Goal: Task Accomplishment & Management: Use online tool/utility

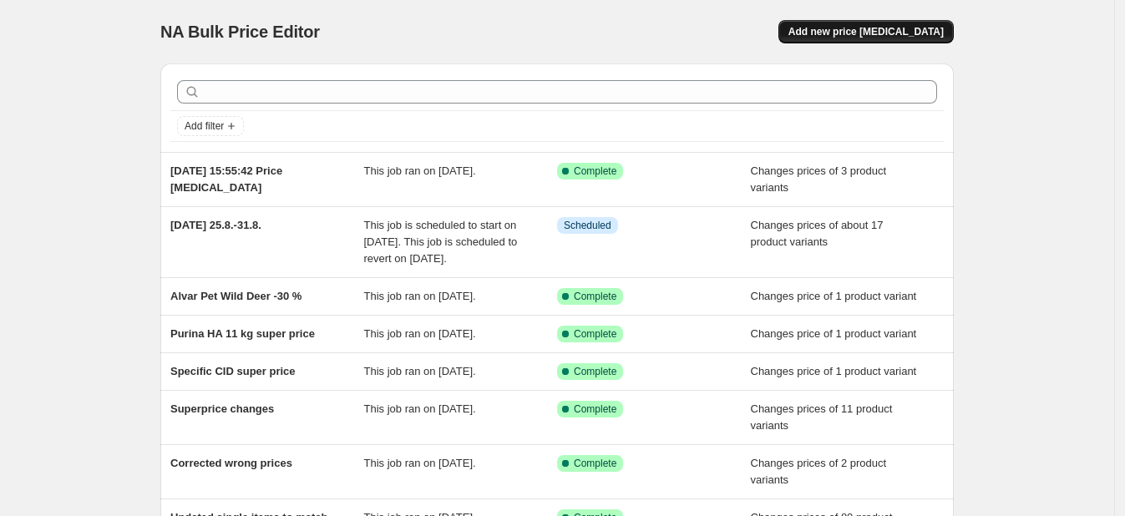
click at [865, 28] on span "Add new price [MEDICAL_DATA]" at bounding box center [866, 31] width 155 height 13
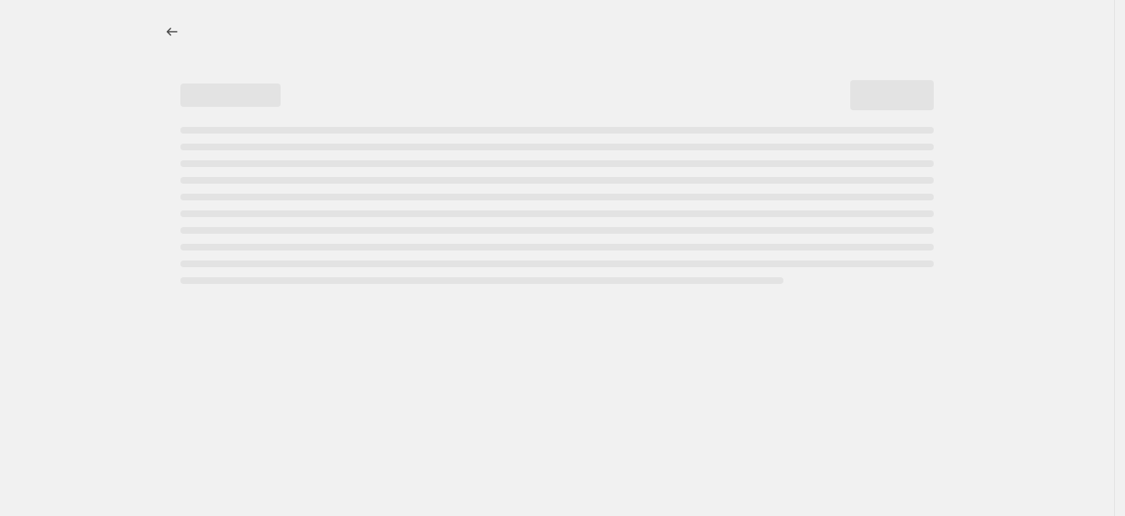
select select "percentage"
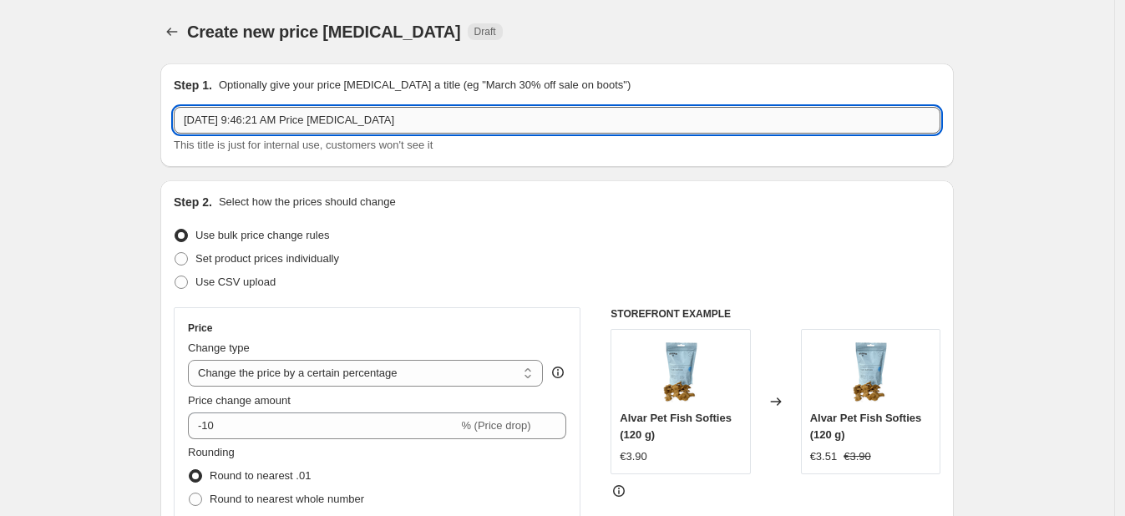
click at [249, 125] on input "Aug 15, 2025, 9:46:21 AM Price change job" at bounding box center [557, 120] width 767 height 27
type input "Nutrolin price changes"
click at [225, 278] on span "Use CSV upload" at bounding box center [235, 282] width 80 height 13
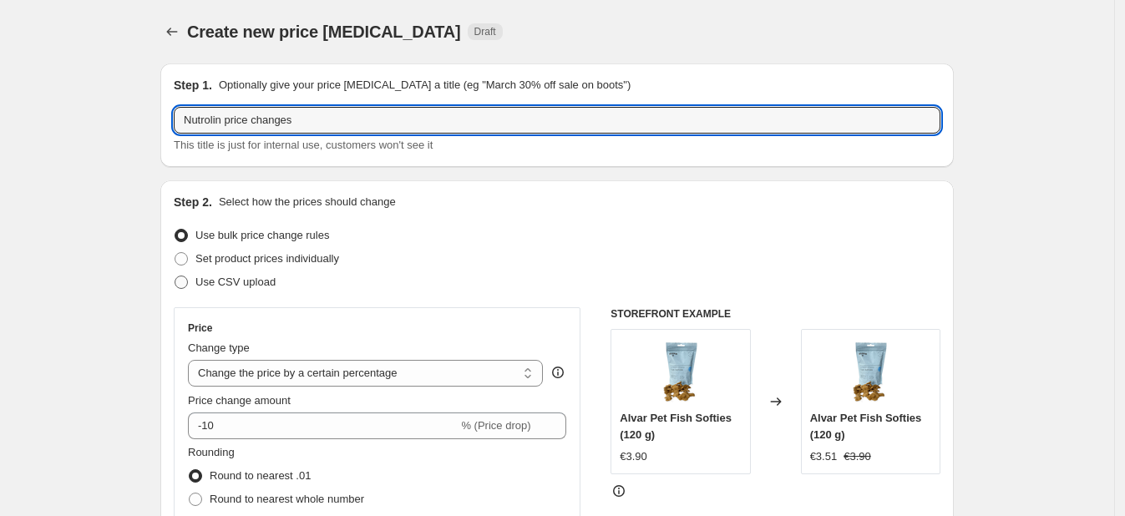
click at [175, 277] on input "Use CSV upload" at bounding box center [175, 276] width 1 height 1
radio input "true"
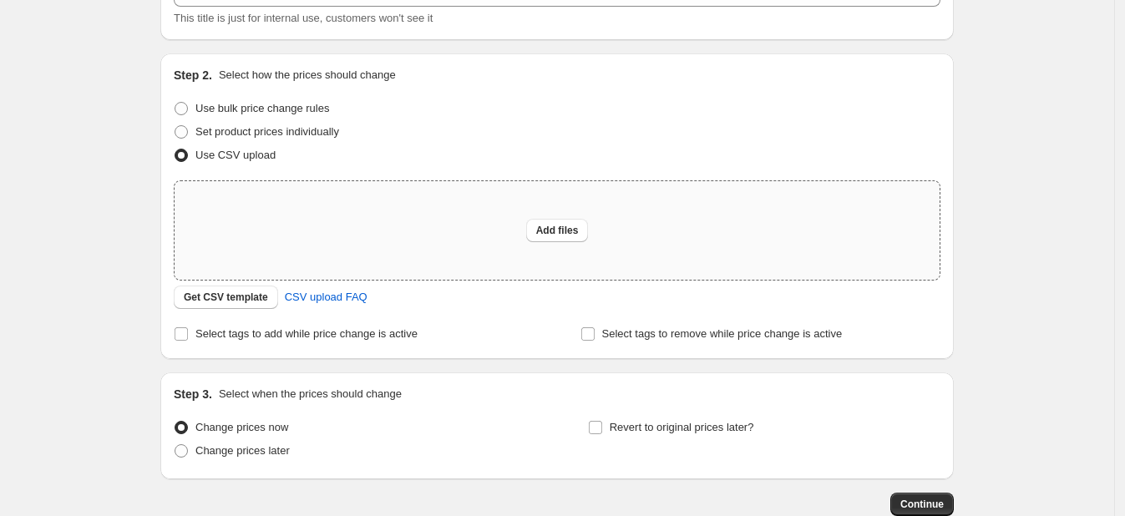
scroll to position [131, 0]
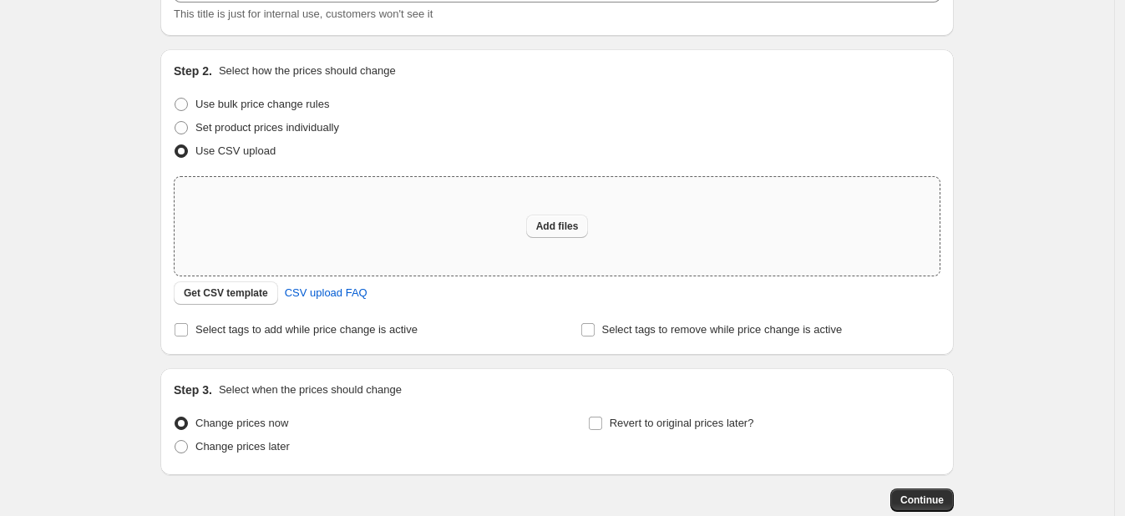
click at [583, 220] on button "Add files" at bounding box center [557, 226] width 63 height 23
type input "C:\fakepath\15.8 Nutrolin price updates.csv"
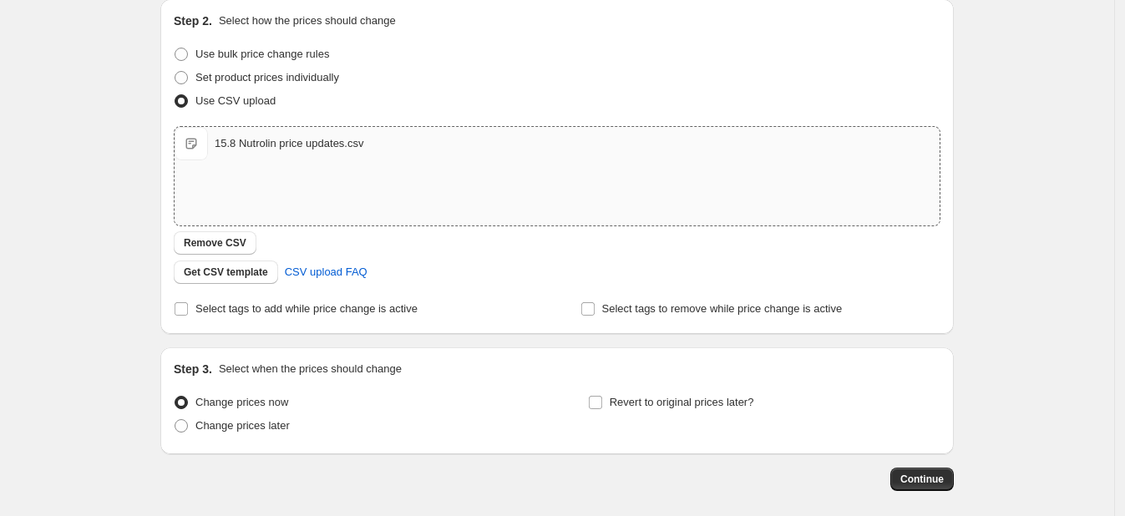
scroll to position [256, 0]
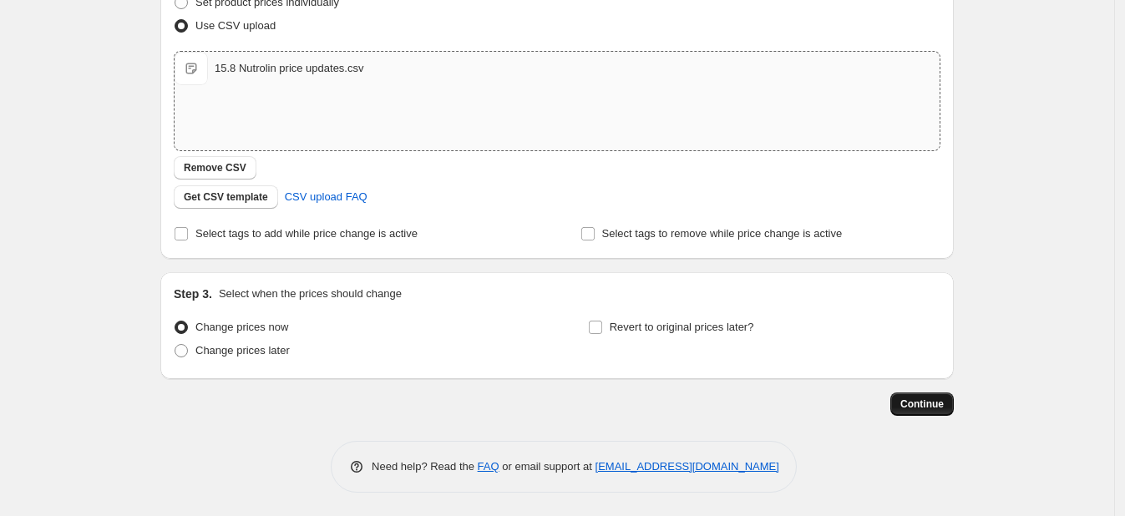
click at [929, 410] on button "Continue" at bounding box center [922, 404] width 63 height 23
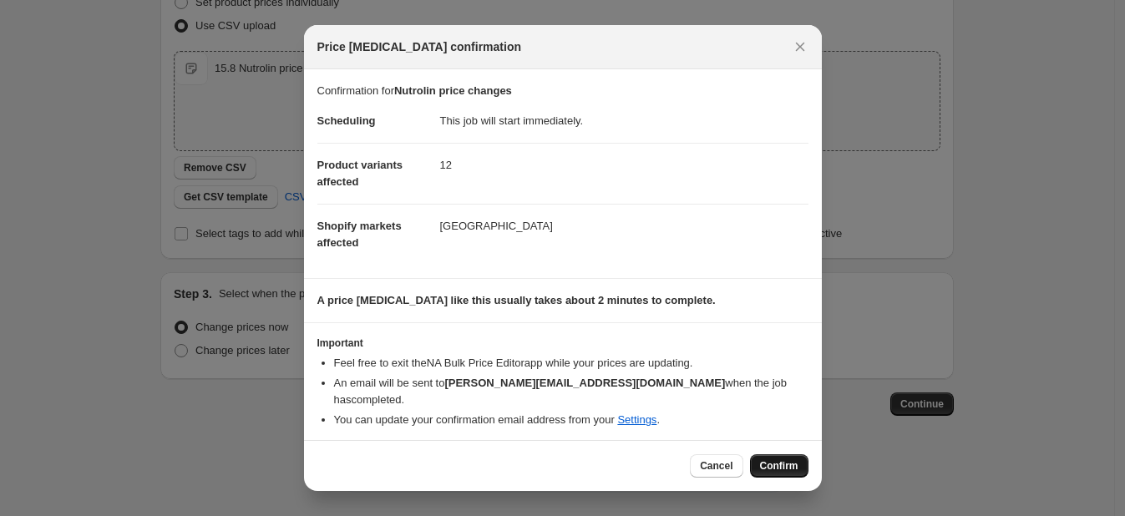
click at [770, 464] on span "Confirm" at bounding box center [779, 465] width 38 height 13
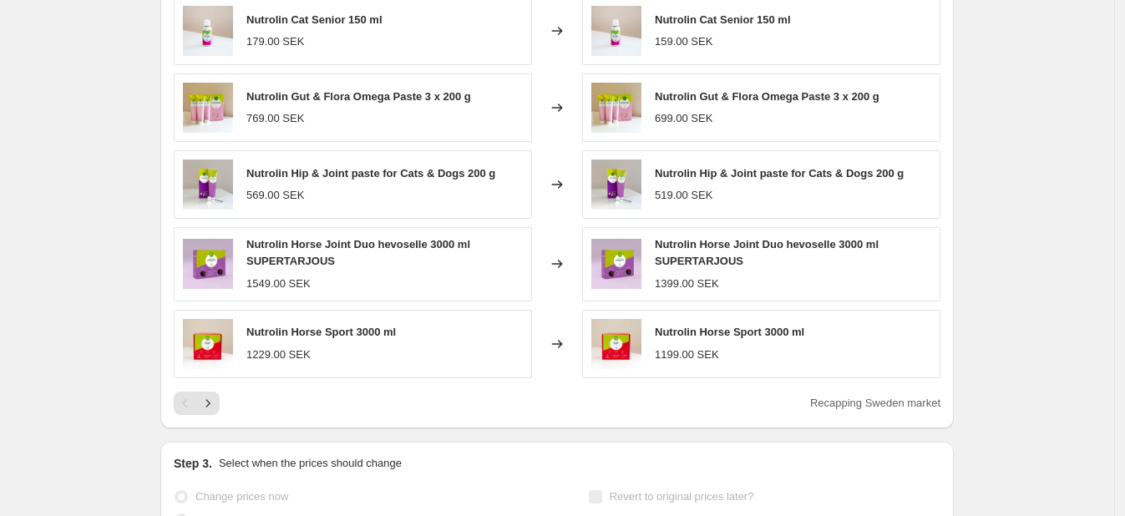
scroll to position [754, 0]
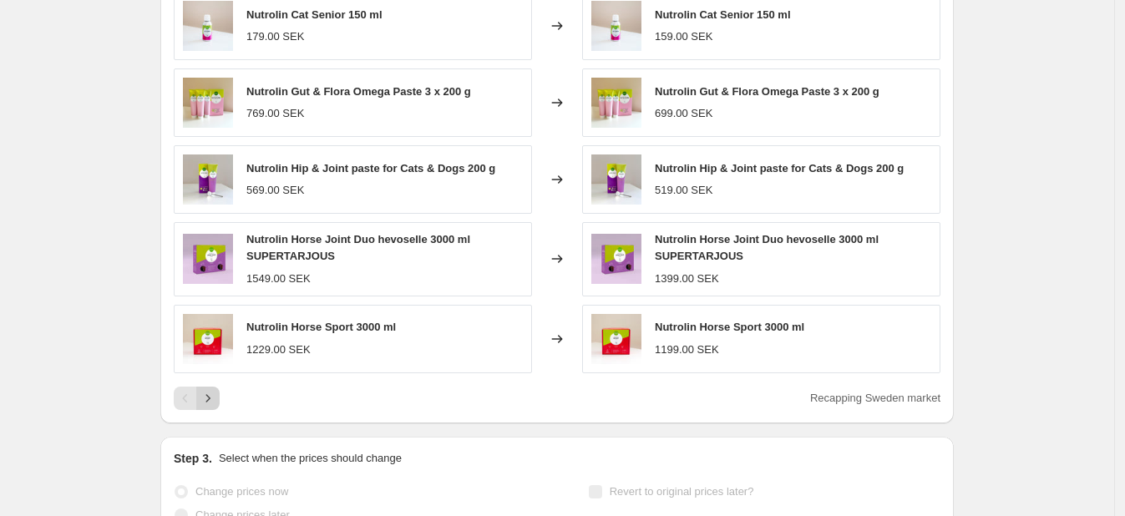
click at [220, 396] on button "Next" at bounding box center [207, 398] width 23 height 23
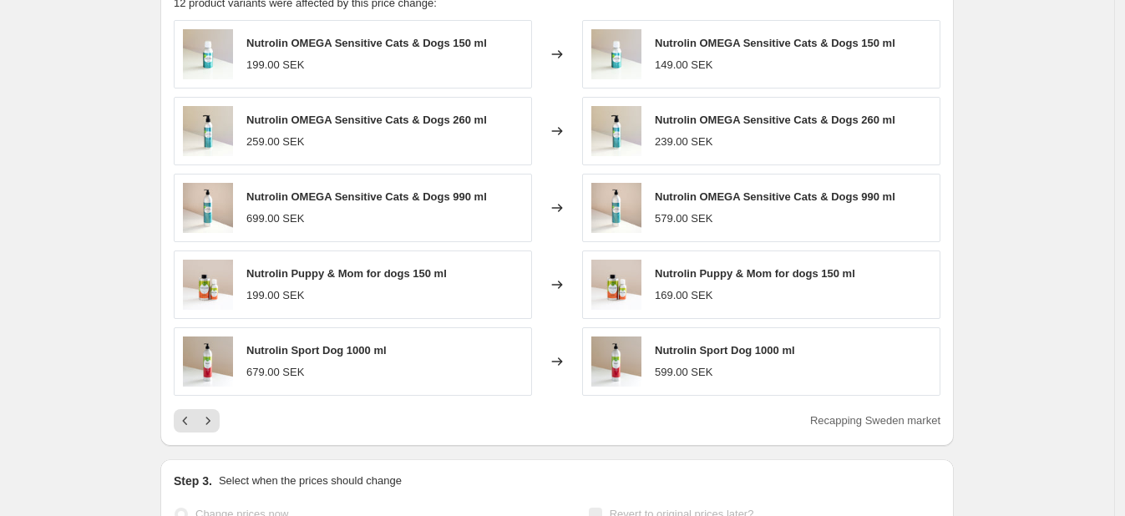
scroll to position [726, 0]
click at [215, 416] on icon "Next" at bounding box center [208, 420] width 17 height 17
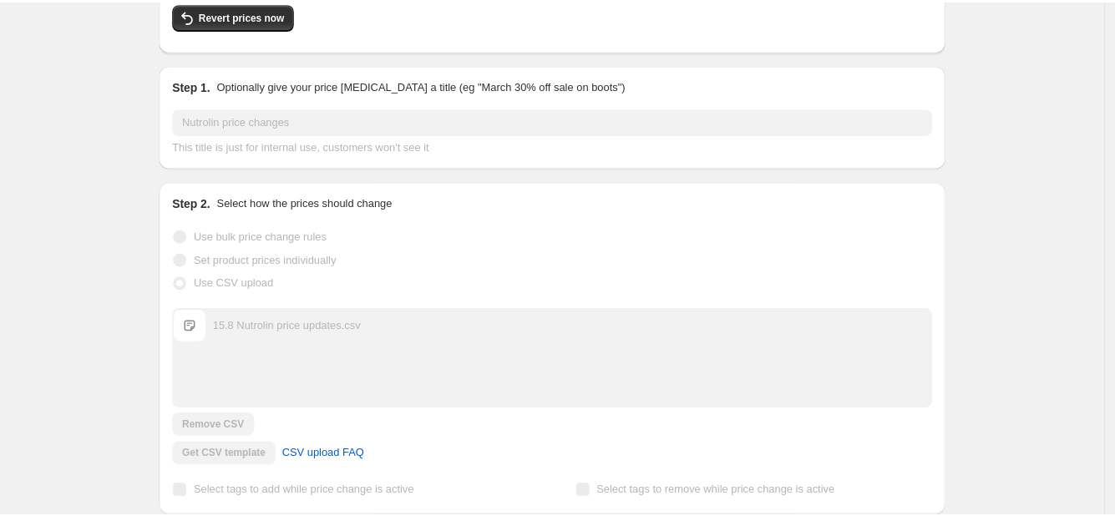
scroll to position [155, 0]
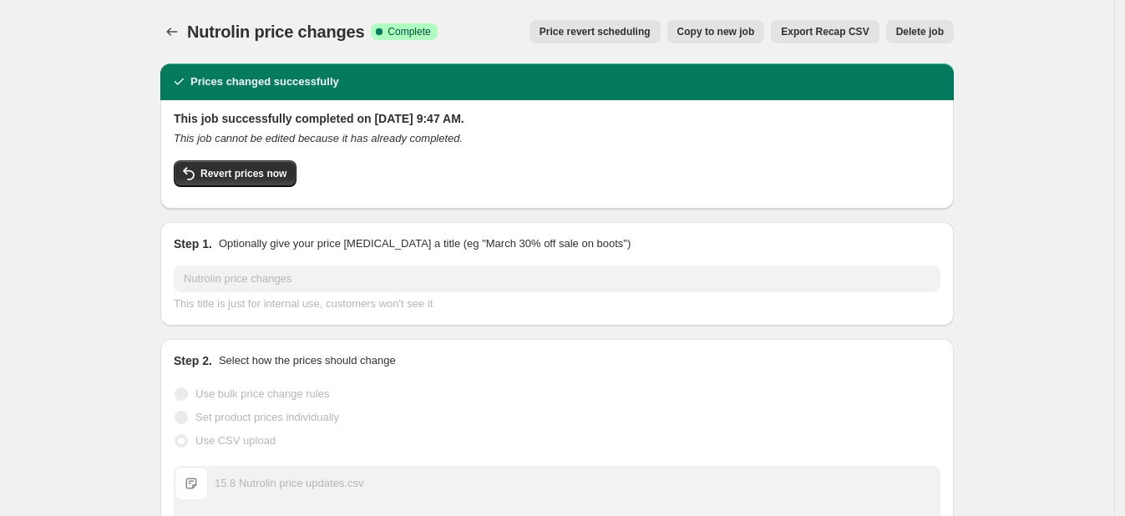
click at [223, 32] on span "Nutrolin price changes" at bounding box center [275, 32] width 177 height 18
click at [180, 31] on icon "Price change jobs" at bounding box center [172, 31] width 17 height 17
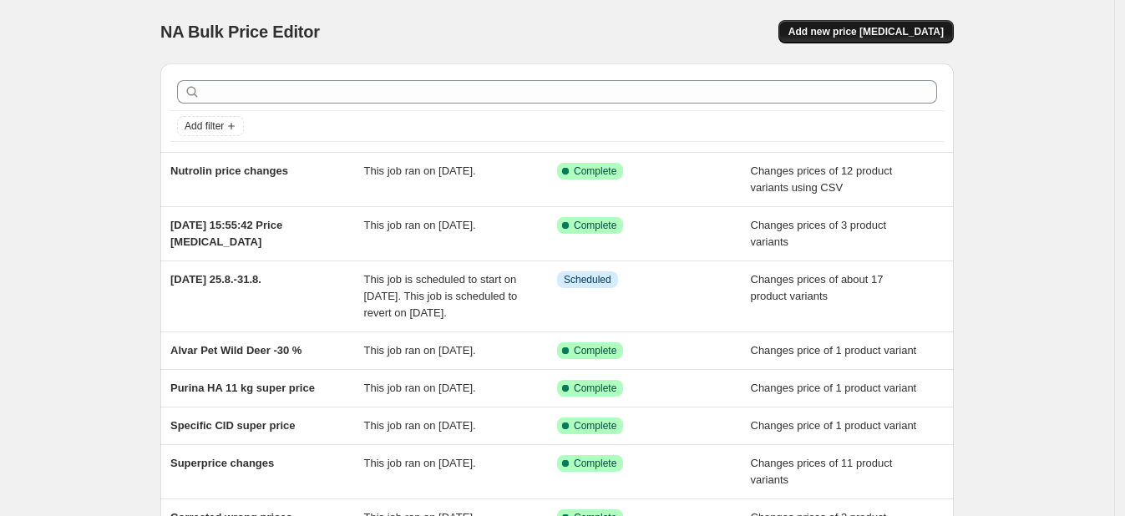
click at [843, 35] on span "Add new price change job" at bounding box center [866, 31] width 155 height 13
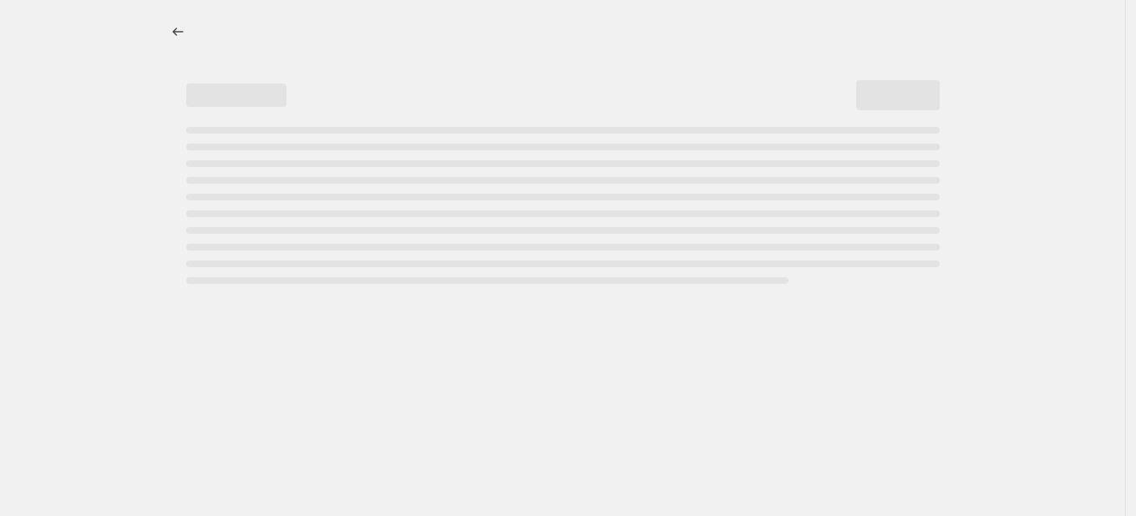
select select "percentage"
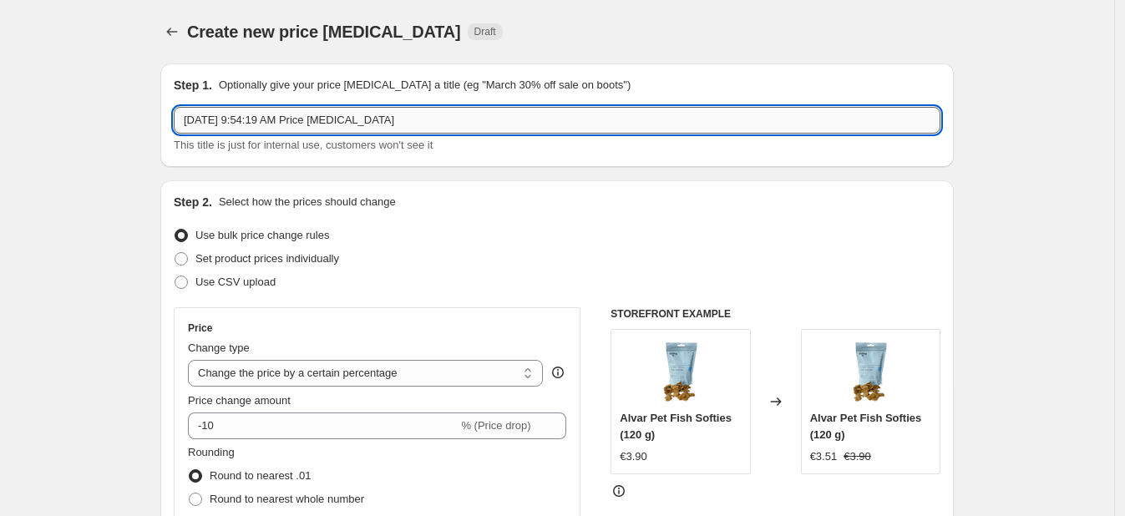
click at [419, 119] on input "Aug 15, 2025, 9:54:19 AM Price change job" at bounding box center [557, 120] width 767 height 27
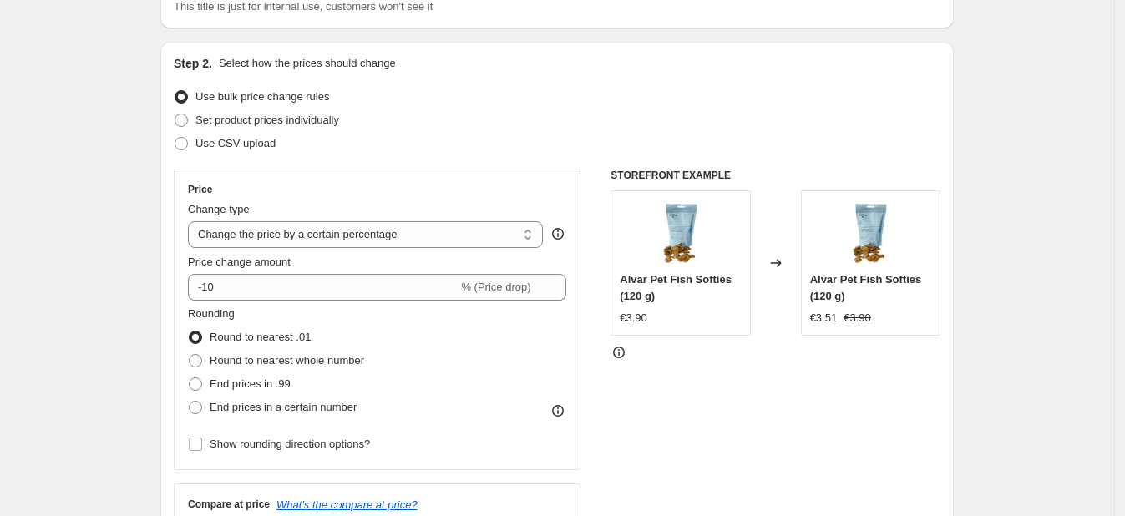
scroll to position [140, 0]
type input "RC price updates"
click at [222, 151] on label "Use CSV upload" at bounding box center [225, 141] width 102 height 23
click at [175, 136] on input "Use CSV upload" at bounding box center [175, 135] width 1 height 1
radio input "true"
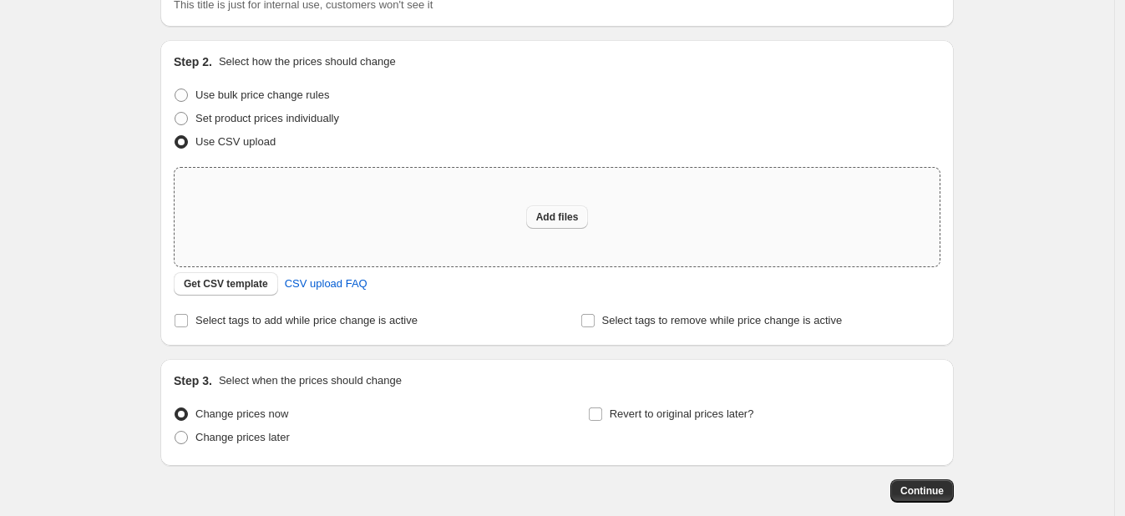
click at [558, 216] on span "Add files" at bounding box center [557, 217] width 43 height 13
type input "C:\fakepath\15.8 RC price updates.csv"
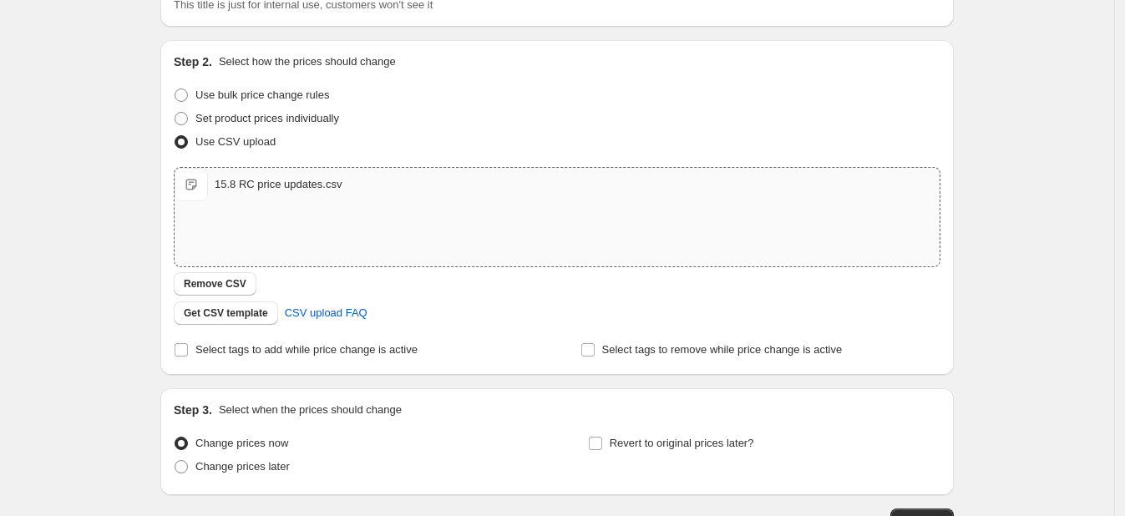
scroll to position [256, 0]
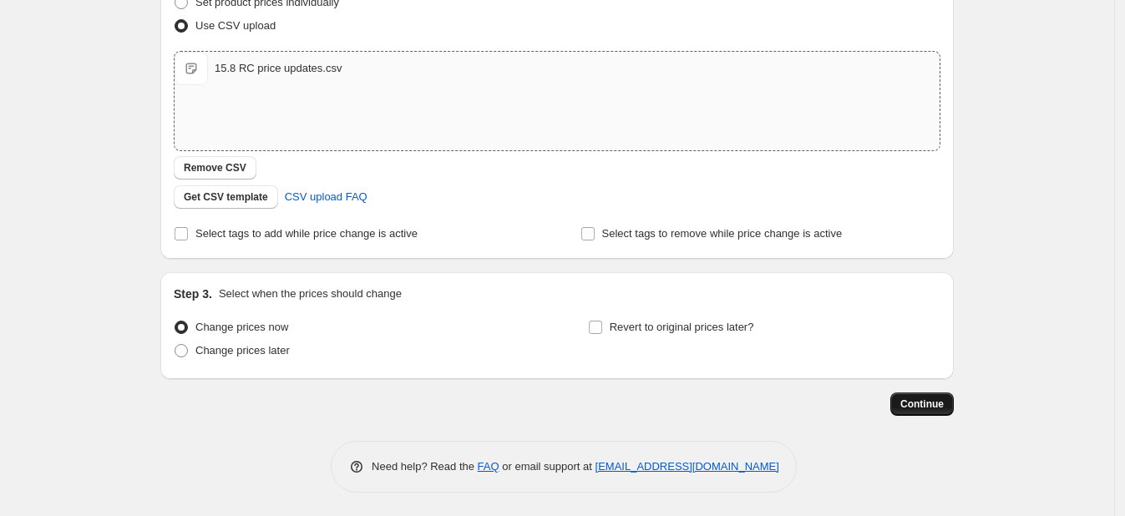
click at [938, 408] on span "Continue" at bounding box center [922, 404] width 43 height 13
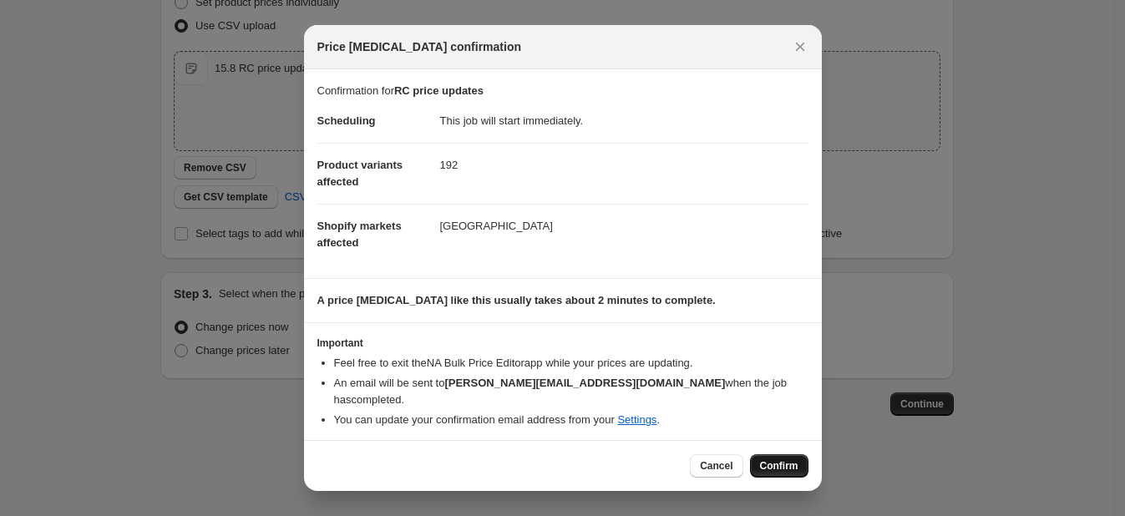
click at [788, 464] on span "Confirm" at bounding box center [779, 465] width 38 height 13
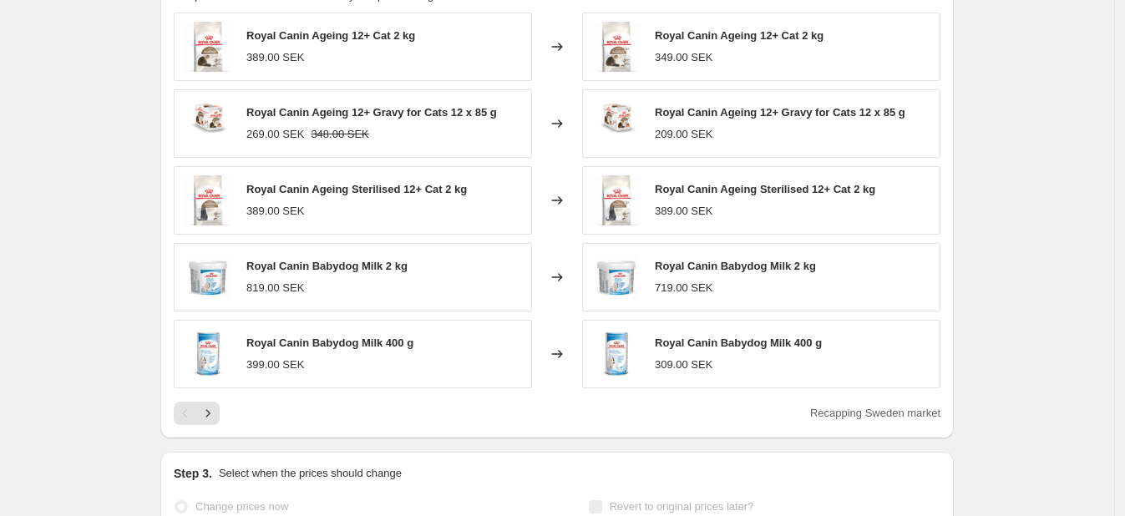
scroll to position [753, 0]
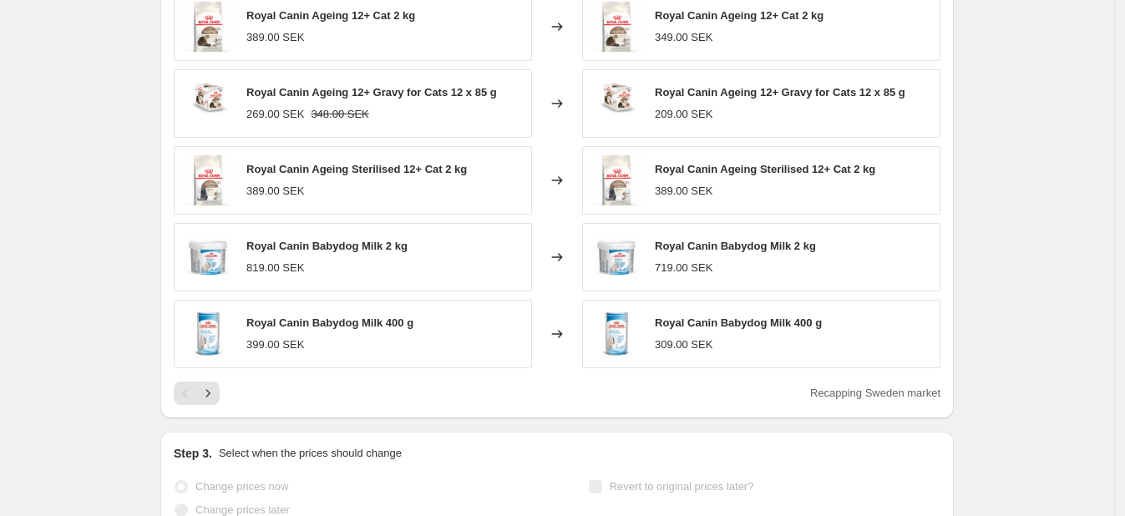
click at [216, 394] on icon "Next" at bounding box center [208, 393] width 17 height 17
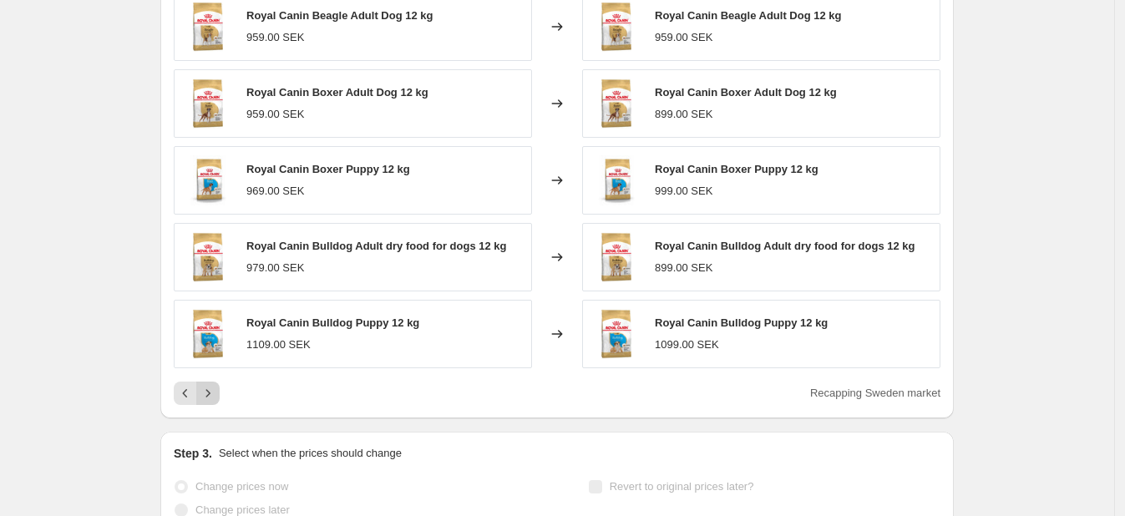
click at [216, 394] on icon "Next" at bounding box center [208, 393] width 17 height 17
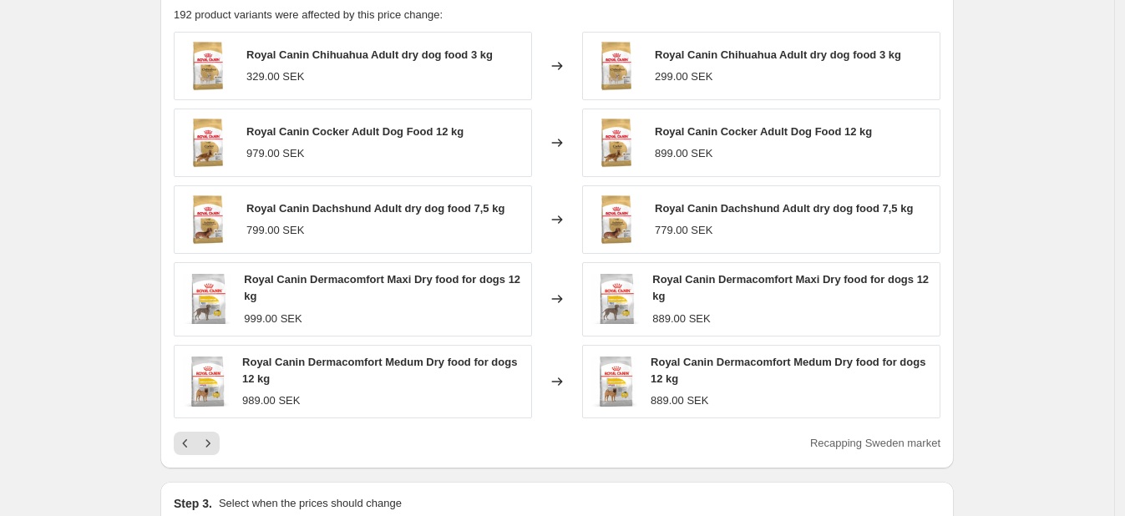
scroll to position [719, 0]
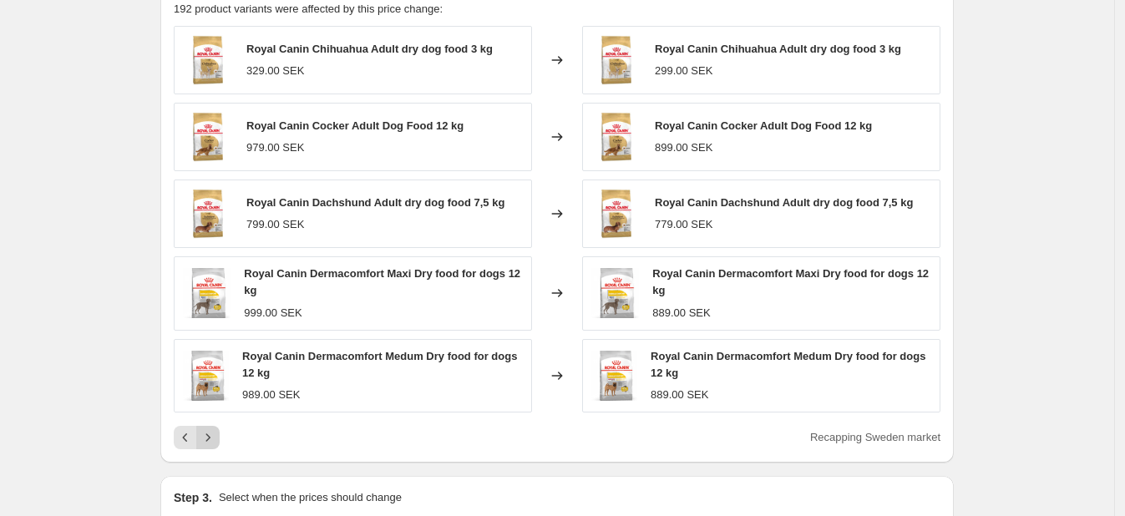
click at [220, 430] on button "Next" at bounding box center [207, 437] width 23 height 23
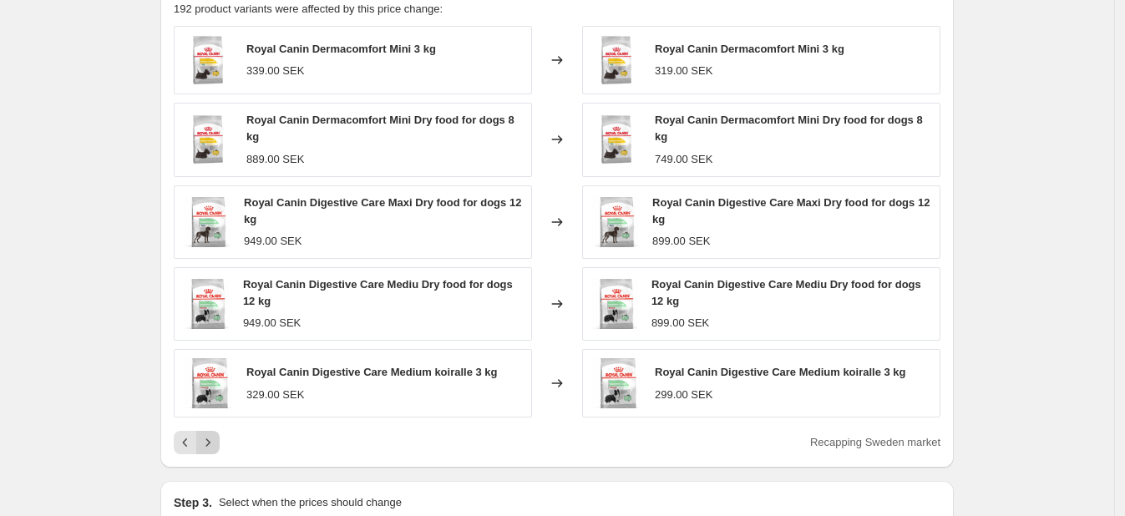
click at [216, 442] on icon "Next" at bounding box center [208, 442] width 17 height 17
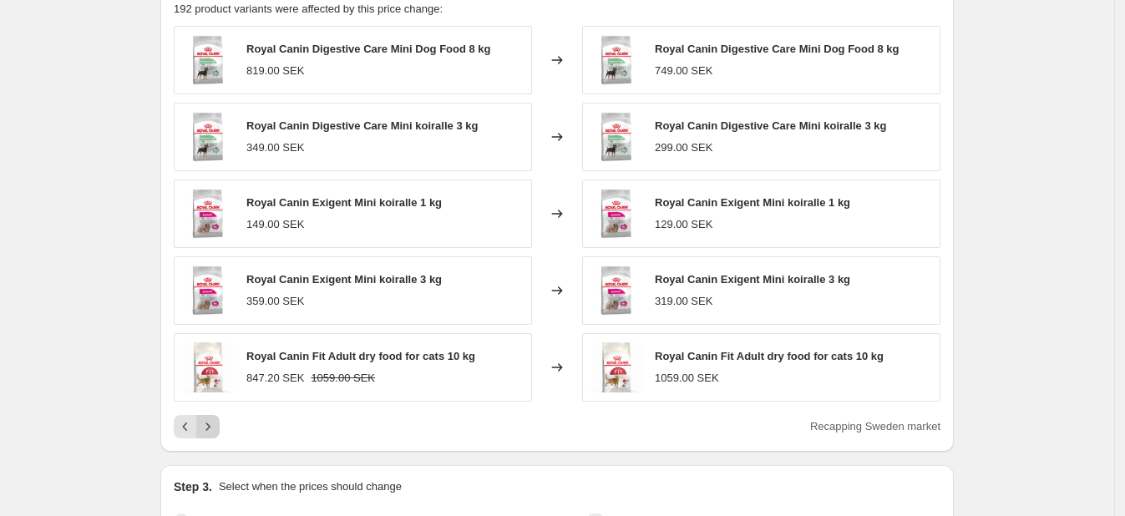
click at [216, 420] on icon "Next" at bounding box center [208, 427] width 17 height 17
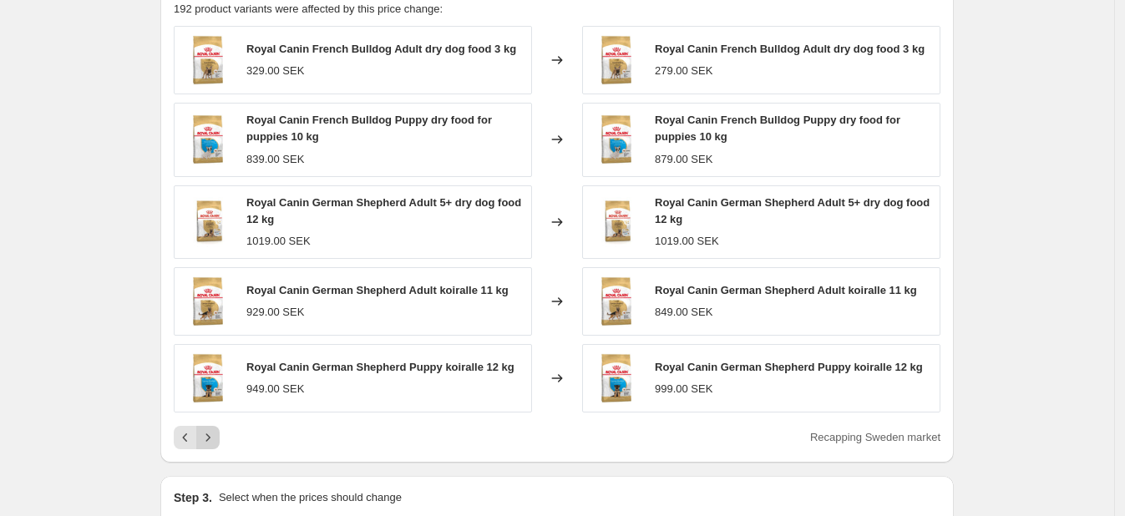
click at [216, 434] on icon "Next" at bounding box center [208, 437] width 17 height 17
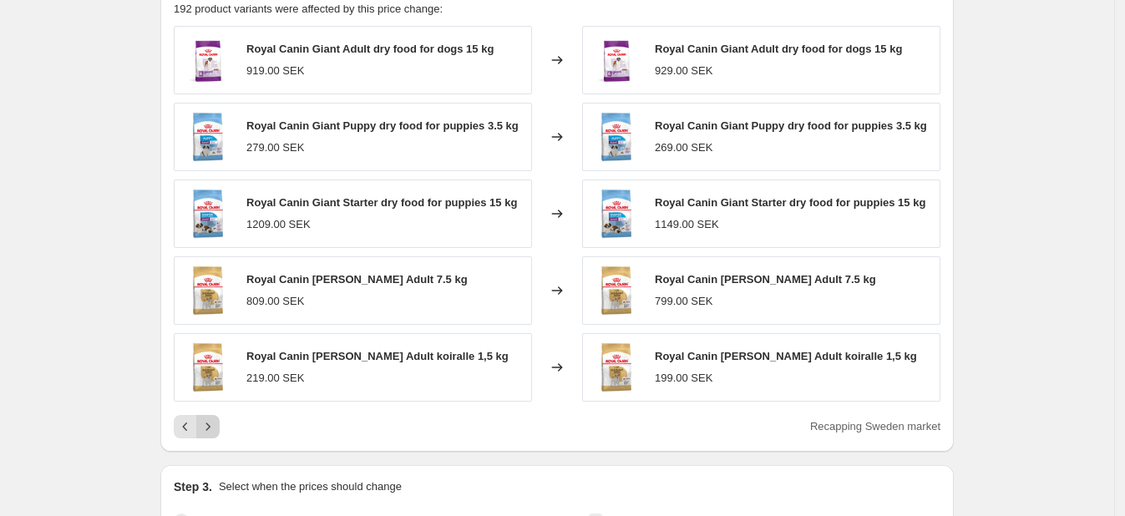
click at [218, 434] on button "Next" at bounding box center [207, 426] width 23 height 23
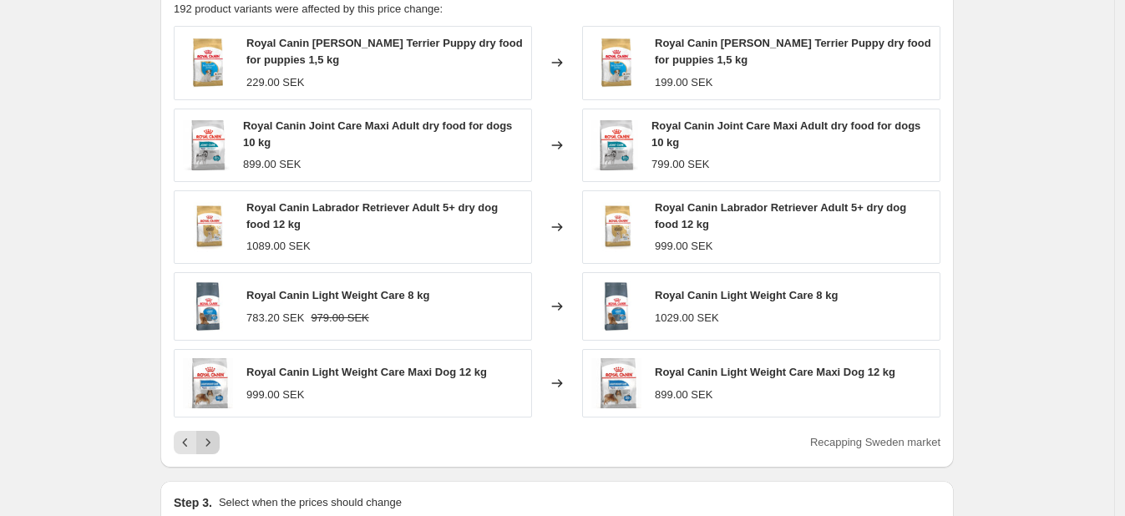
click at [211, 448] on icon "Next" at bounding box center [208, 442] width 17 height 17
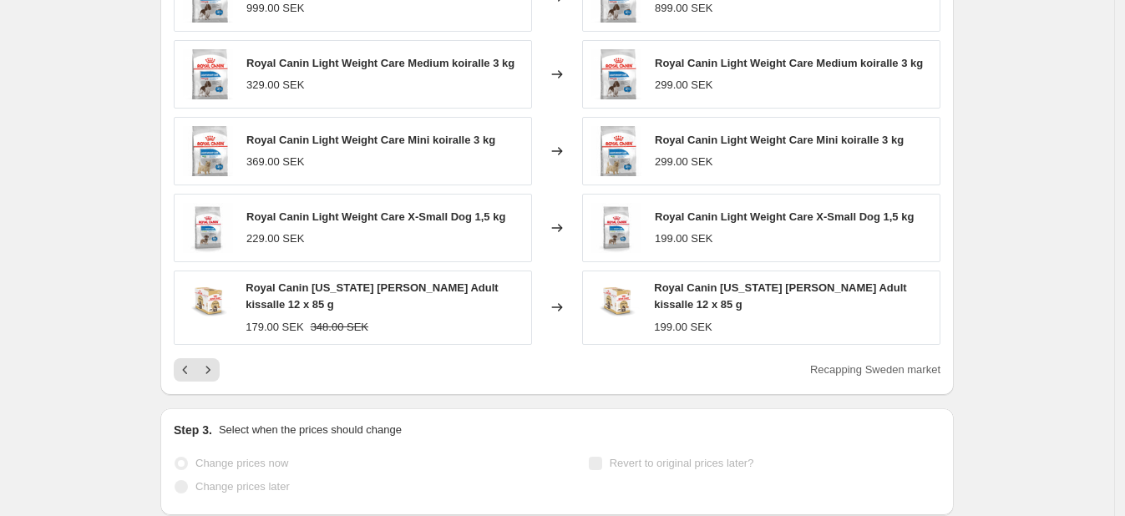
scroll to position [799, 0]
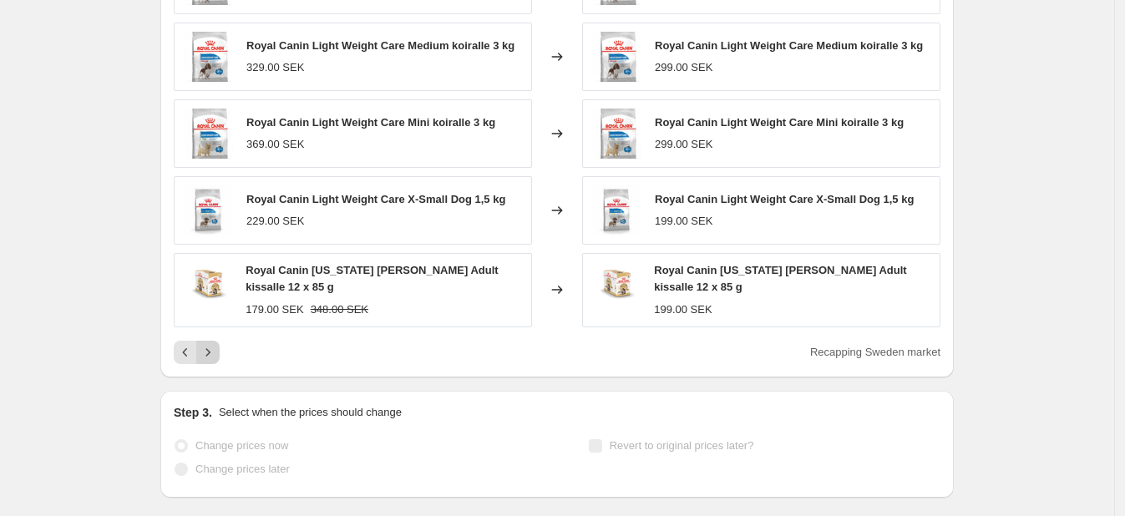
click at [216, 348] on icon "Next" at bounding box center [208, 352] width 17 height 17
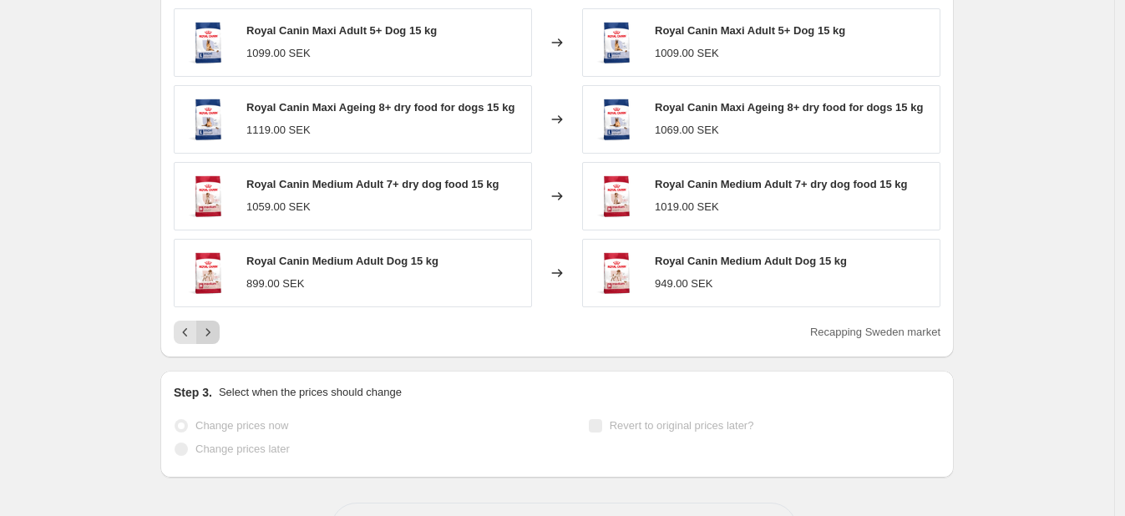
scroll to position [846, 0]
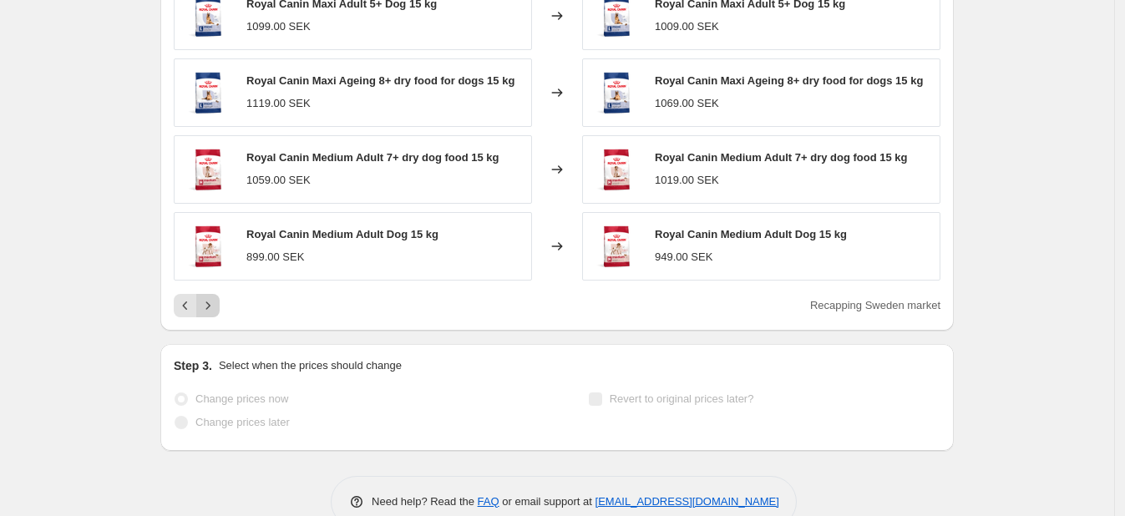
click at [210, 299] on icon "Next" at bounding box center [208, 305] width 17 height 17
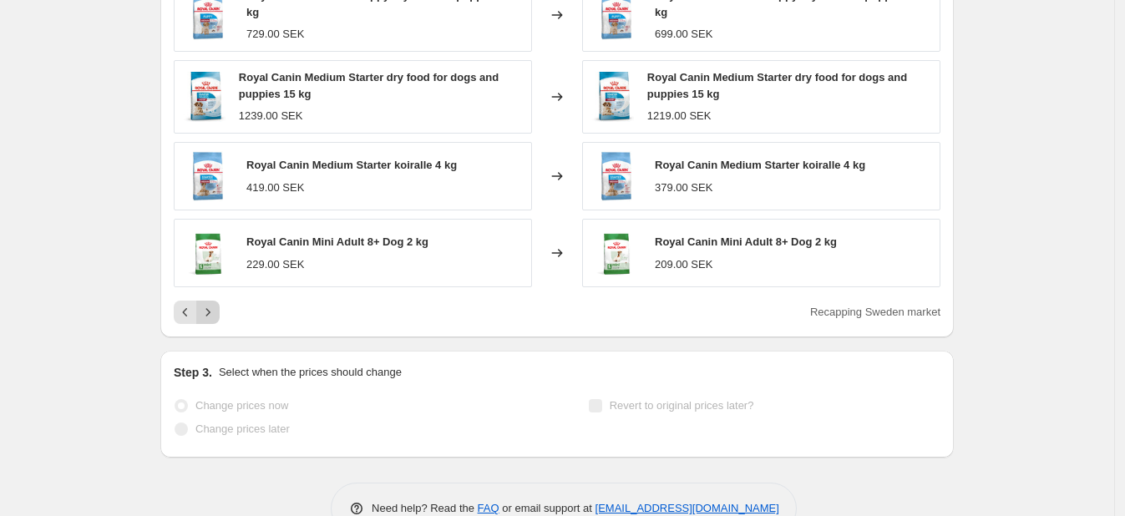
scroll to position [850, 0]
click at [216, 316] on icon "Next" at bounding box center [208, 311] width 17 height 17
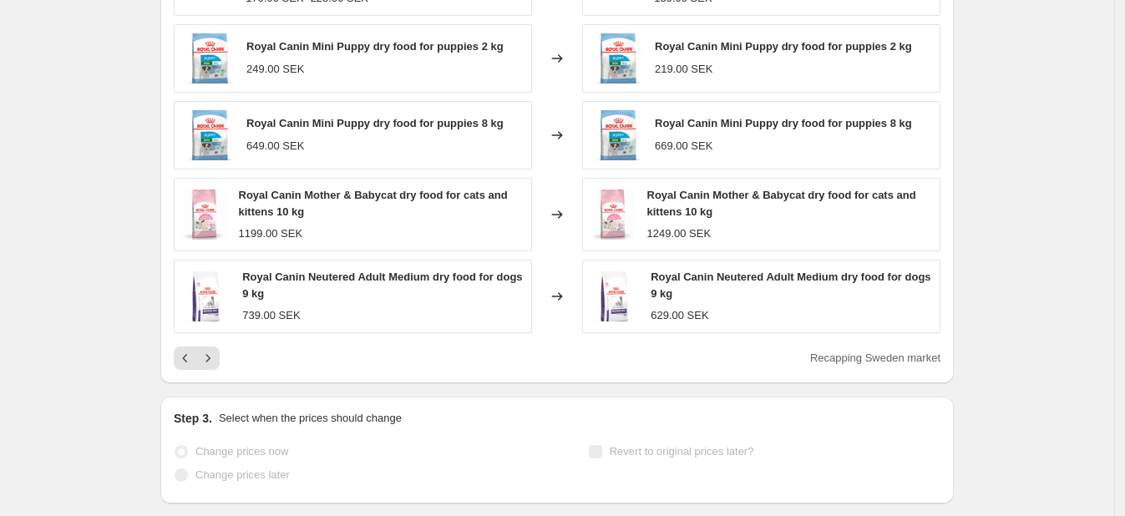
scroll to position [804, 0]
click at [210, 358] on icon "Next" at bounding box center [208, 357] width 17 height 17
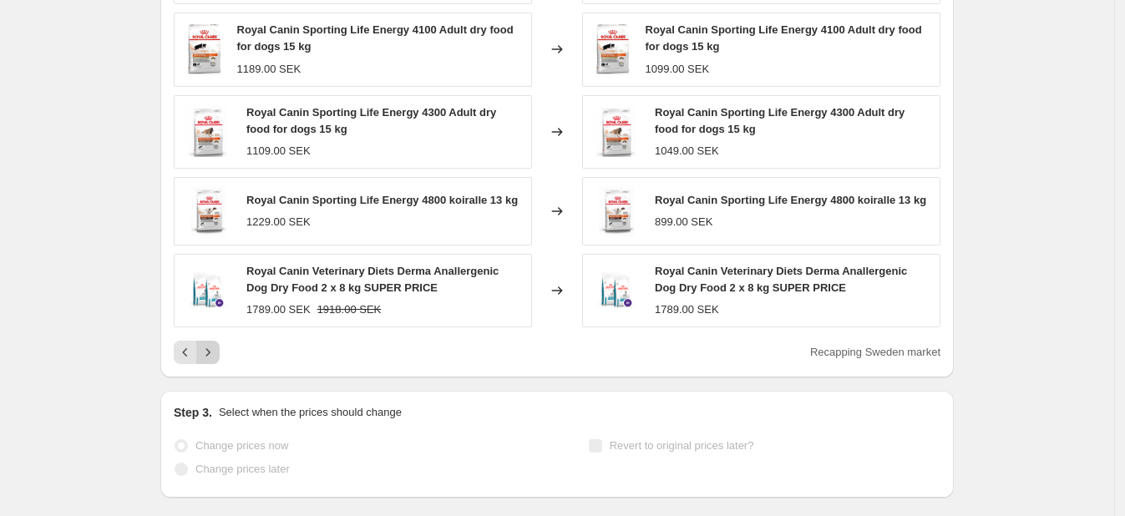
scroll to position [856, 0]
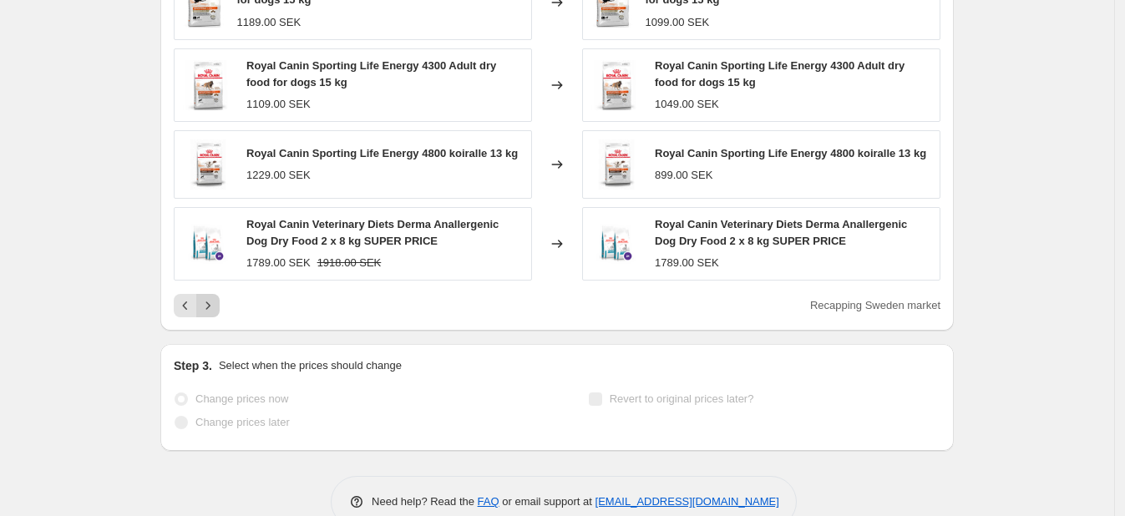
click at [216, 313] on button "Next" at bounding box center [207, 305] width 23 height 23
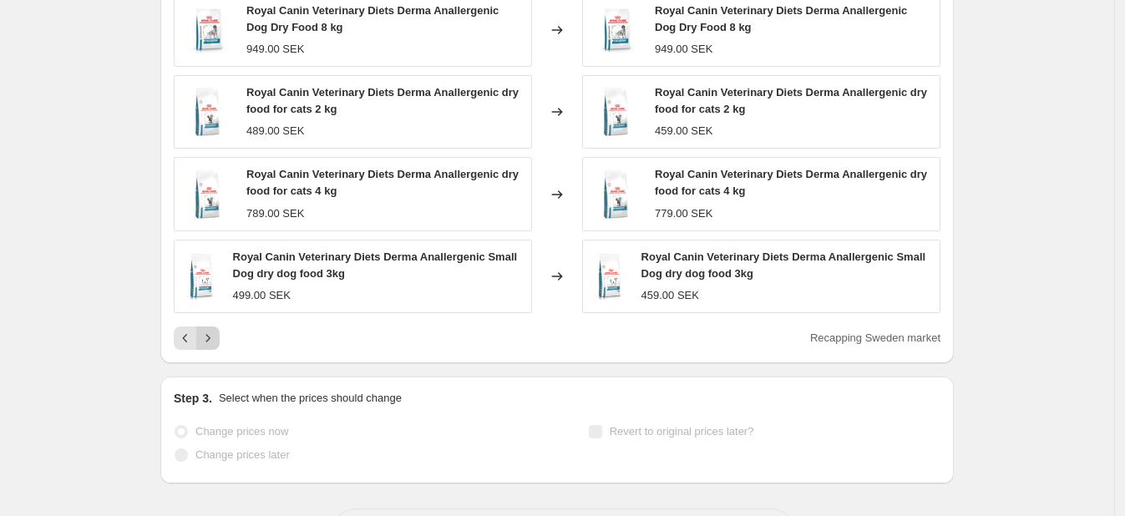
scroll to position [836, 0]
click at [216, 337] on icon "Next" at bounding box center [208, 336] width 17 height 17
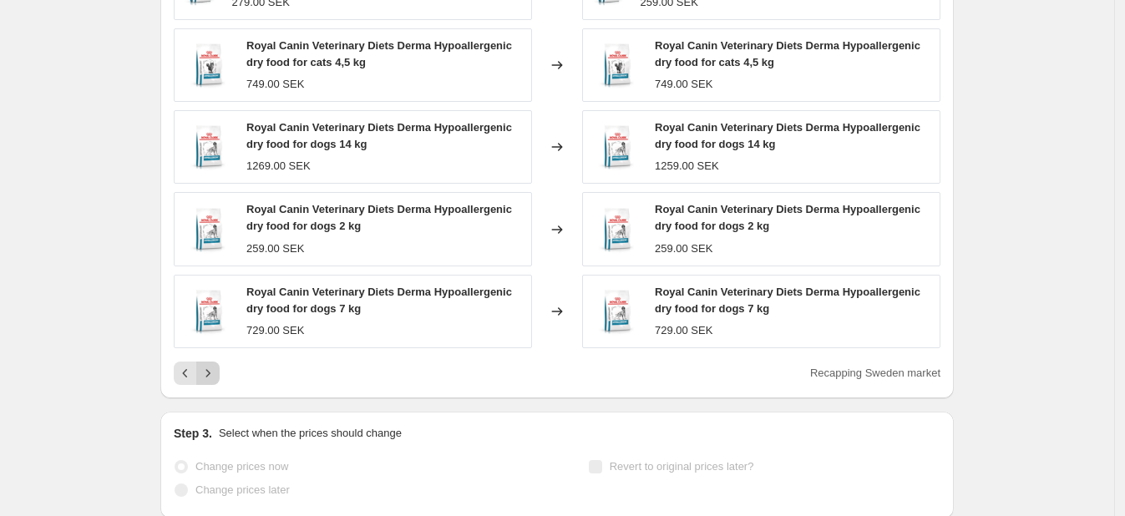
scroll to position [804, 0]
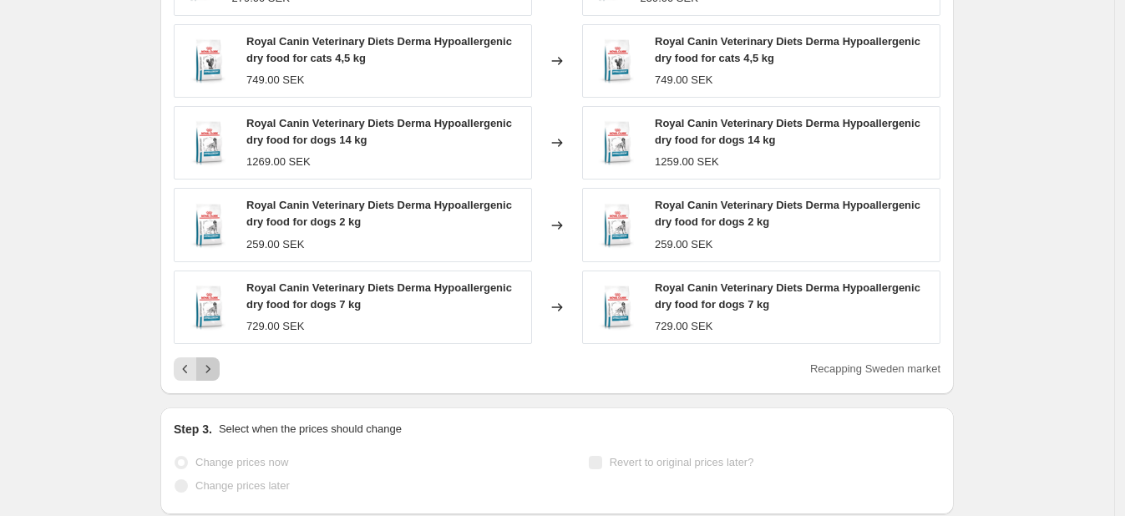
click at [216, 373] on icon "Next" at bounding box center [208, 369] width 17 height 17
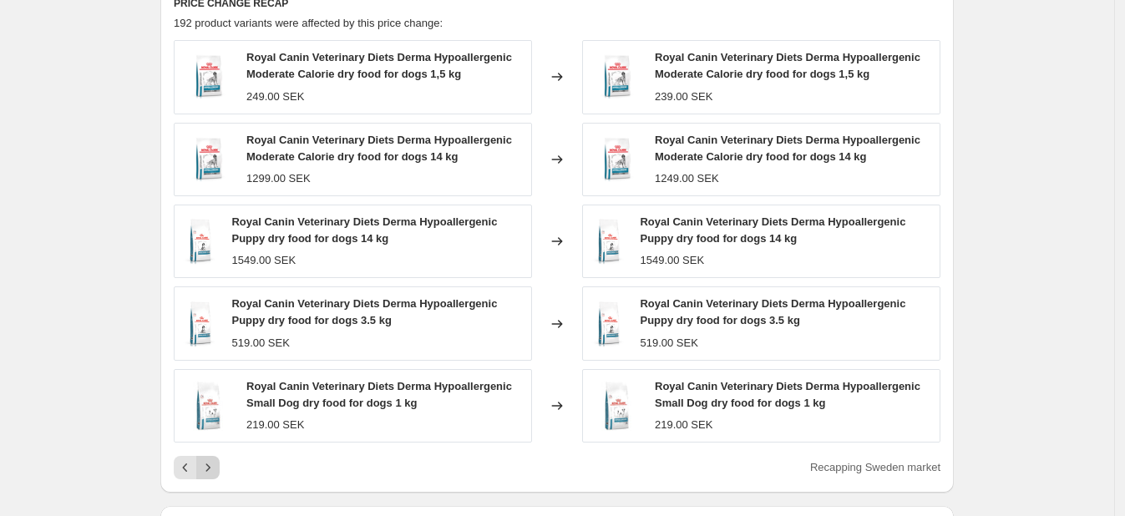
scroll to position [698, 0]
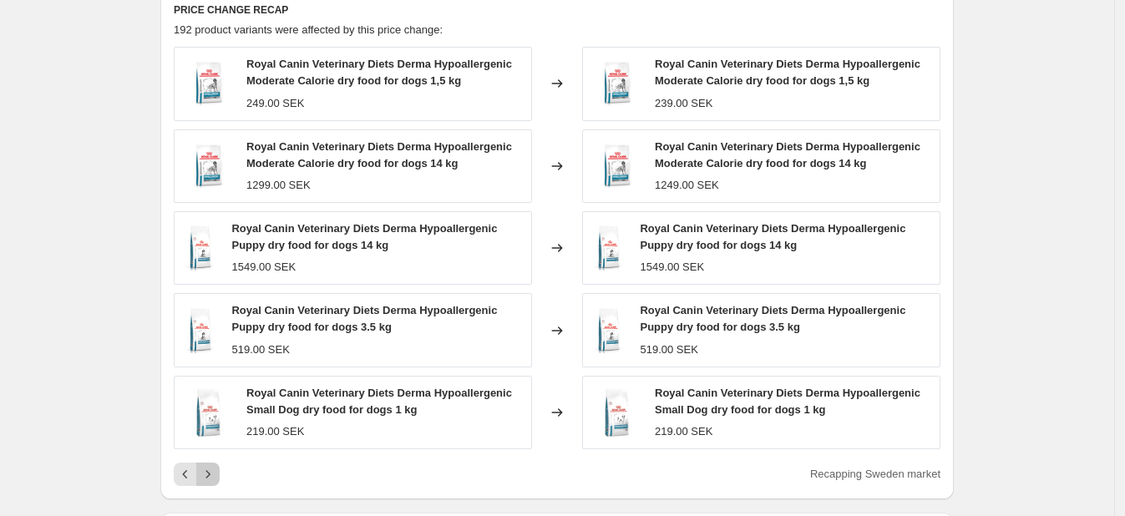
click at [216, 466] on icon "Next" at bounding box center [208, 474] width 17 height 17
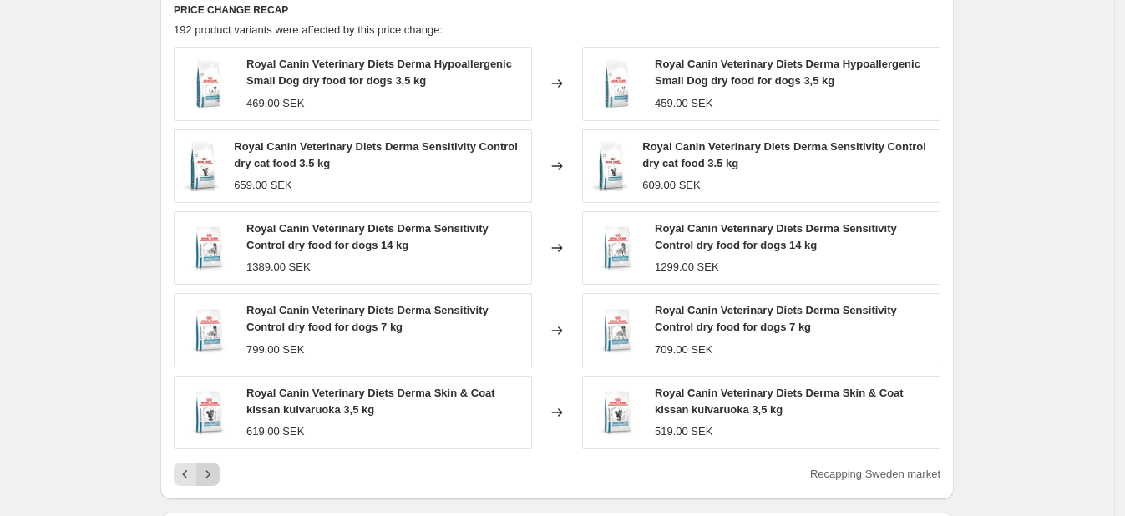
click at [213, 472] on icon "Next" at bounding box center [208, 474] width 17 height 17
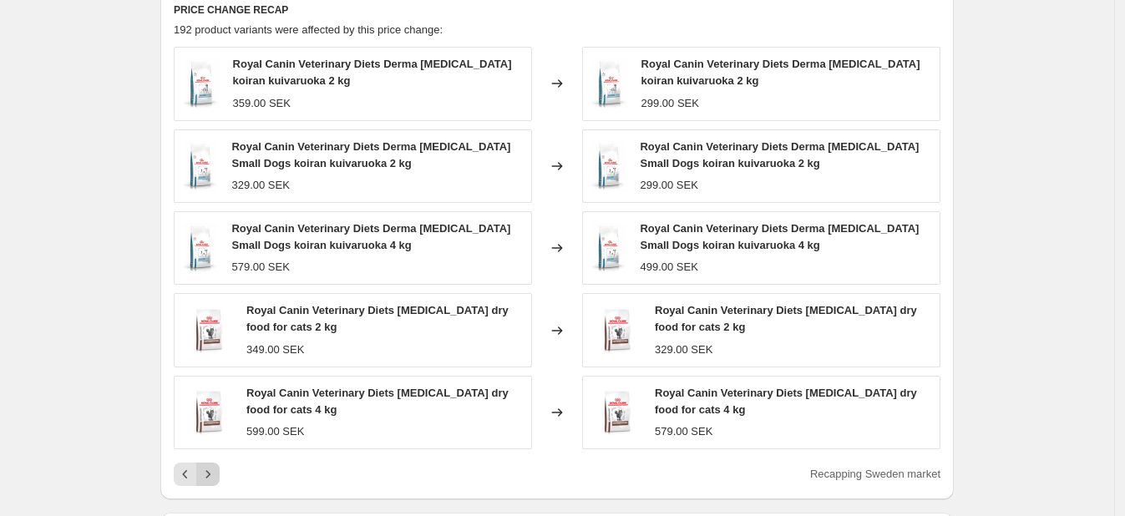
click at [213, 472] on icon "Next" at bounding box center [208, 474] width 17 height 17
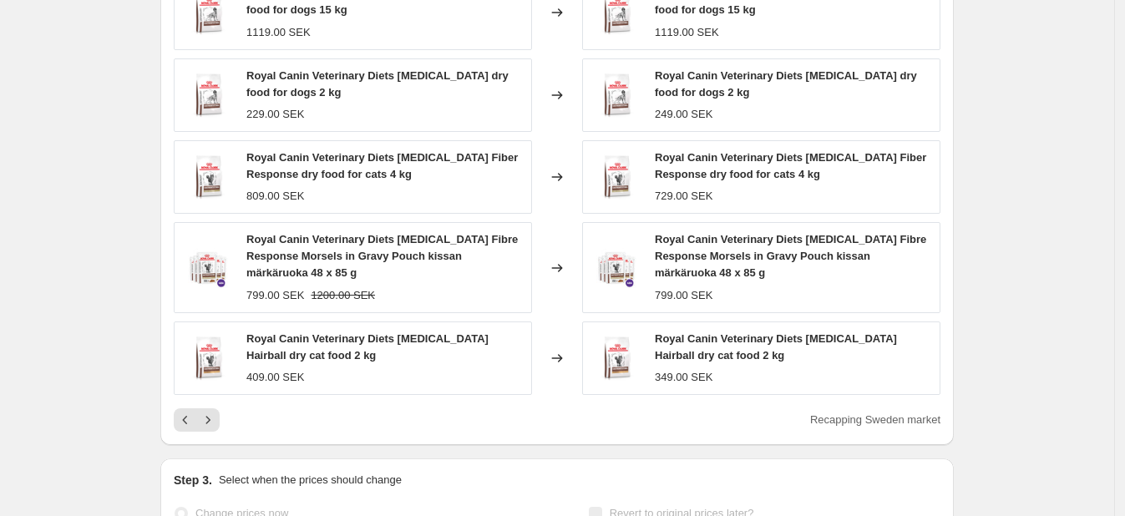
scroll to position [821, 0]
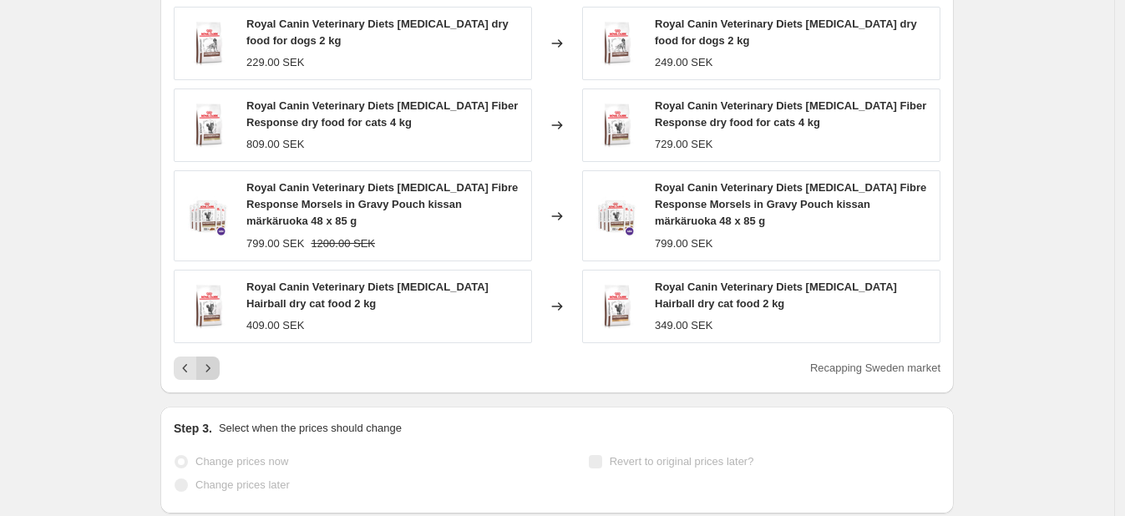
click at [216, 372] on icon "Next" at bounding box center [208, 368] width 17 height 17
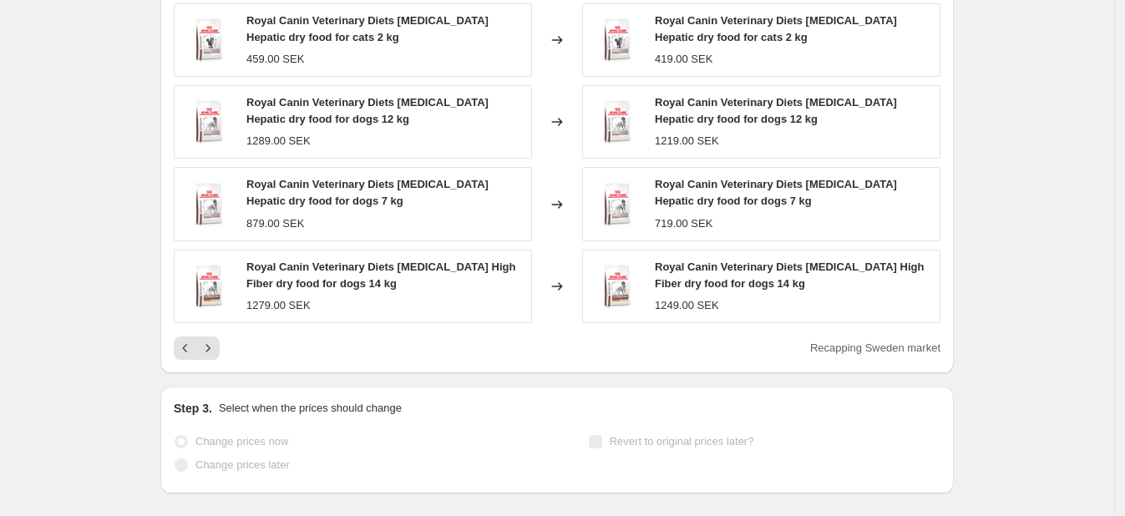
scroll to position [825, 0]
click at [211, 346] on icon "Next" at bounding box center [208, 347] width 17 height 17
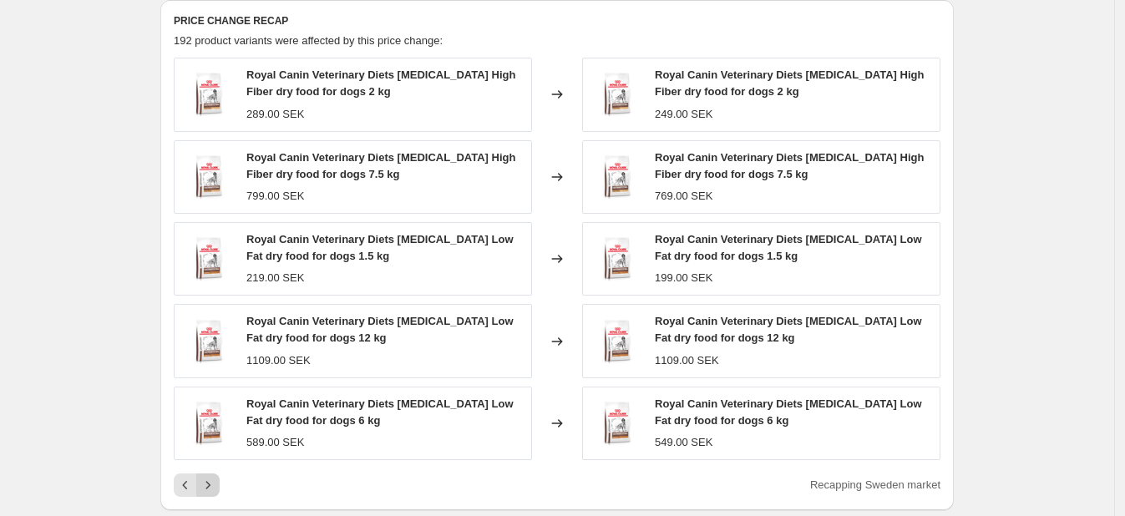
scroll to position [687, 0]
click at [216, 483] on icon "Next" at bounding box center [208, 486] width 17 height 17
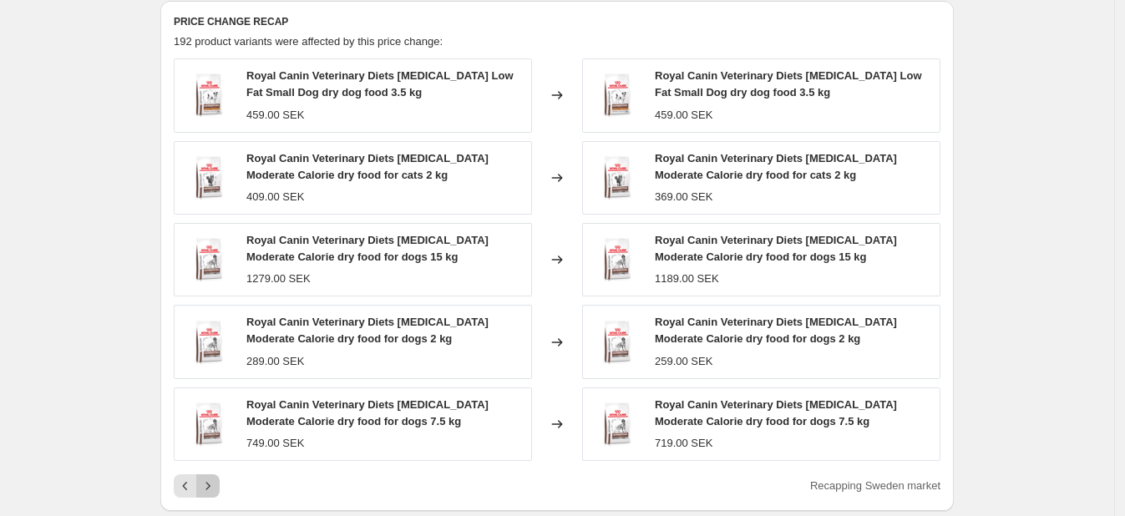
click at [216, 483] on icon "Next" at bounding box center [208, 486] width 17 height 17
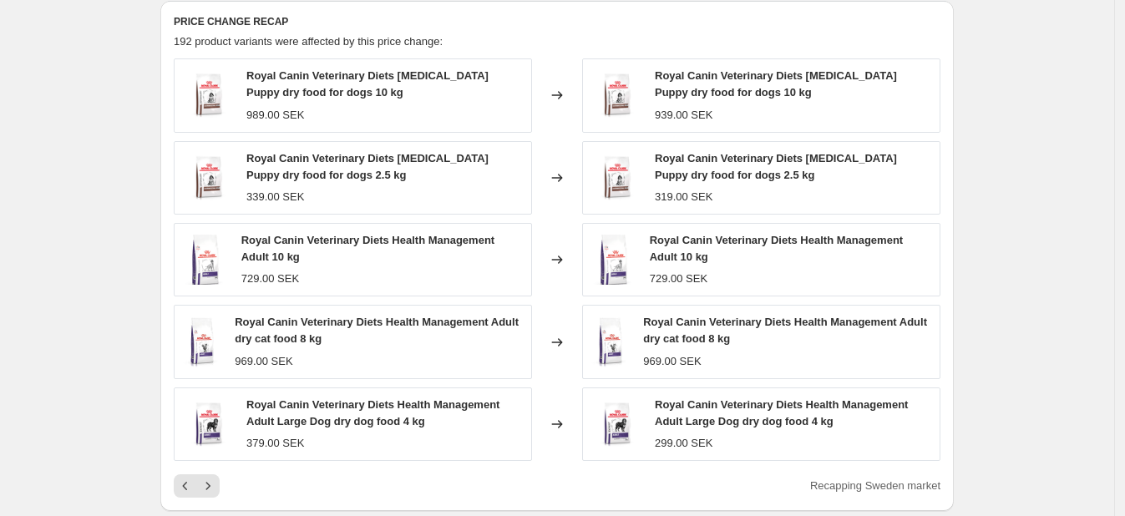
click at [168, 485] on div "PRICE CHANGE RECAP 192 product variants were affected by this price change: Roy…" at bounding box center [557, 256] width 794 height 510
click at [186, 489] on icon "Previous" at bounding box center [185, 486] width 17 height 17
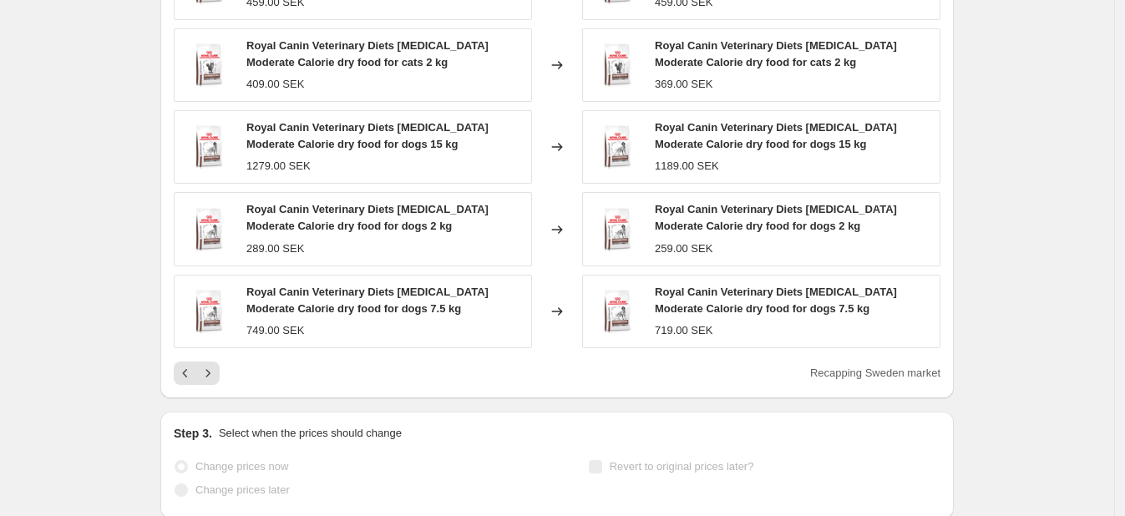
scroll to position [801, 0]
click at [211, 371] on icon "Next" at bounding box center [208, 371] width 17 height 17
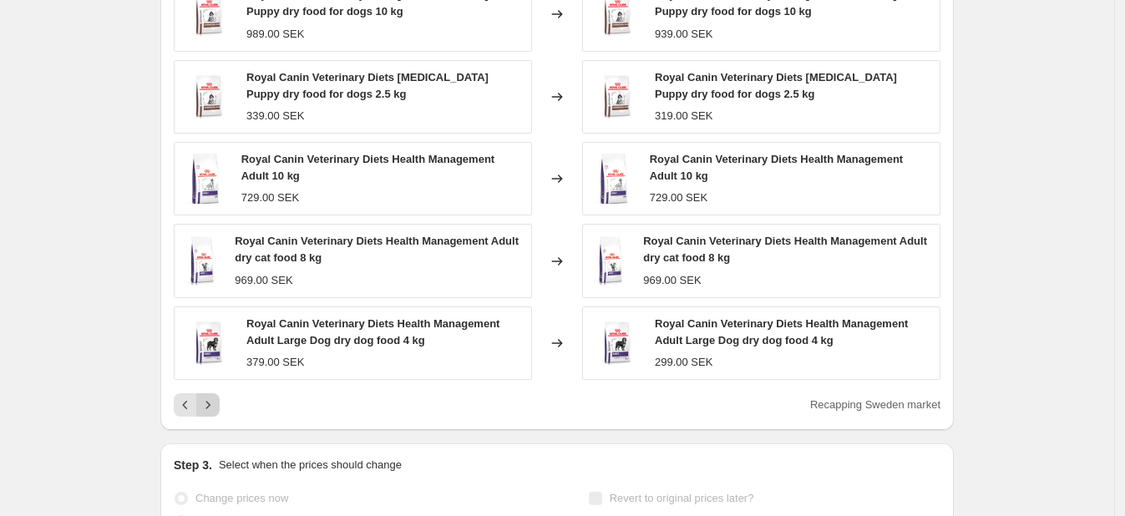
scroll to position [769, 0]
click at [216, 408] on icon "Next" at bounding box center [208, 403] width 17 height 17
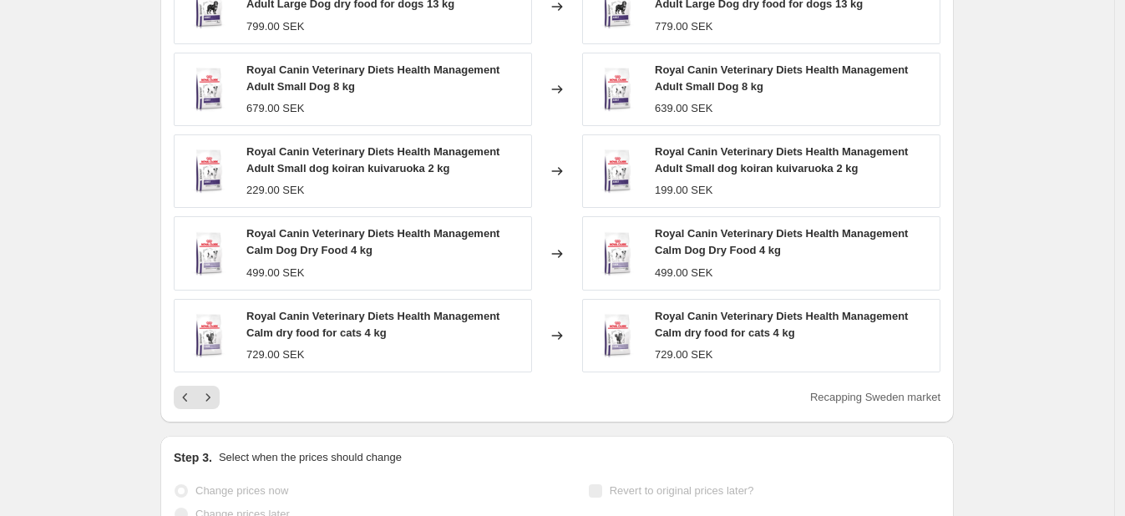
scroll to position [779, 0]
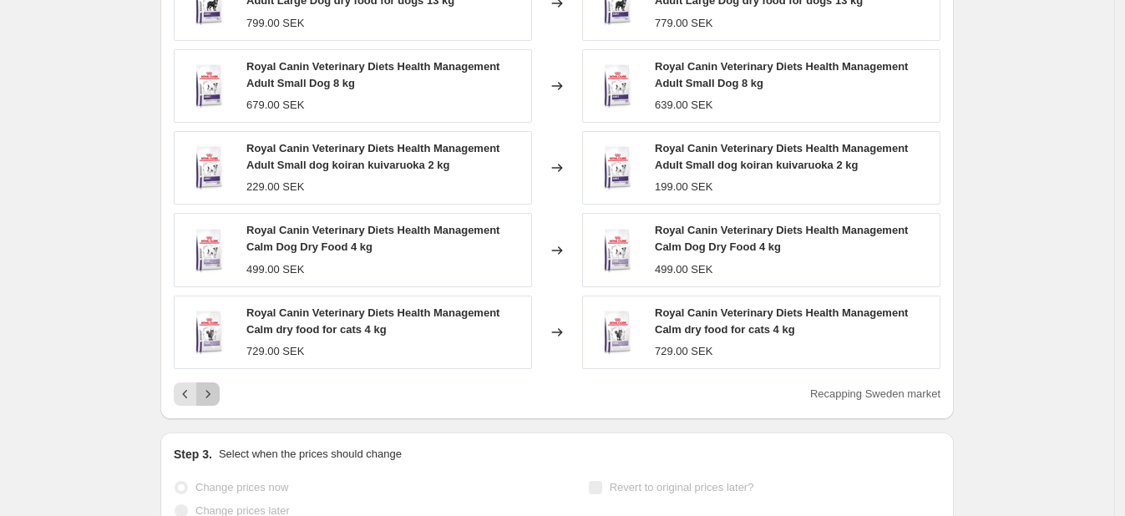
click at [216, 391] on icon "Next" at bounding box center [208, 394] width 17 height 17
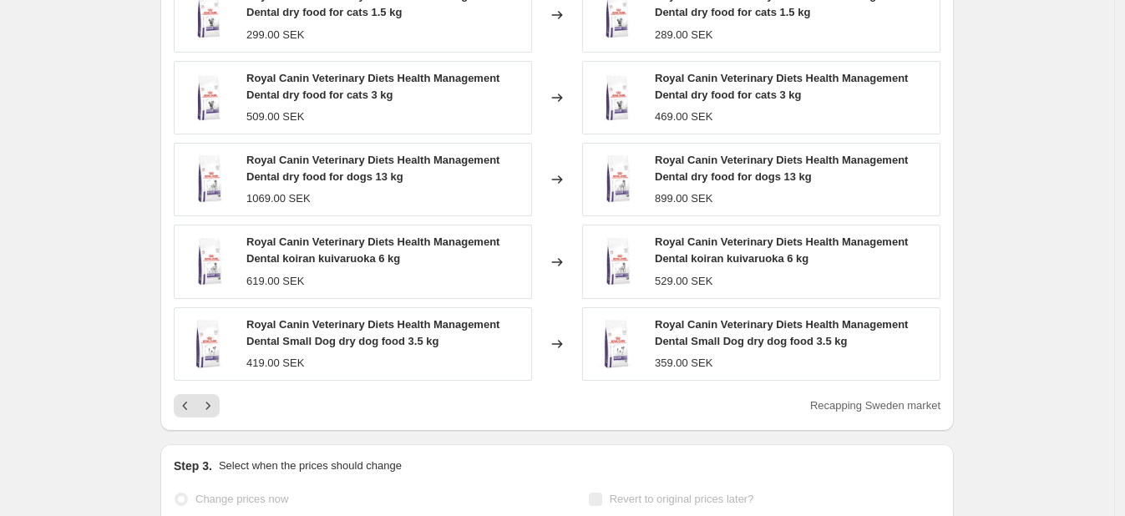
scroll to position [768, 0]
click at [225, 412] on div "Recapping Sweden market" at bounding box center [557, 404] width 767 height 23
click at [220, 409] on button "Next" at bounding box center [207, 404] width 23 height 23
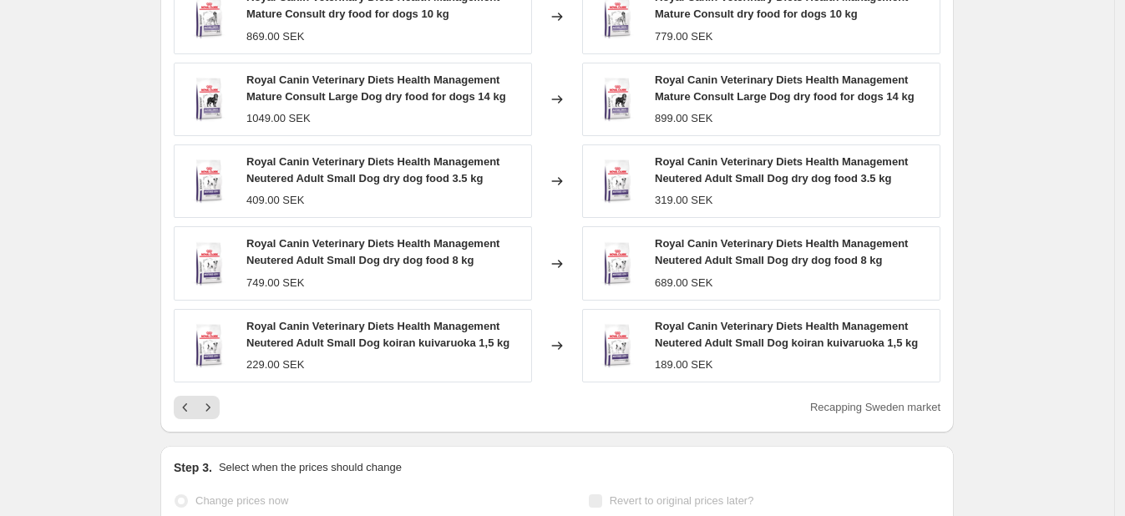
scroll to position [766, 0]
click at [216, 411] on icon "Next" at bounding box center [208, 406] width 17 height 17
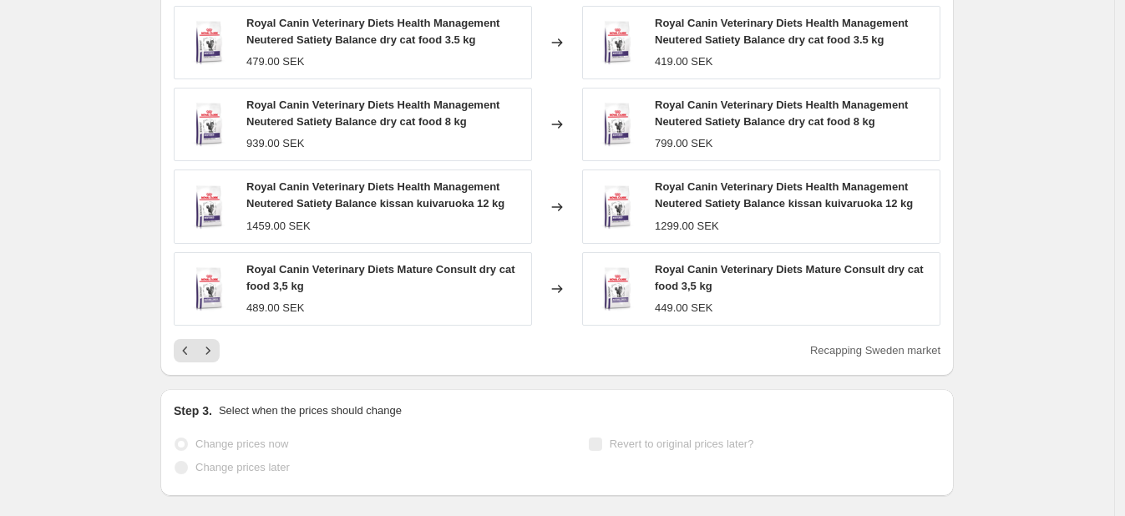
scroll to position [824, 0]
click at [216, 351] on icon "Next" at bounding box center [208, 349] width 17 height 17
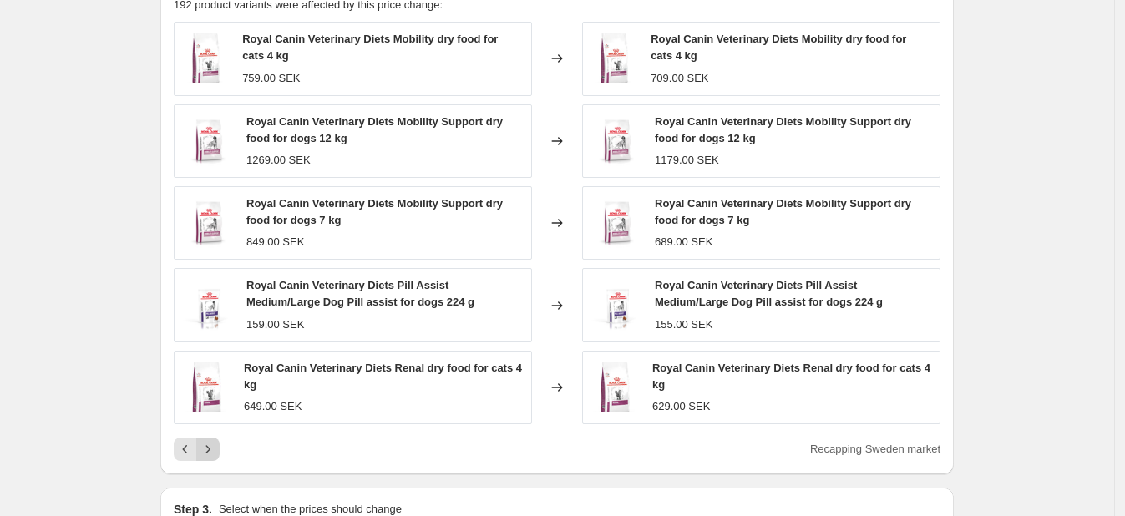
scroll to position [724, 0]
click at [220, 447] on button "Next" at bounding box center [207, 448] width 23 height 23
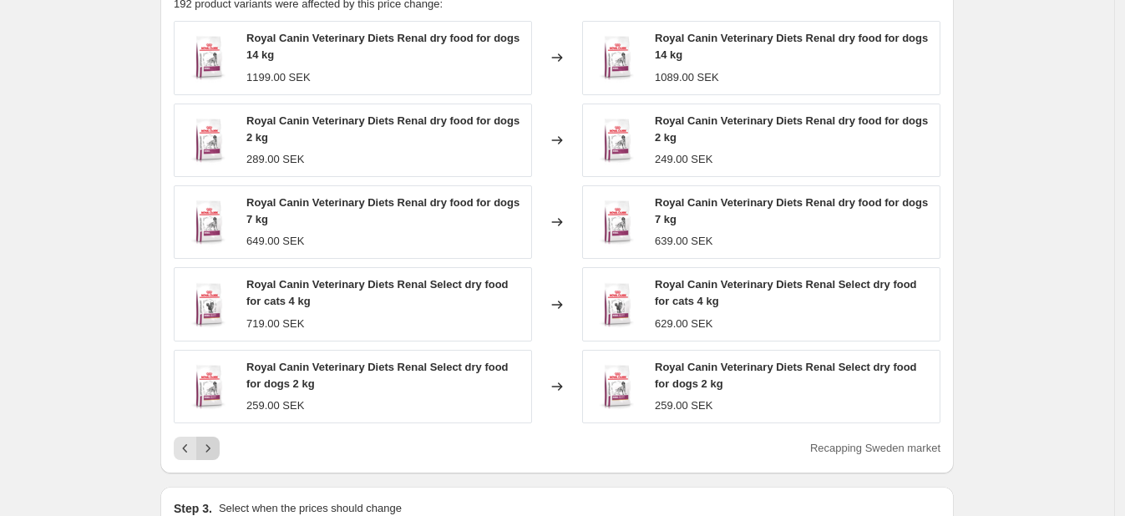
click at [220, 447] on button "Next" at bounding box center [207, 448] width 23 height 23
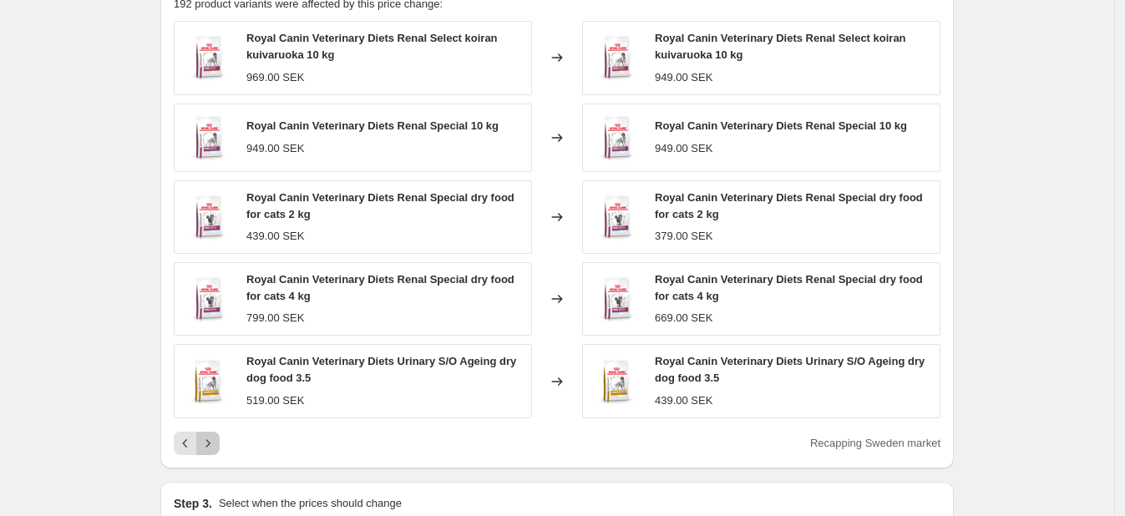
click at [211, 444] on icon "Next" at bounding box center [208, 443] width 4 height 8
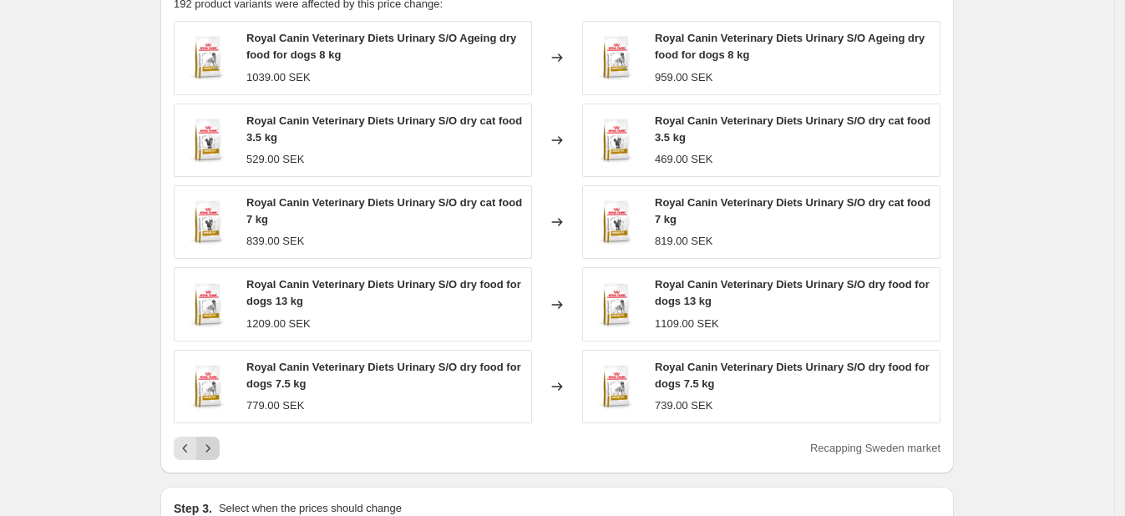
click at [211, 444] on icon "Next" at bounding box center [208, 448] width 4 height 8
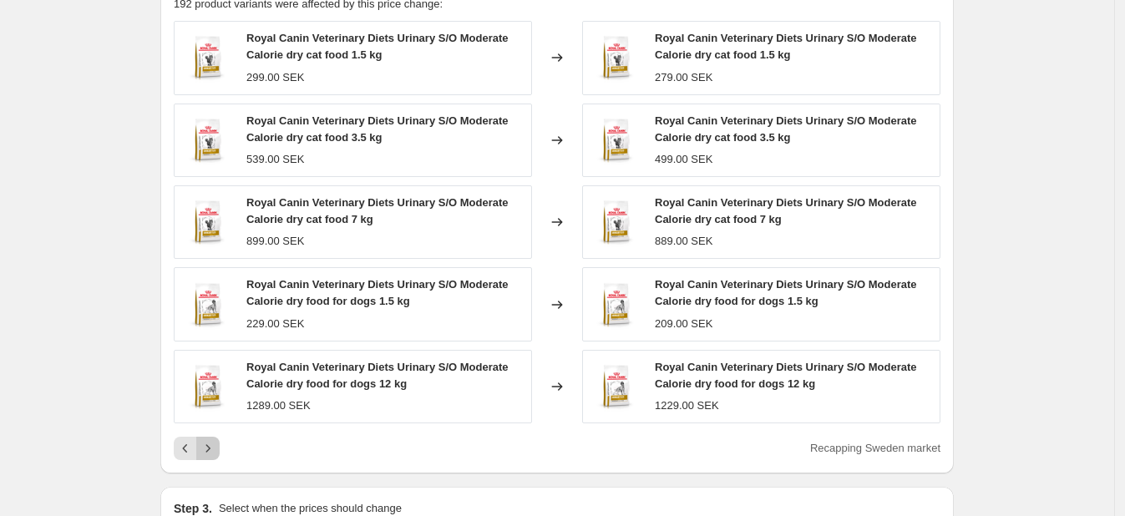
click at [211, 444] on icon "Next" at bounding box center [208, 448] width 4 height 8
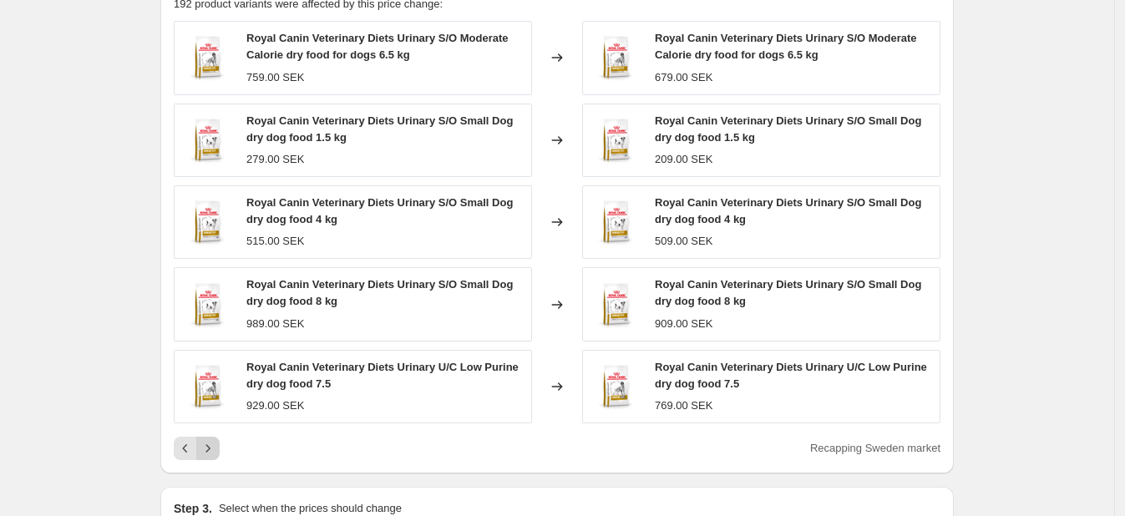
click at [211, 444] on icon "Next" at bounding box center [208, 448] width 4 height 8
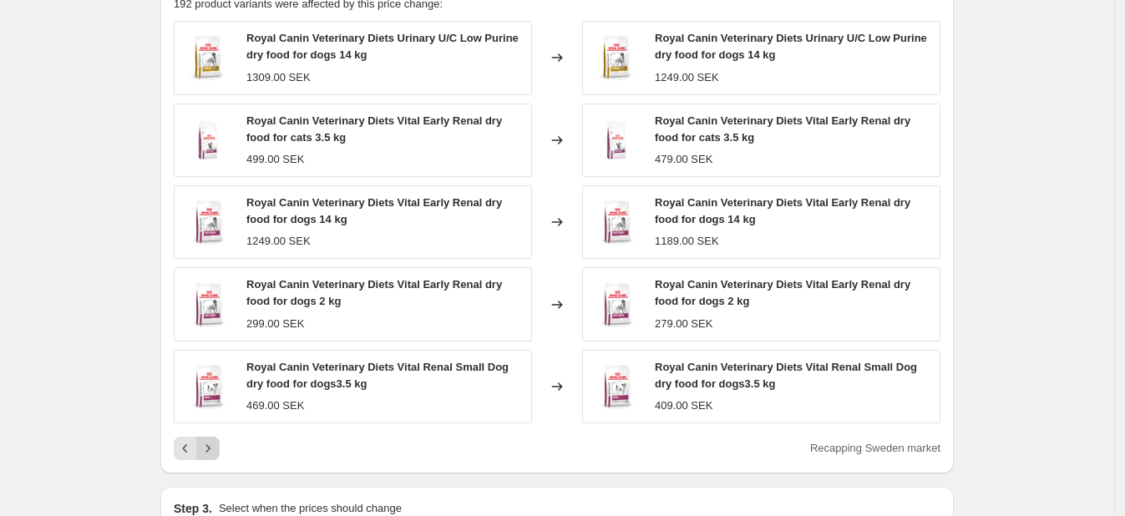
click at [211, 444] on icon "Next" at bounding box center [208, 448] width 4 height 8
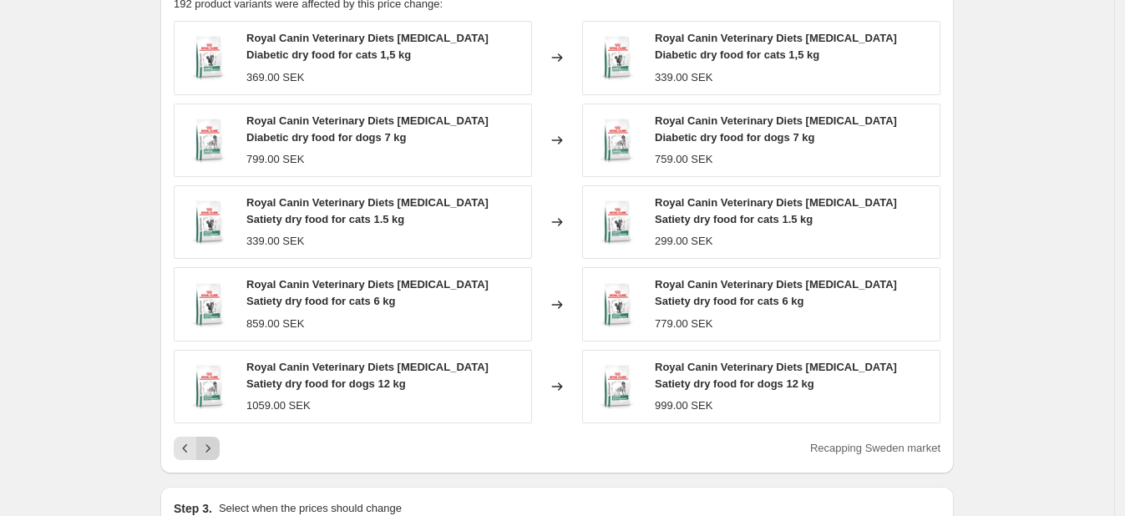
click at [211, 444] on icon "Next" at bounding box center [208, 448] width 4 height 8
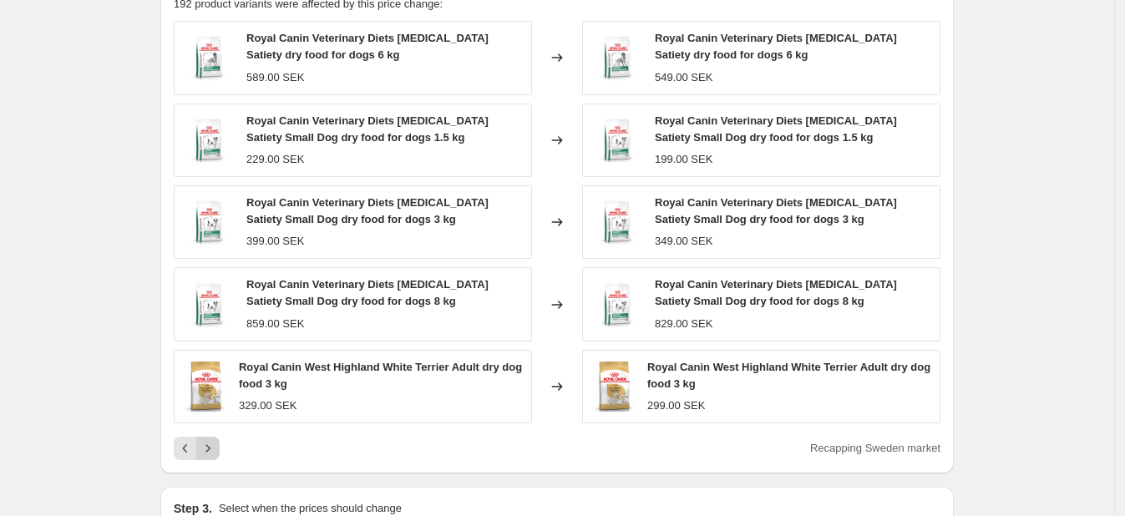
click at [211, 444] on icon "Next" at bounding box center [208, 448] width 4 height 8
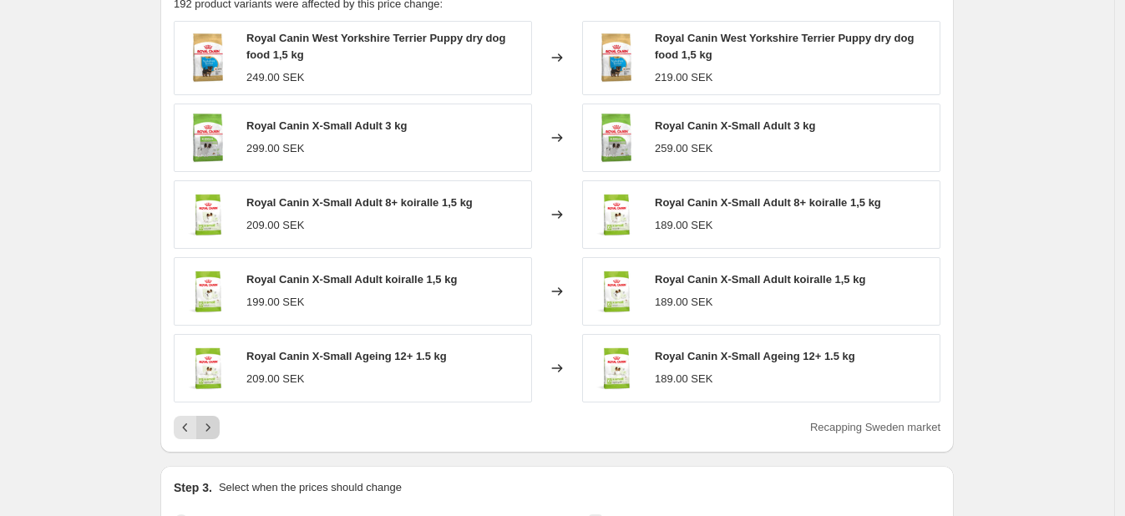
click at [212, 444] on div "PRICE CHANGE RECAP 192 product variants were affected by this price change: Roy…" at bounding box center [557, 208] width 794 height 490
click at [216, 424] on icon "Next" at bounding box center [208, 427] width 17 height 17
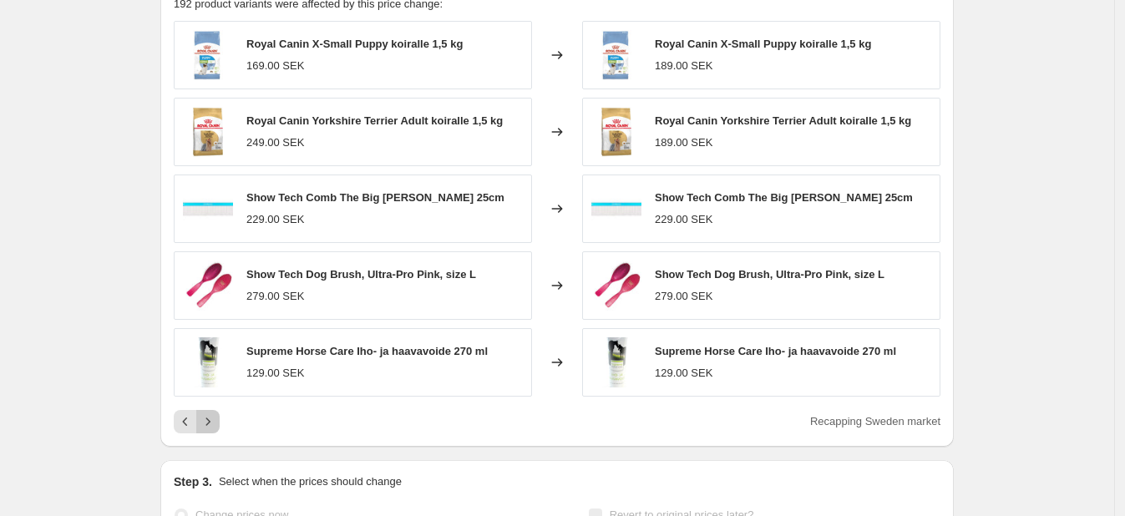
click at [214, 425] on icon "Next" at bounding box center [208, 422] width 17 height 17
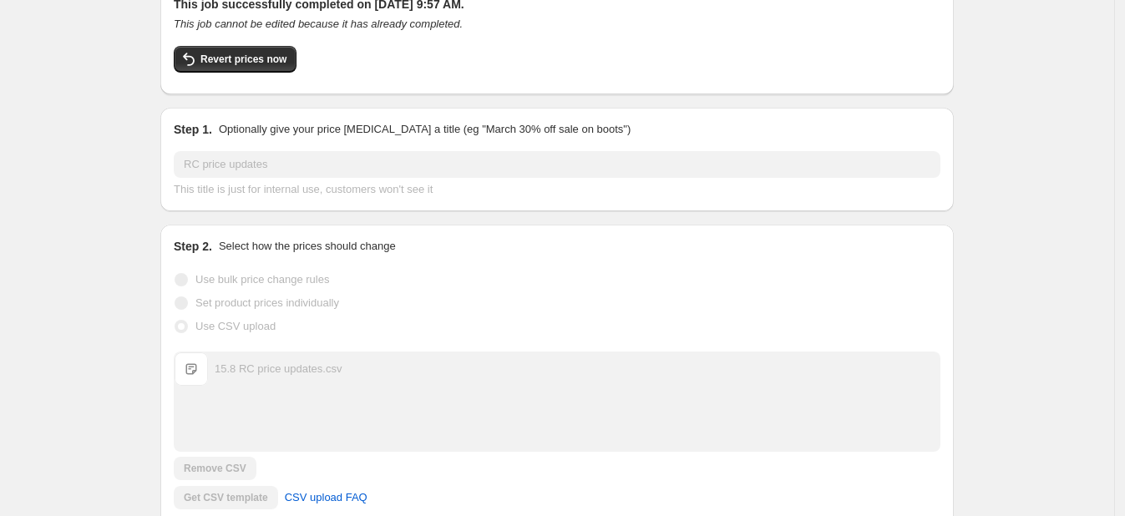
scroll to position [0, 0]
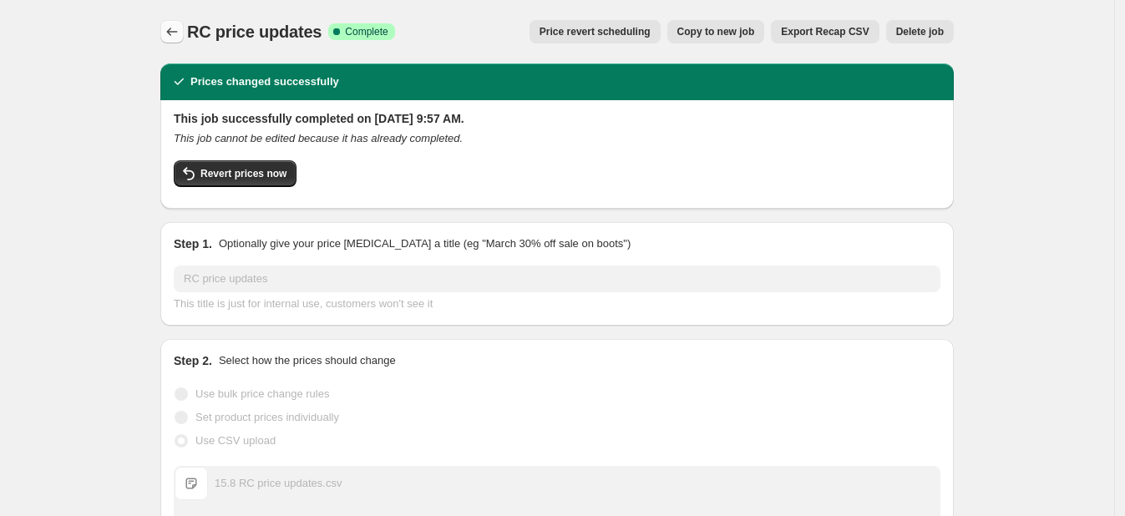
click at [184, 30] on button "Price change jobs" at bounding box center [171, 31] width 23 height 23
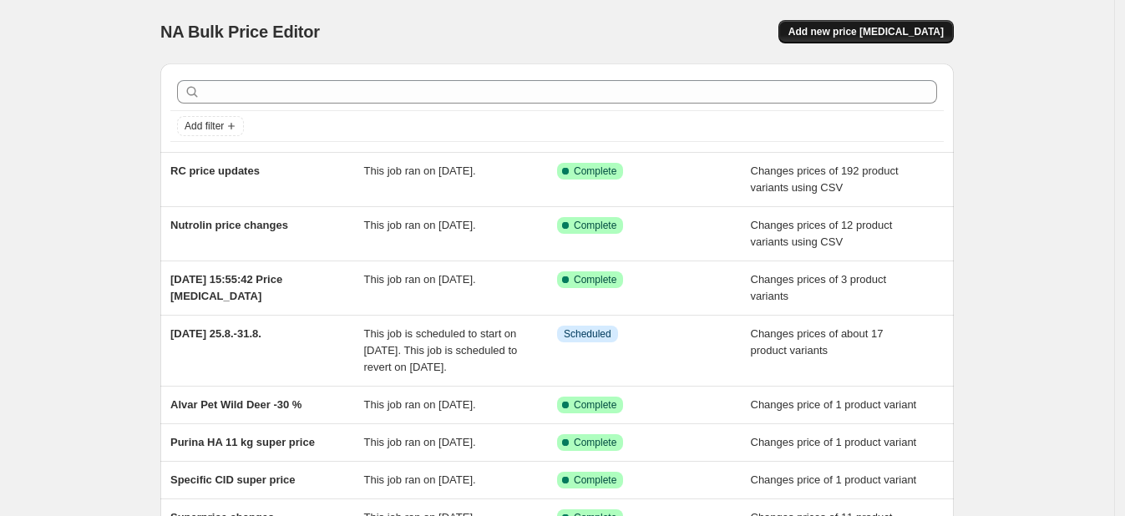
click at [902, 33] on span "Add new price change job" at bounding box center [866, 31] width 155 height 13
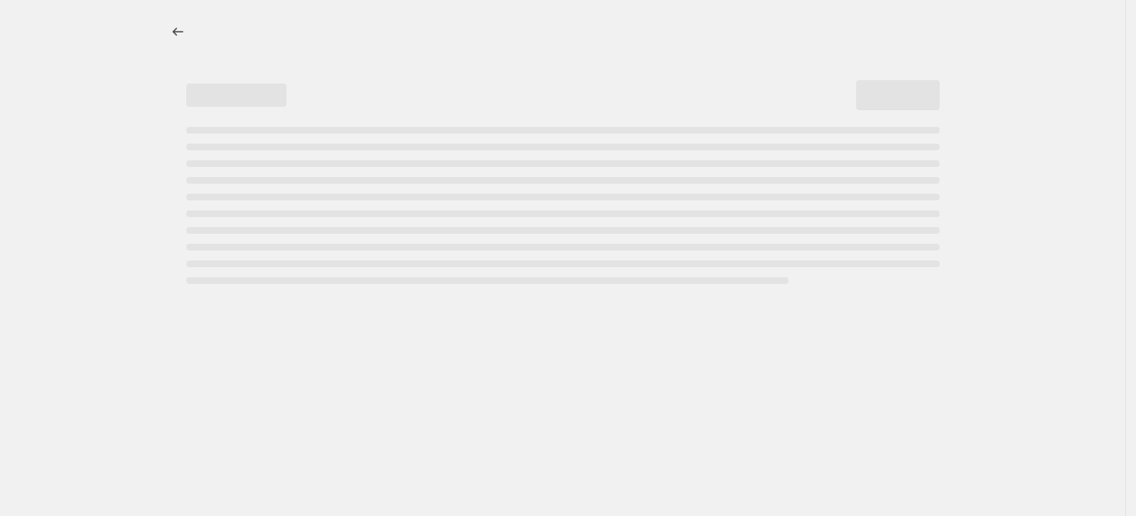
select select "percentage"
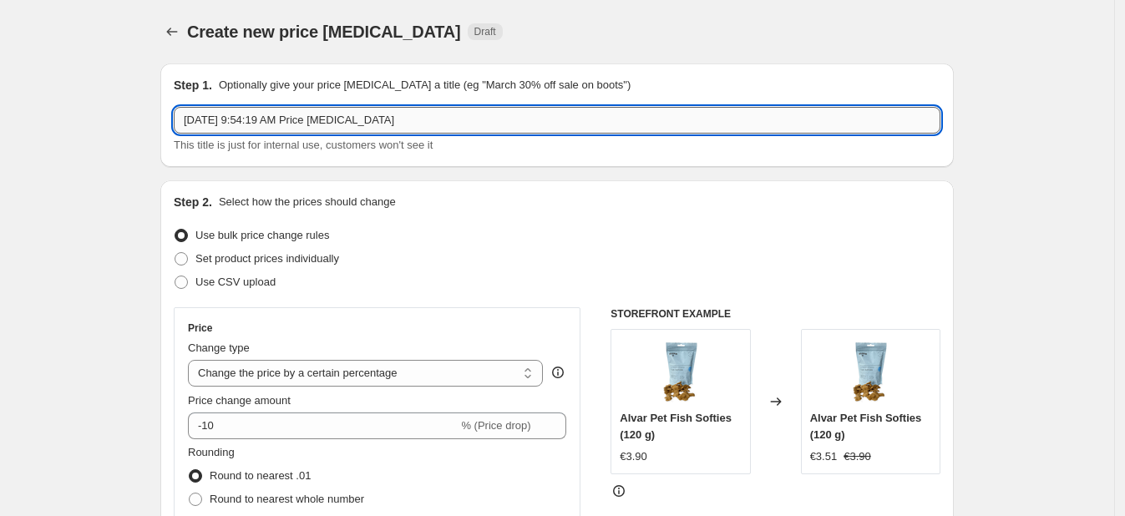
click at [276, 120] on input "Aug 15, 2025, 9:54:19 AM Price change job" at bounding box center [557, 120] width 767 height 27
type input "RC correction of ca promo prices"
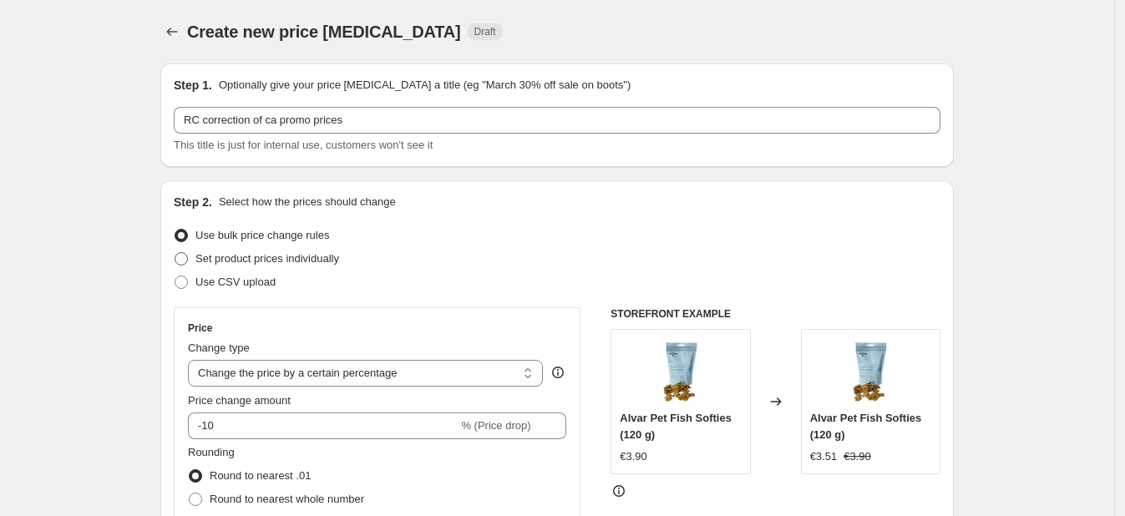
click at [233, 257] on span "Set product prices individually" at bounding box center [267, 258] width 144 height 13
click at [175, 253] on input "Set product prices individually" at bounding box center [175, 252] width 1 height 1
radio input "true"
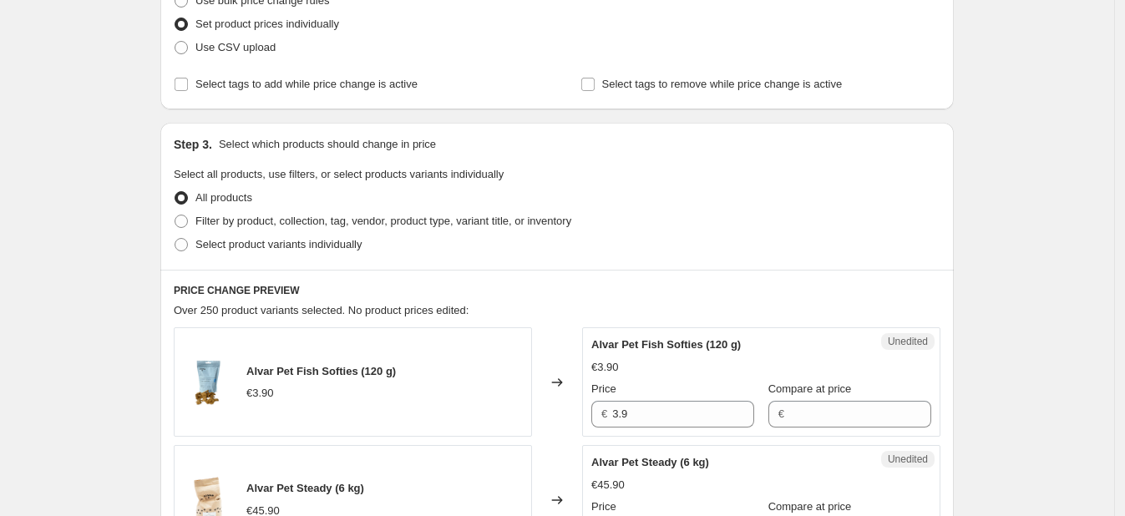
scroll to position [236, 0]
click at [187, 245] on span at bounding box center [181, 243] width 13 height 13
click at [175, 238] on input "Select product variants individually" at bounding box center [175, 237] width 1 height 1
radio input "true"
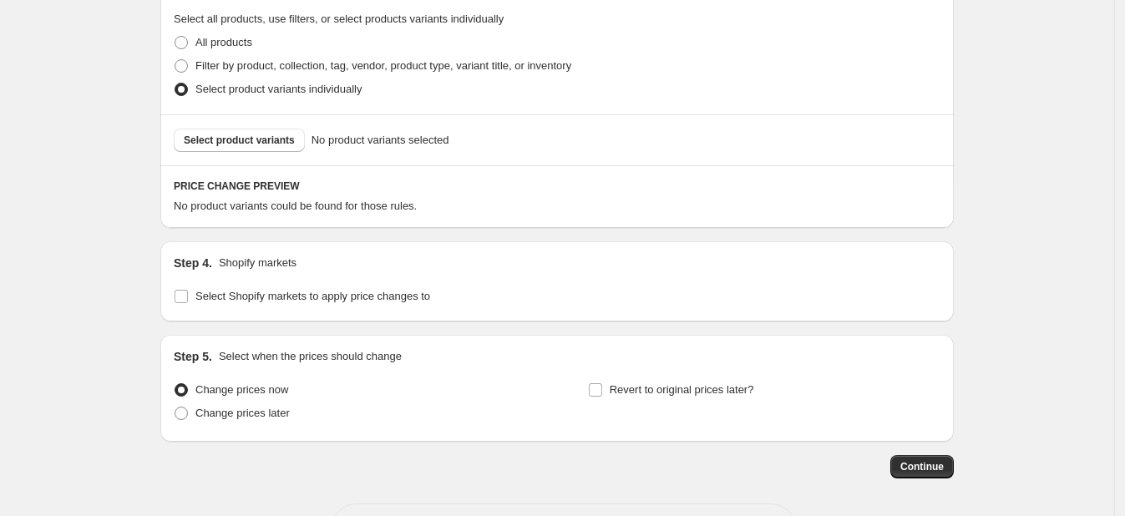
scroll to position [391, 0]
click at [188, 299] on input "Select Shopify markets to apply price changes to" at bounding box center [181, 295] width 13 height 13
checkbox input "true"
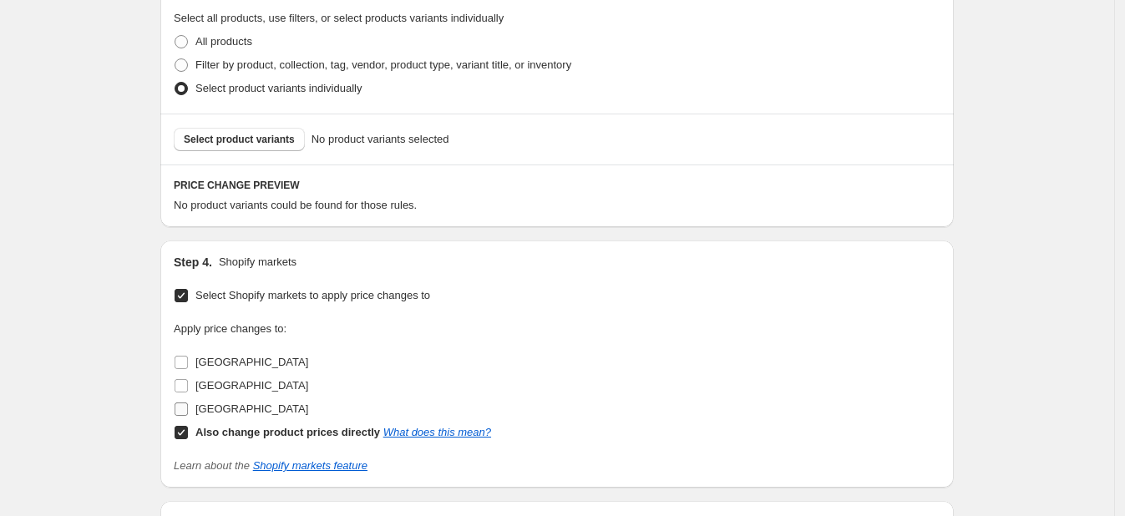
click at [183, 412] on input "Sweden" at bounding box center [181, 409] width 13 height 13
checkbox input "true"
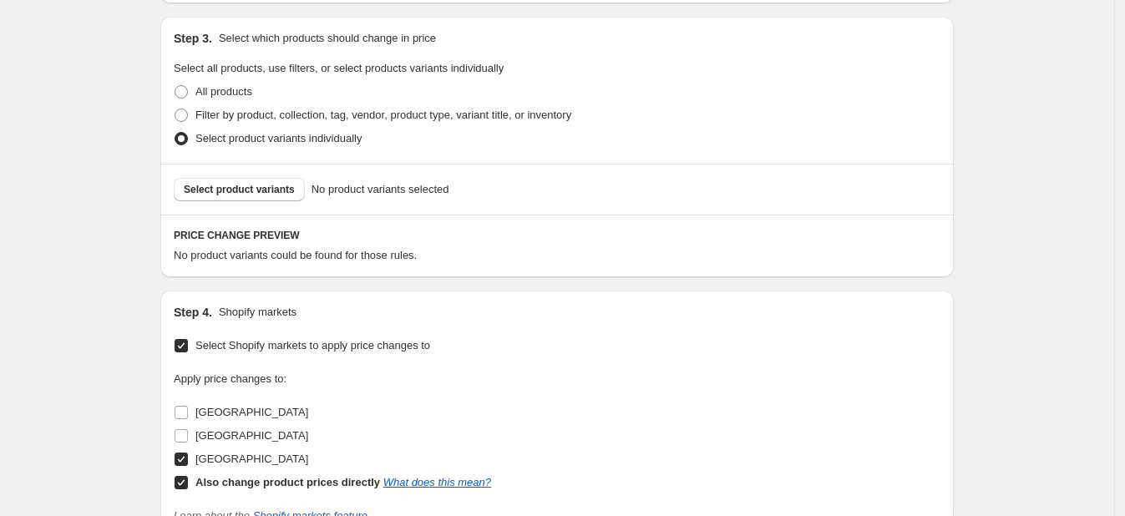
scroll to position [340, 0]
click at [271, 192] on span "Select product variants" at bounding box center [239, 190] width 111 height 13
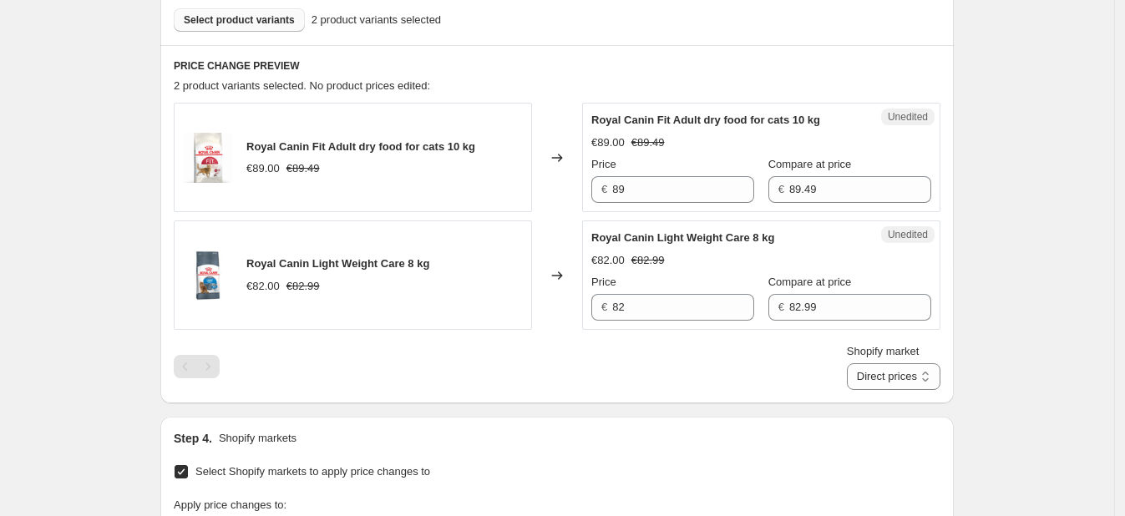
scroll to position [512, 0]
click at [875, 374] on select "Direct prices Sweden" at bounding box center [894, 375] width 94 height 27
select select "88164925744"
click at [873, 388] on select "Direct prices Sweden" at bounding box center [894, 375] width 94 height 27
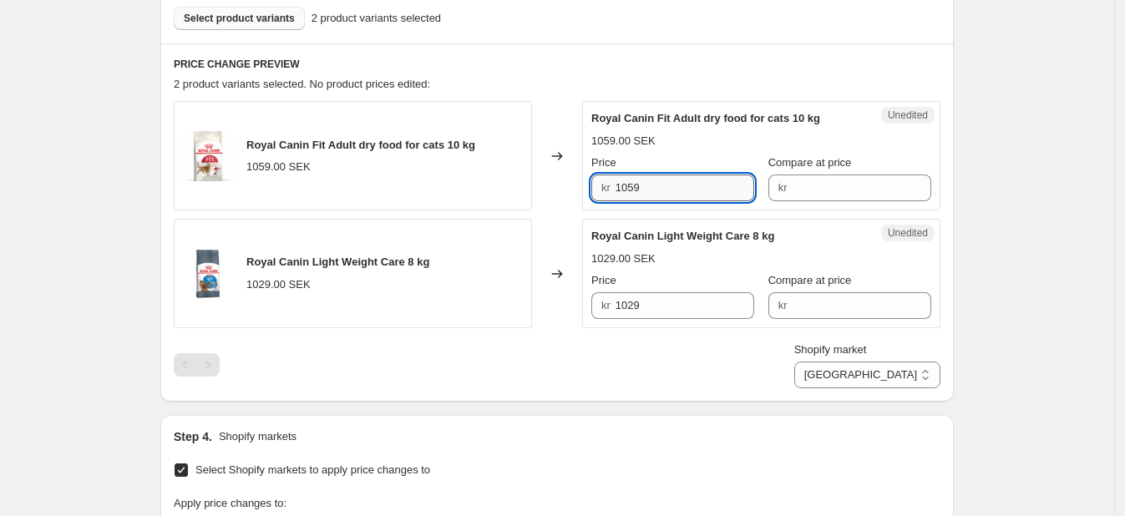
click at [647, 184] on input "1059" at bounding box center [686, 188] width 140 height 27
click at [809, 207] on div "Unedited Royal Canin Fit Adult dry food for cats 10 kg 1059.00 SEK Price kr 105…" at bounding box center [761, 155] width 358 height 109
click at [806, 201] on div "Unedited Royal Canin Fit Adult dry food for cats 10 kg 1059.00 SEK Price kr 105…" at bounding box center [761, 155] width 358 height 109
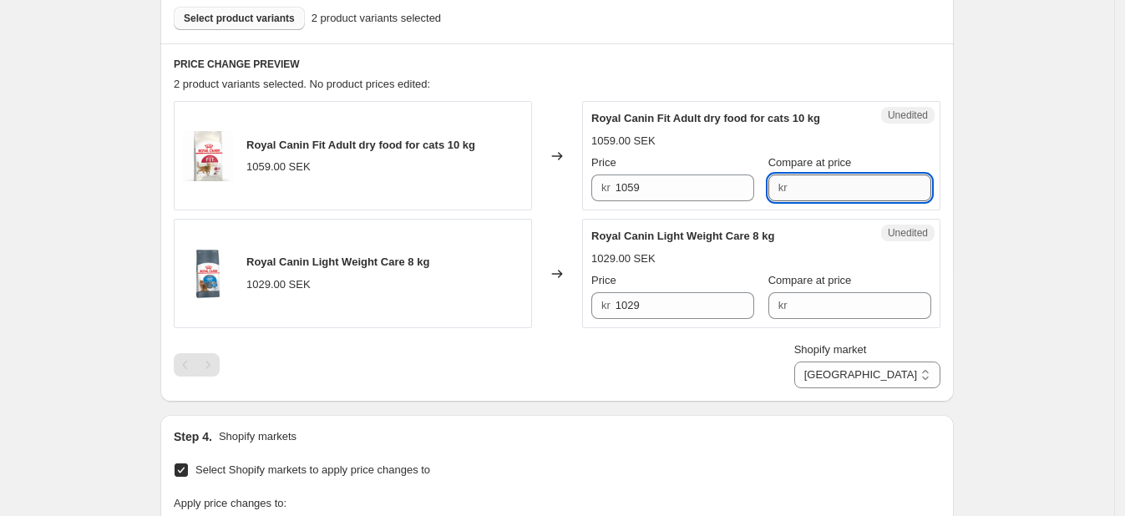
click at [804, 196] on input "Compare at price" at bounding box center [862, 188] width 140 height 27
paste input "1059"
type input "1059"
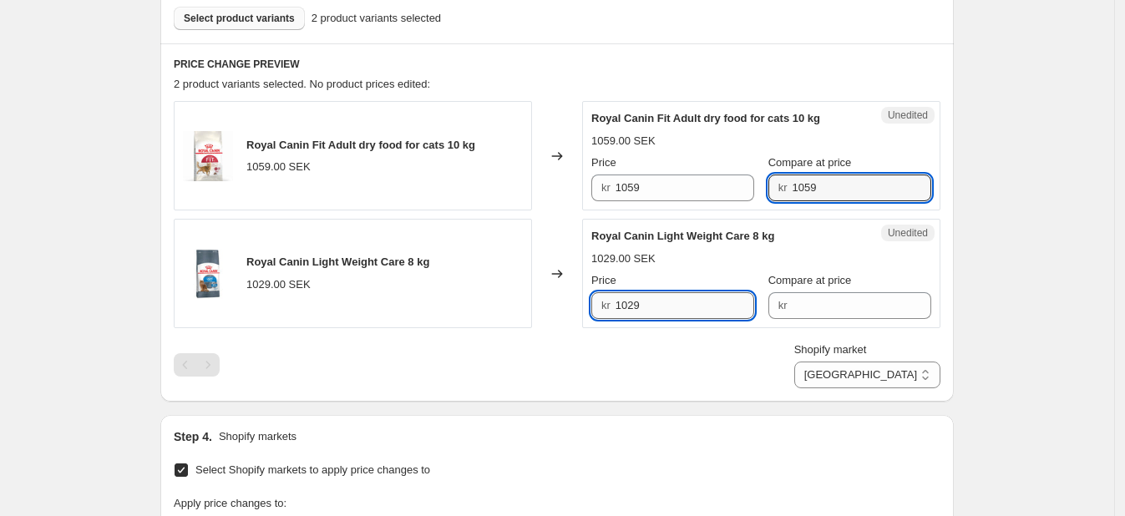
click at [640, 311] on input "1029" at bounding box center [686, 305] width 140 height 27
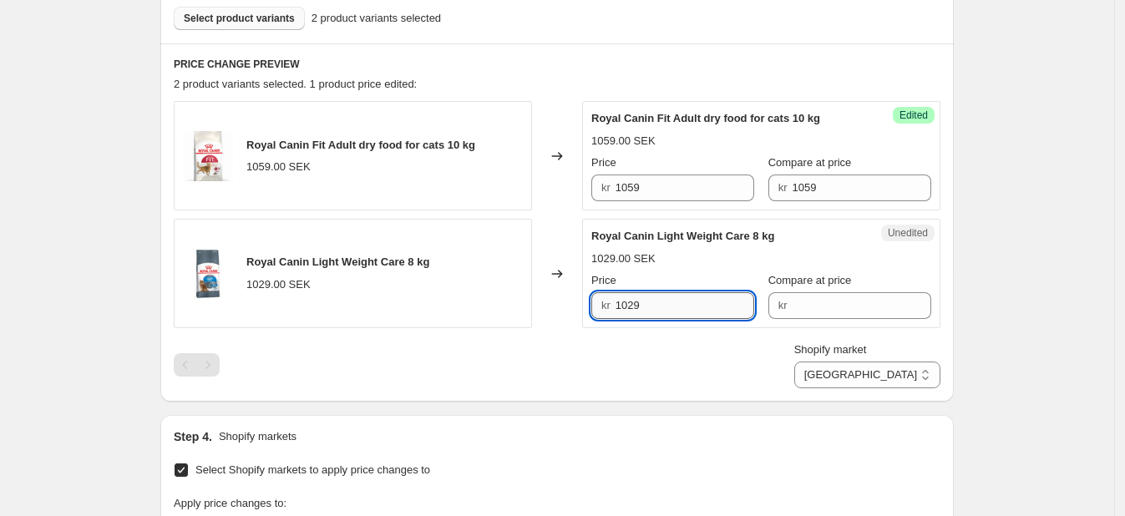
click at [640, 311] on input "1029" at bounding box center [686, 305] width 140 height 27
click at [796, 313] on input "Compare at price" at bounding box center [862, 305] width 140 height 27
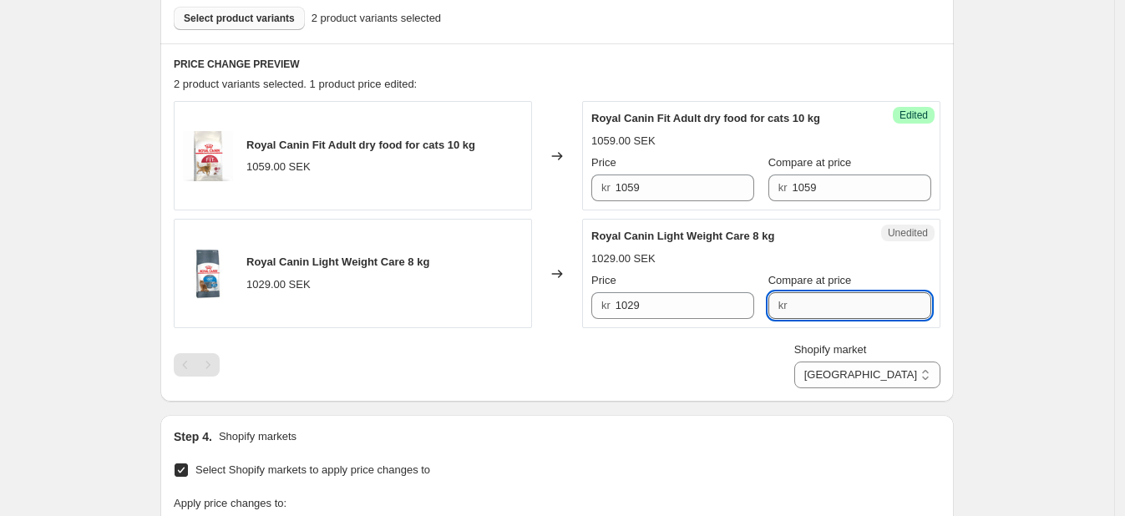
paste input "1029"
type input "1029"
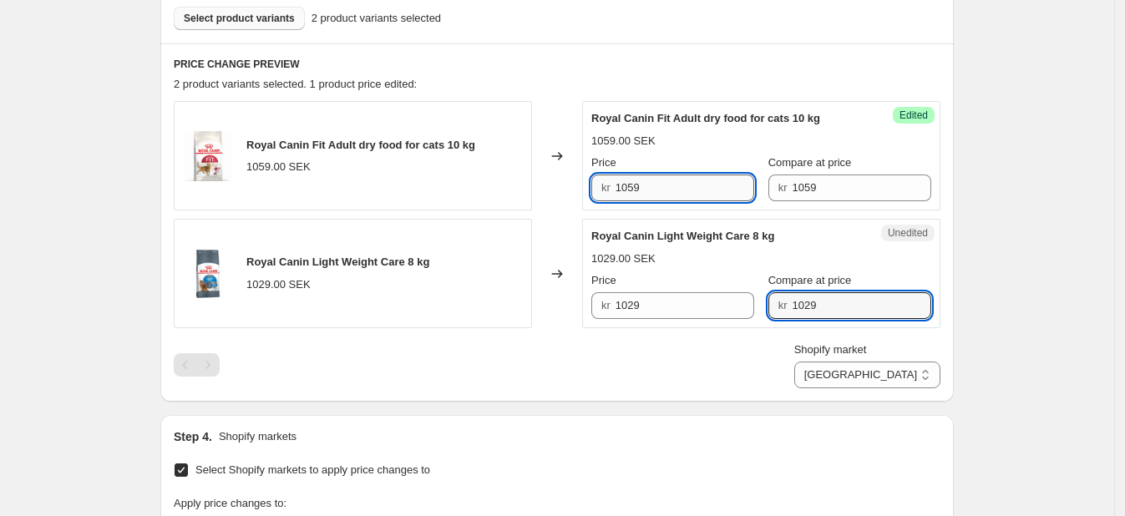
click at [673, 178] on input "1059" at bounding box center [686, 188] width 140 height 27
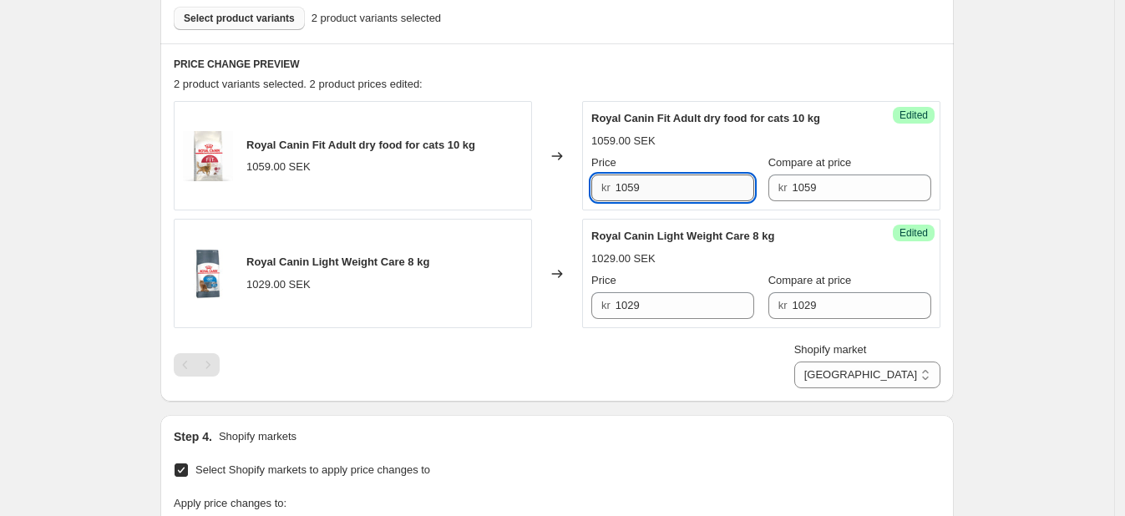
click at [673, 178] on input "1059" at bounding box center [686, 188] width 140 height 27
type input "847.2"
click at [646, 297] on input "1029" at bounding box center [686, 305] width 140 height 27
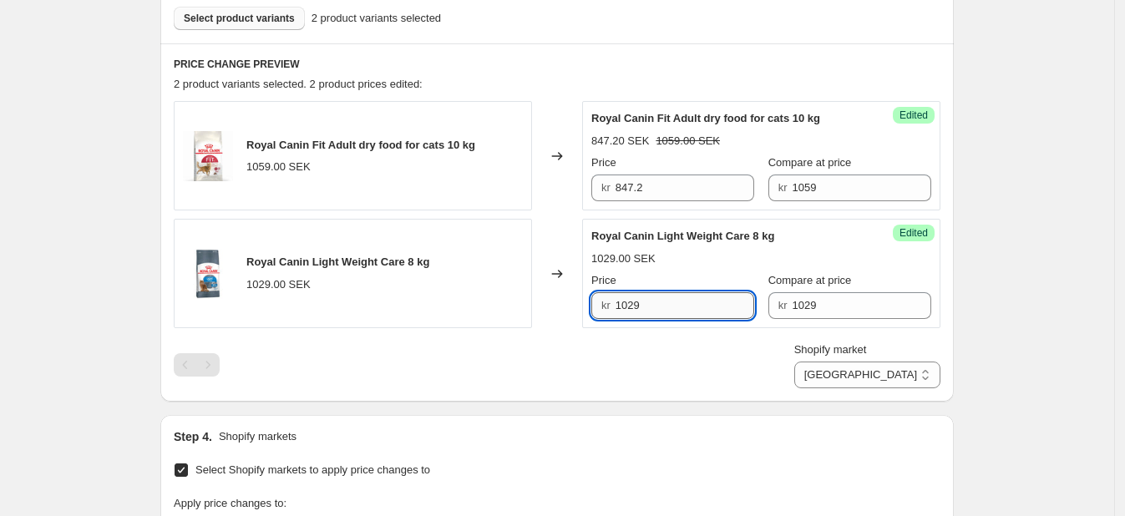
click at [646, 297] on input "1029" at bounding box center [686, 305] width 140 height 27
type input "783.2"
click at [1018, 344] on div "Create new price change job. This page is ready Create new price change job Dra…" at bounding box center [557, 204] width 1114 height 1433
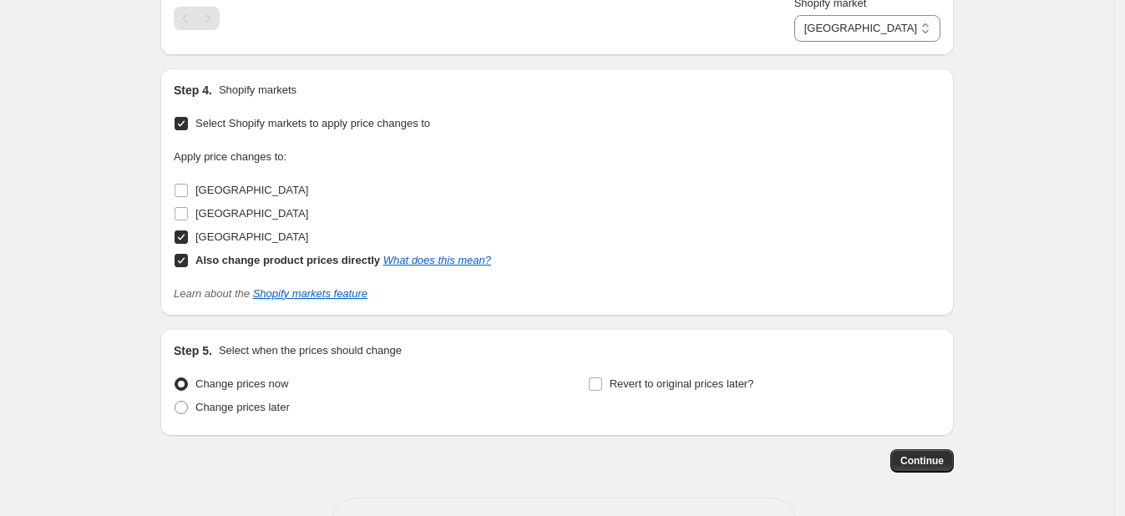
scroll to position [865, 0]
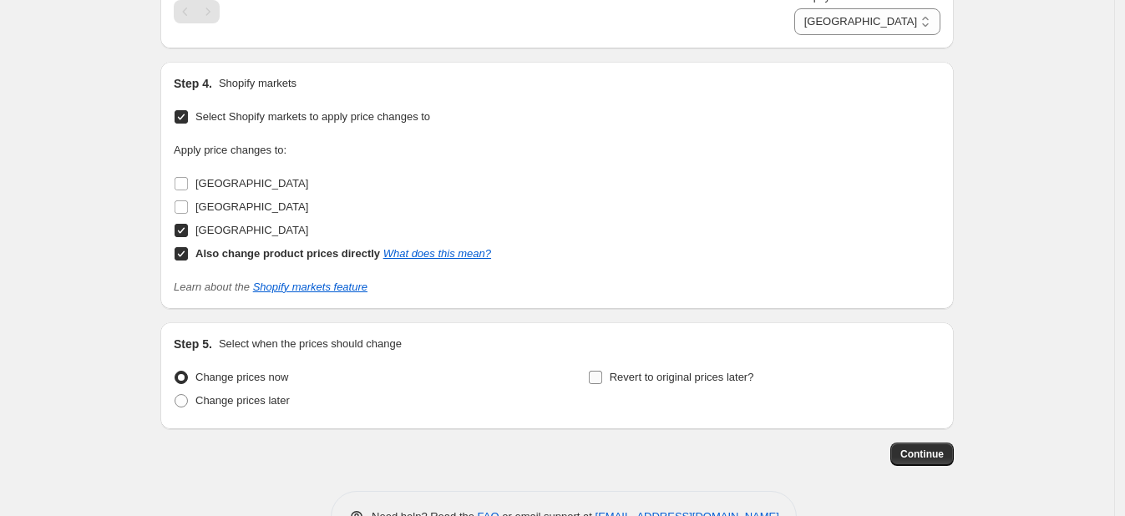
click at [602, 374] on input "Revert to original prices later?" at bounding box center [595, 377] width 13 height 13
checkbox input "true"
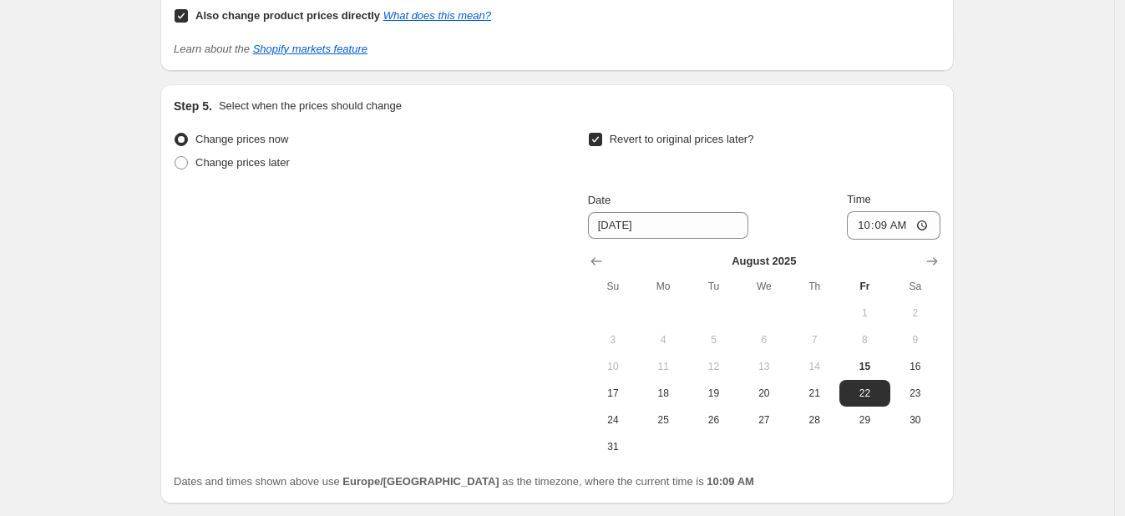
scroll to position [1104, 0]
click at [928, 265] on button "Show next month, September 2025" at bounding box center [932, 260] width 23 height 23
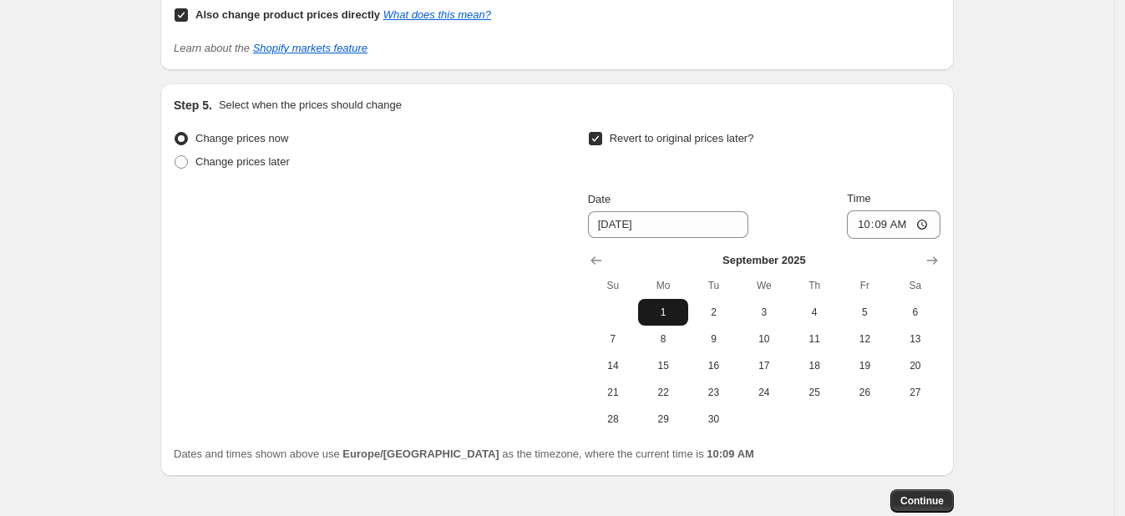
click at [682, 307] on span "1" at bounding box center [663, 312] width 37 height 13
type input "9/1/2025"
click at [902, 217] on input "10:09" at bounding box center [894, 225] width 94 height 28
click at [887, 217] on input "10:09" at bounding box center [894, 225] width 94 height 28
type input "05:09"
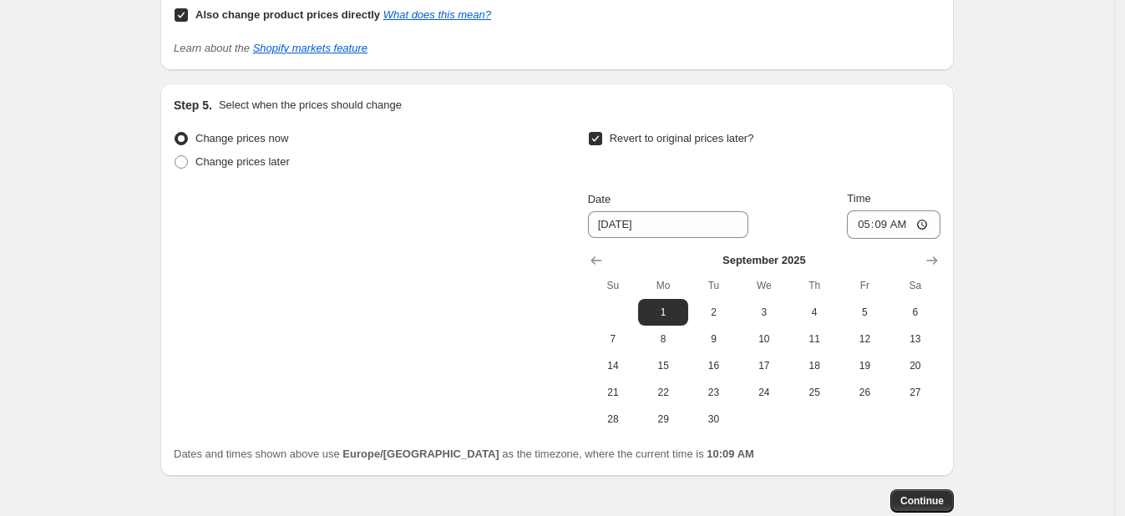
click at [942, 495] on span "Continue" at bounding box center [922, 501] width 43 height 13
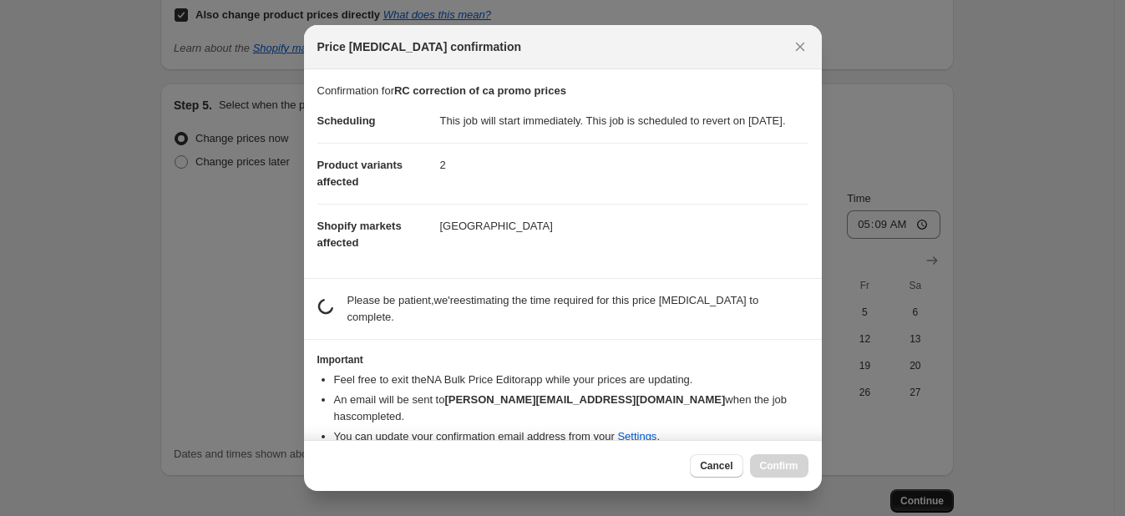
scroll to position [0, 0]
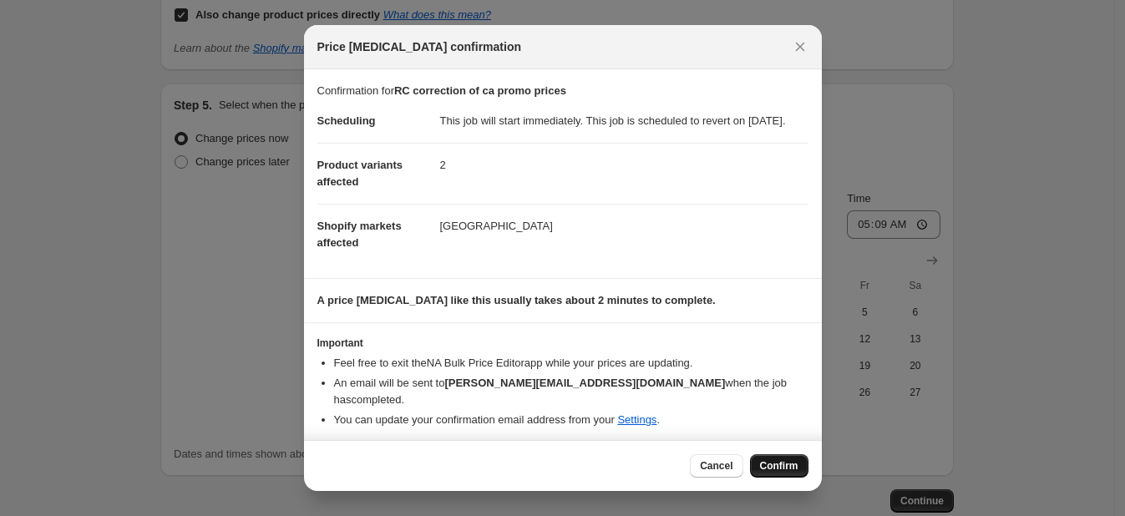
click at [777, 475] on button "Confirm" at bounding box center [779, 465] width 58 height 23
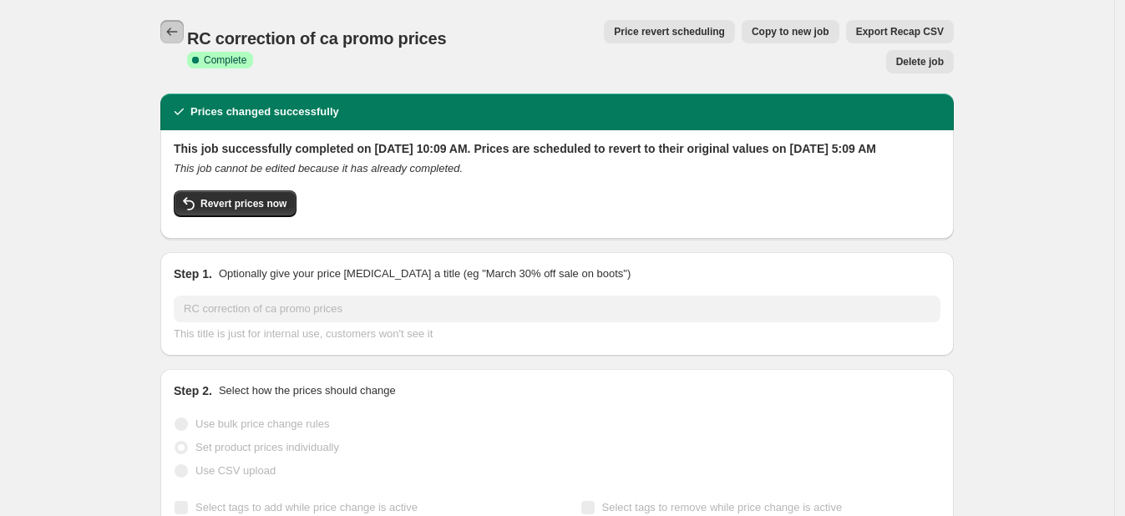
click at [177, 27] on icon "Price change jobs" at bounding box center [172, 31] width 17 height 17
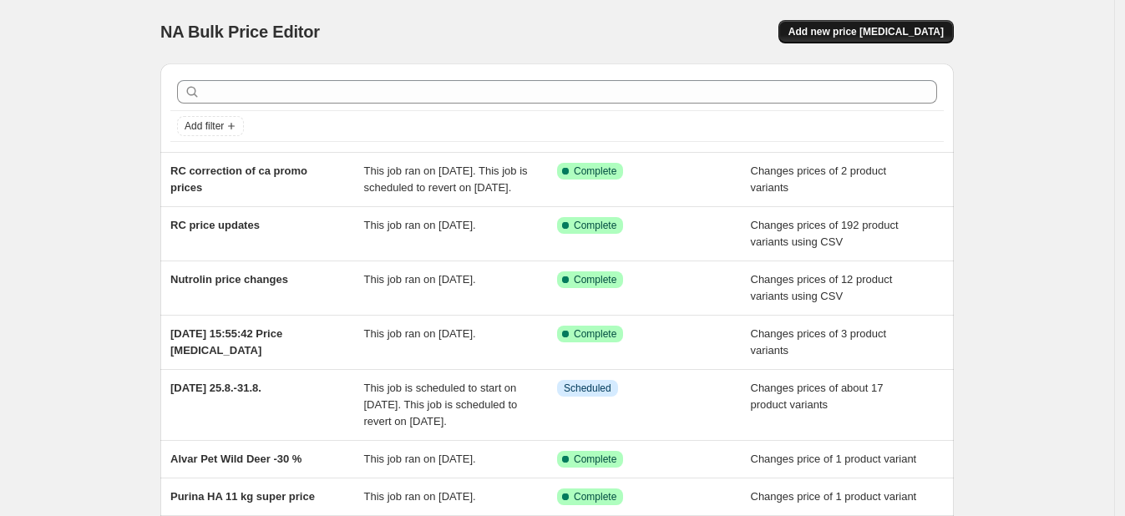
click at [848, 42] on button "Add new price change job" at bounding box center [866, 31] width 175 height 23
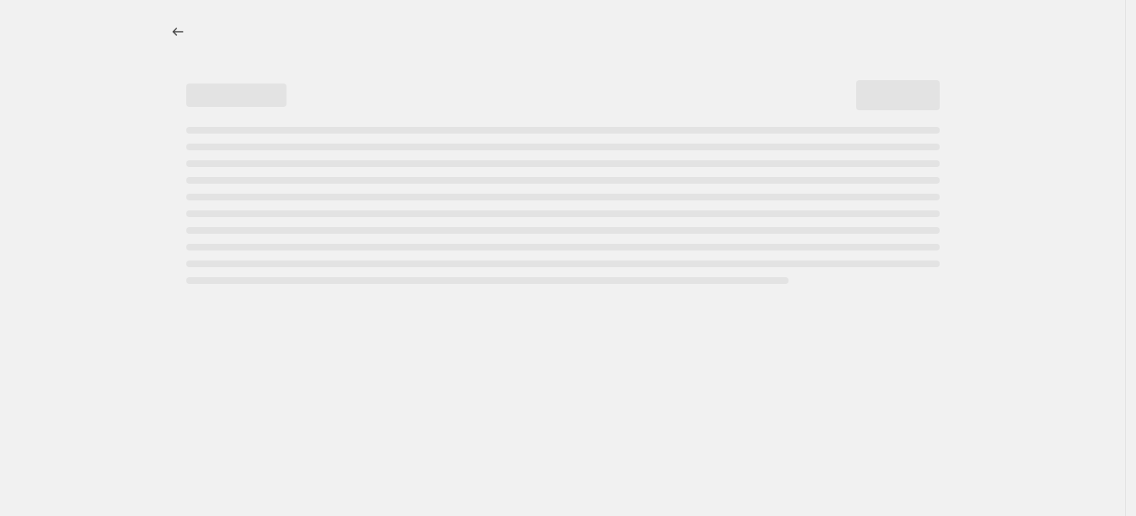
select select "percentage"
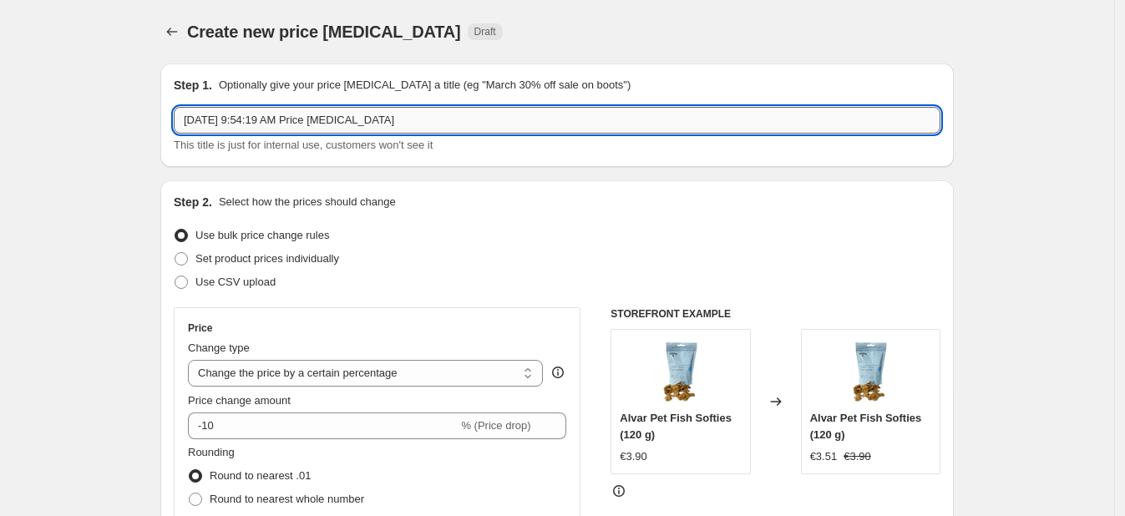
click at [259, 108] on input "Aug 15, 2025, 9:54:19 AM Price change job" at bounding box center [557, 120] width 767 height 27
type input "RC correction of bundle prices"
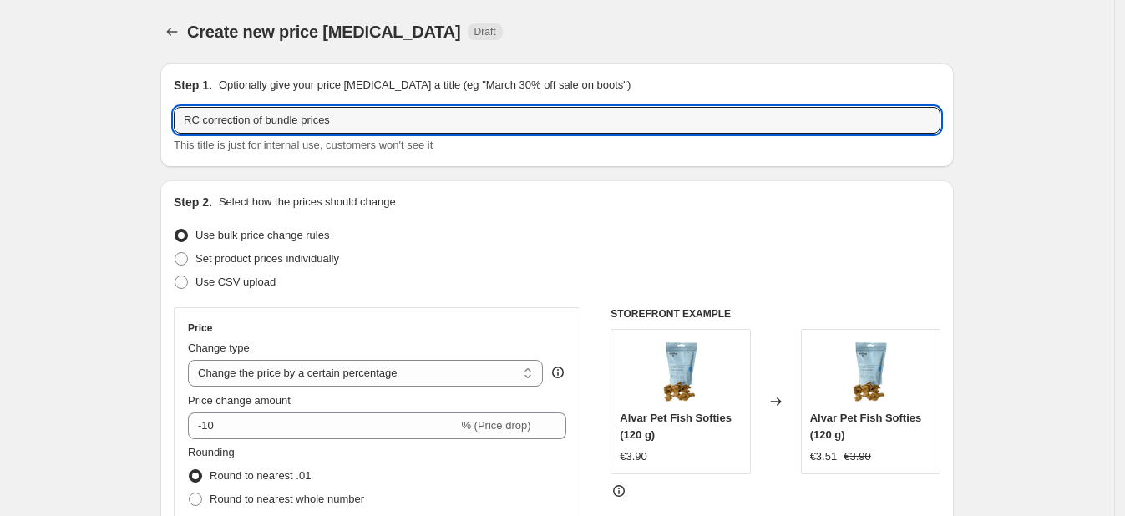
click at [552, 46] on div "Create new price change job. This page is ready Create new price change job Dra…" at bounding box center [557, 31] width 794 height 63
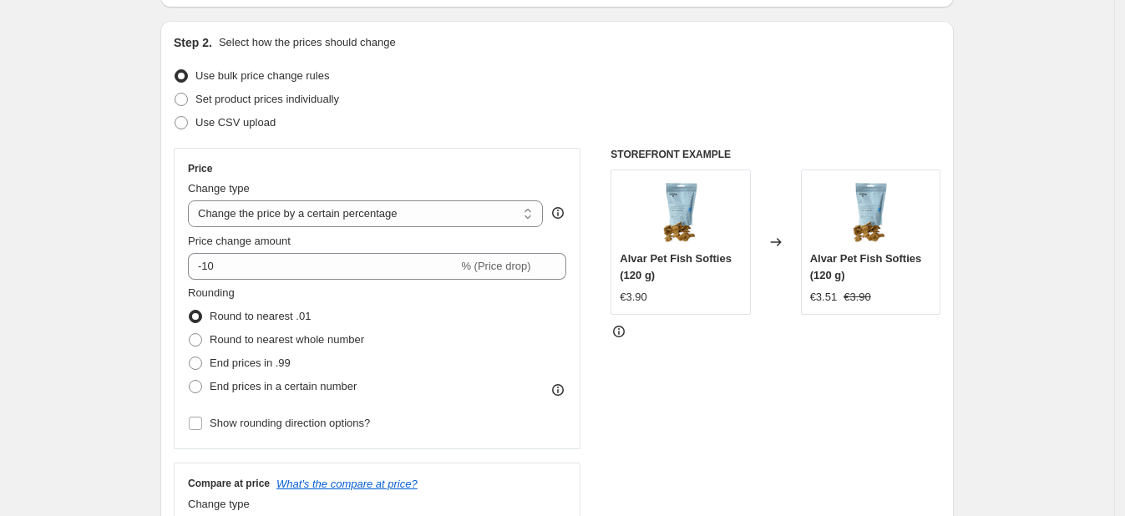
scroll to position [160, 0]
click at [185, 101] on span at bounding box center [181, 98] width 13 height 13
click at [175, 93] on input "Set product prices individually" at bounding box center [175, 92] width 1 height 1
radio input "true"
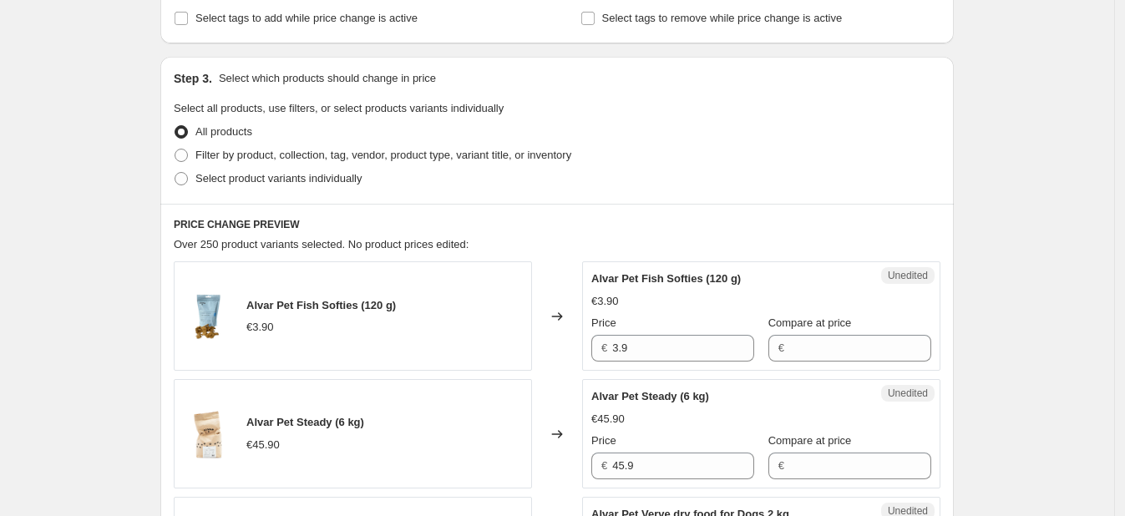
scroll to position [302, 0]
click at [184, 180] on span at bounding box center [181, 177] width 13 height 13
click at [175, 172] on input "Select product variants individually" at bounding box center [175, 171] width 1 height 1
radio input "true"
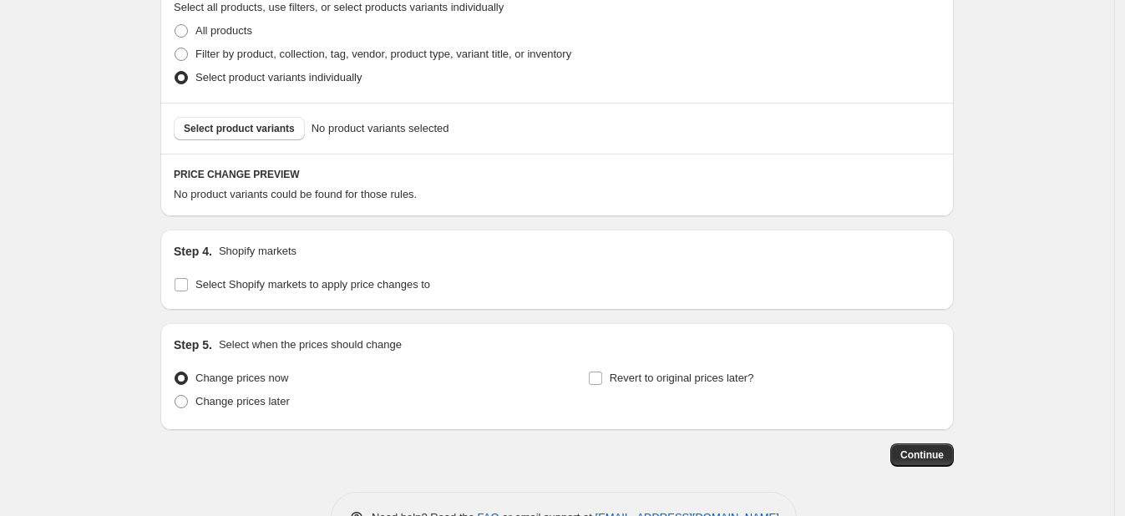
scroll to position [403, 0]
click at [190, 274] on label "Select Shopify markets to apply price changes to" at bounding box center [302, 283] width 256 height 23
click at [188, 277] on input "Select Shopify markets to apply price changes to" at bounding box center [181, 283] width 13 height 13
checkbox input "true"
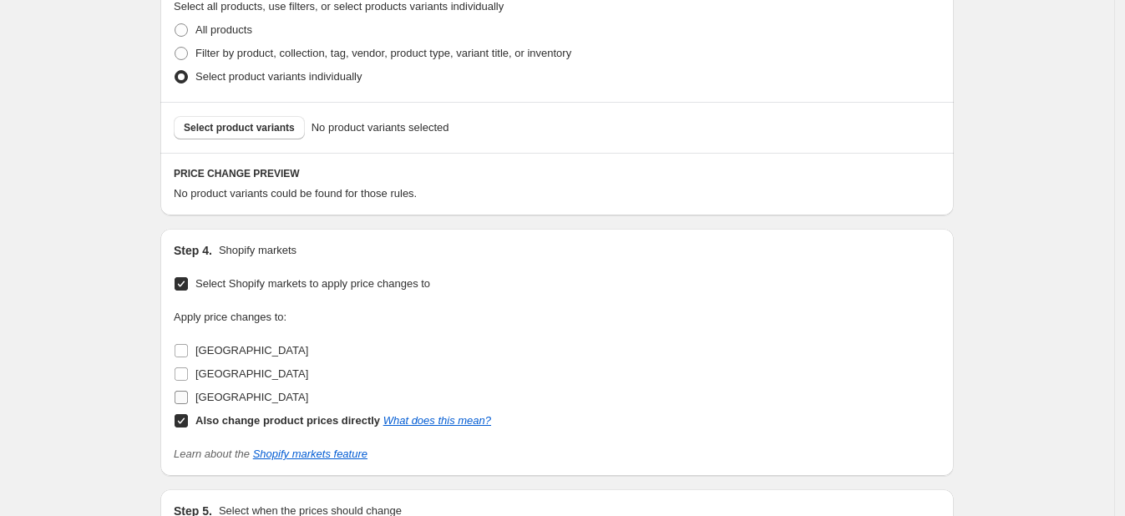
click at [188, 392] on input "Sweden" at bounding box center [181, 397] width 13 height 13
checkbox input "true"
click at [188, 421] on input "Also change product prices directly What does this mean?" at bounding box center [181, 420] width 13 height 13
checkbox input "false"
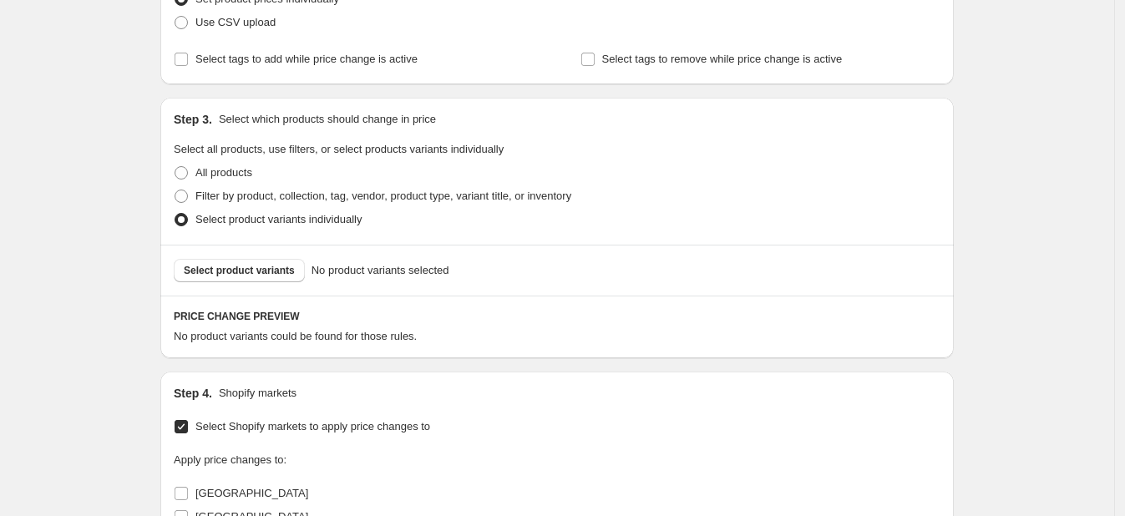
scroll to position [227, 0]
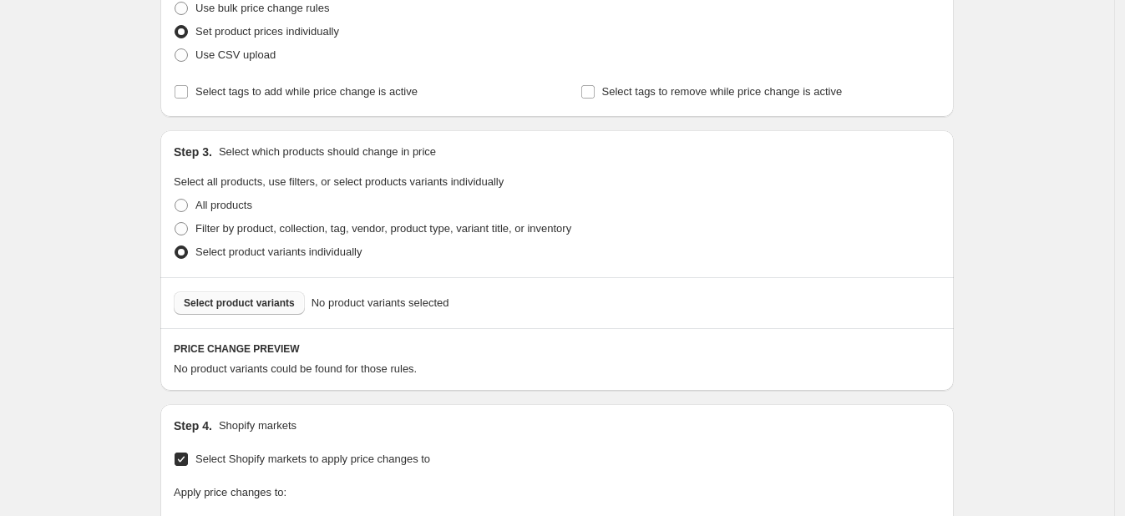
click at [276, 293] on button "Select product variants" at bounding box center [239, 303] width 131 height 23
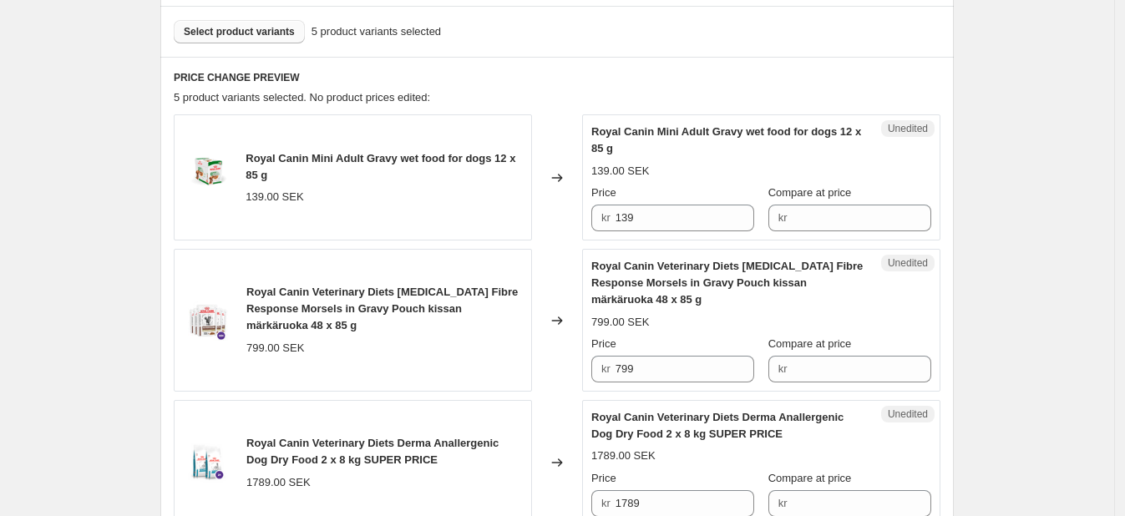
scroll to position [512, 0]
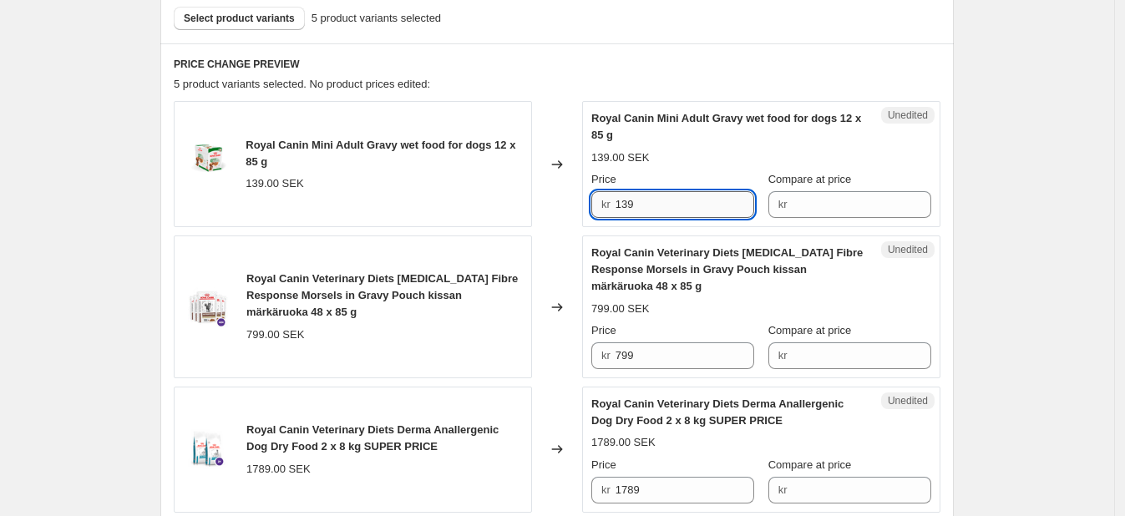
click at [678, 198] on input "139" at bounding box center [686, 204] width 140 height 27
click at [804, 203] on input "Compare at price" at bounding box center [862, 204] width 140 height 27
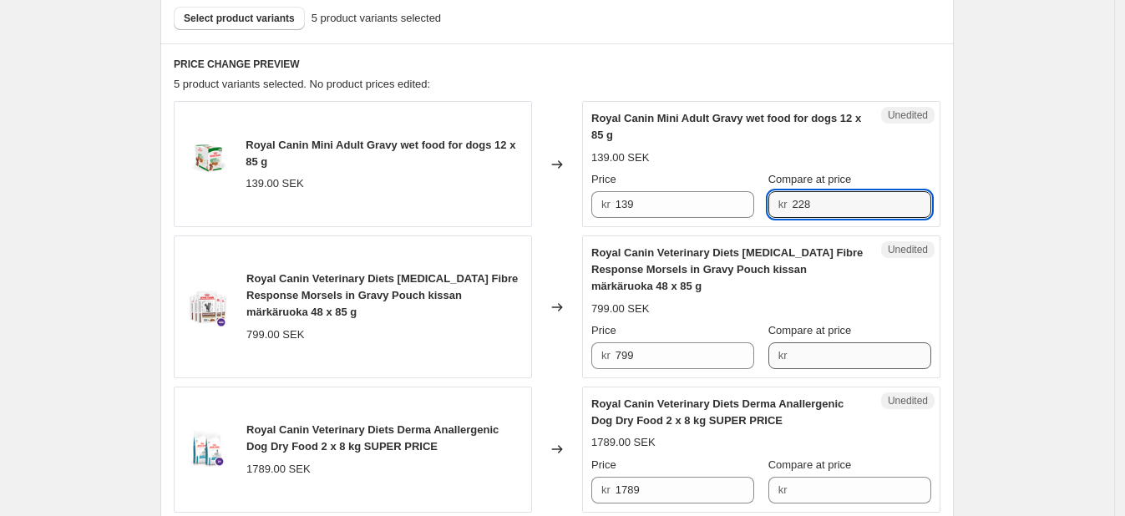
type input "228"
click at [836, 353] on input "Compare at price" at bounding box center [862, 356] width 140 height 27
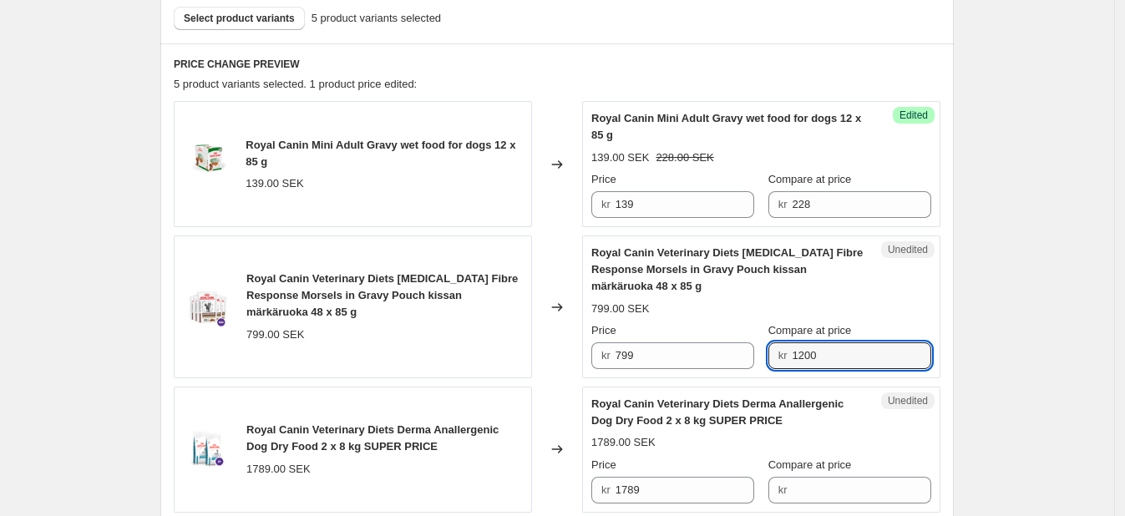
type input "1200"
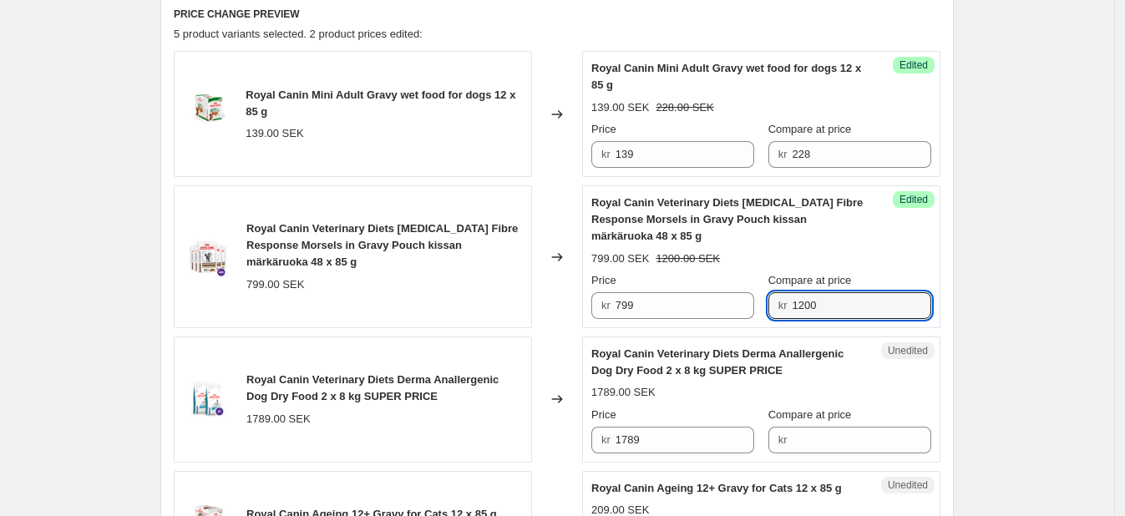
click at [850, 474] on div "Unedited Royal Canin Ageing 12+ Gravy for Cats 12 x 85 g 209.00 SEK Price kr 20…" at bounding box center [761, 525] width 358 height 109
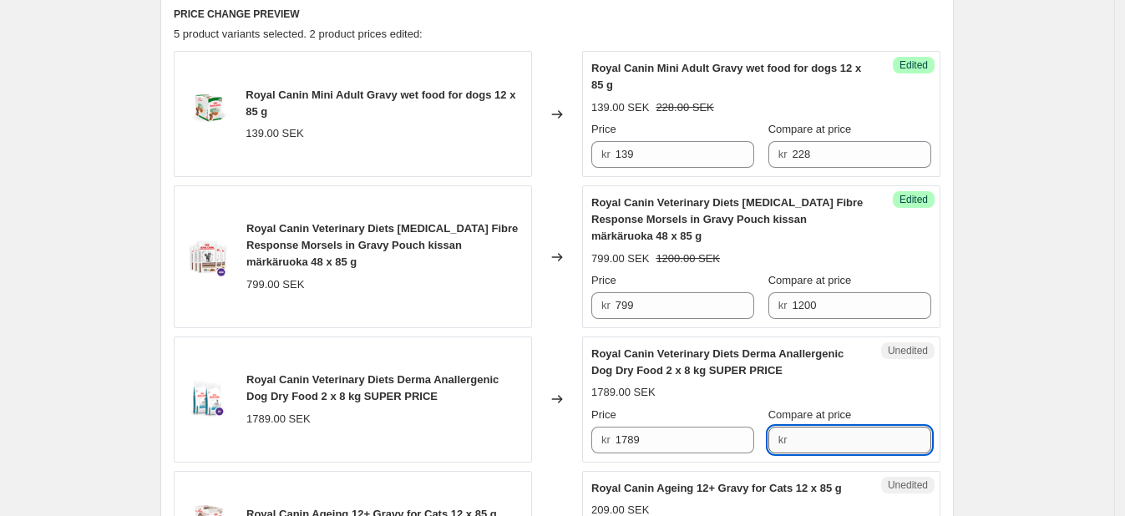
click at [820, 435] on input "Compare at price" at bounding box center [862, 440] width 140 height 27
type input "1918"
click at [1038, 420] on div "Create new price change job. This page is ready Create new price change job Dra…" at bounding box center [557, 361] width 1114 height 1846
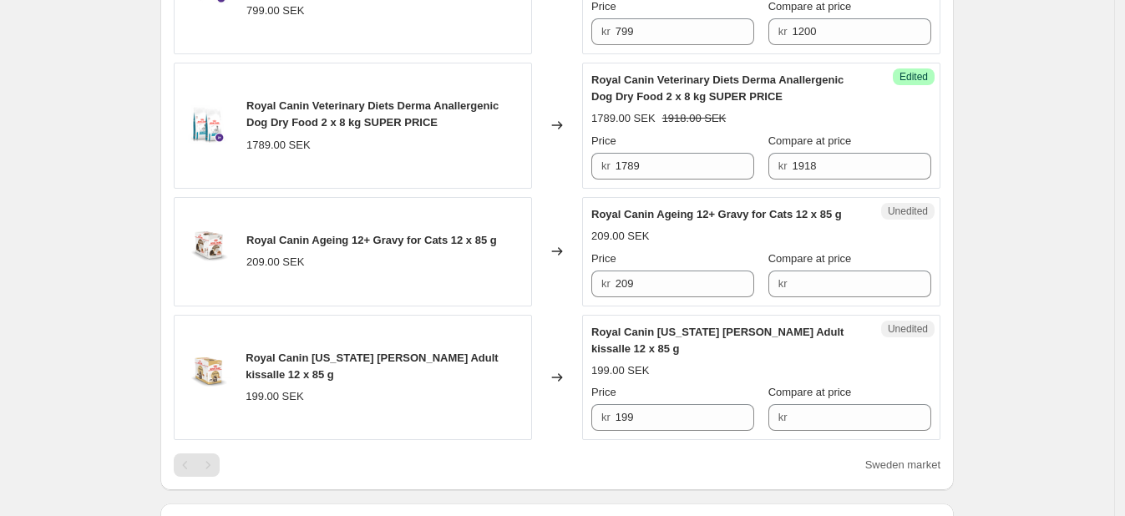
scroll to position [838, 0]
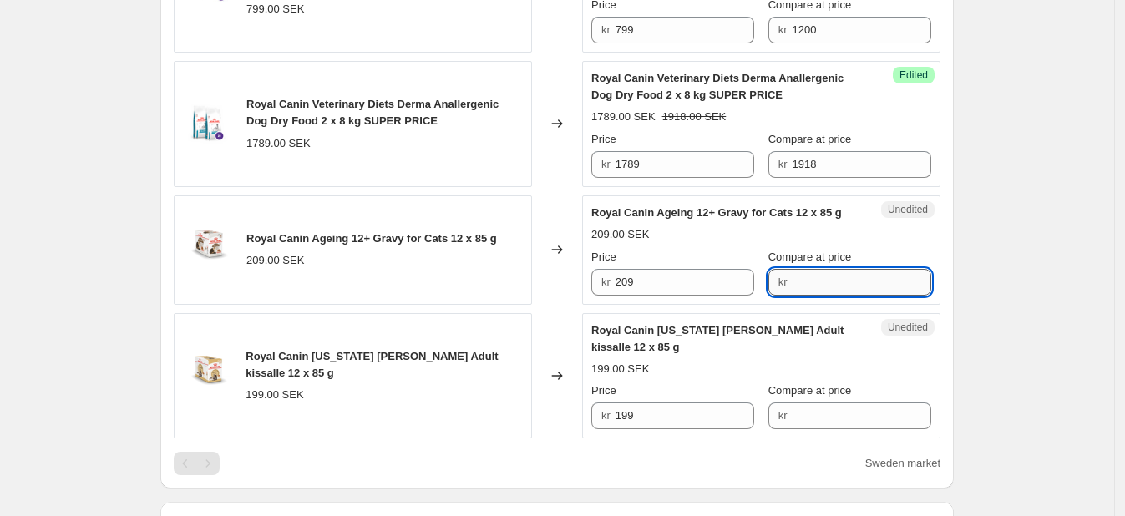
click at [802, 290] on input "Compare at price" at bounding box center [862, 282] width 140 height 27
type input "348"
click at [845, 412] on input "Compare at price" at bounding box center [862, 416] width 140 height 27
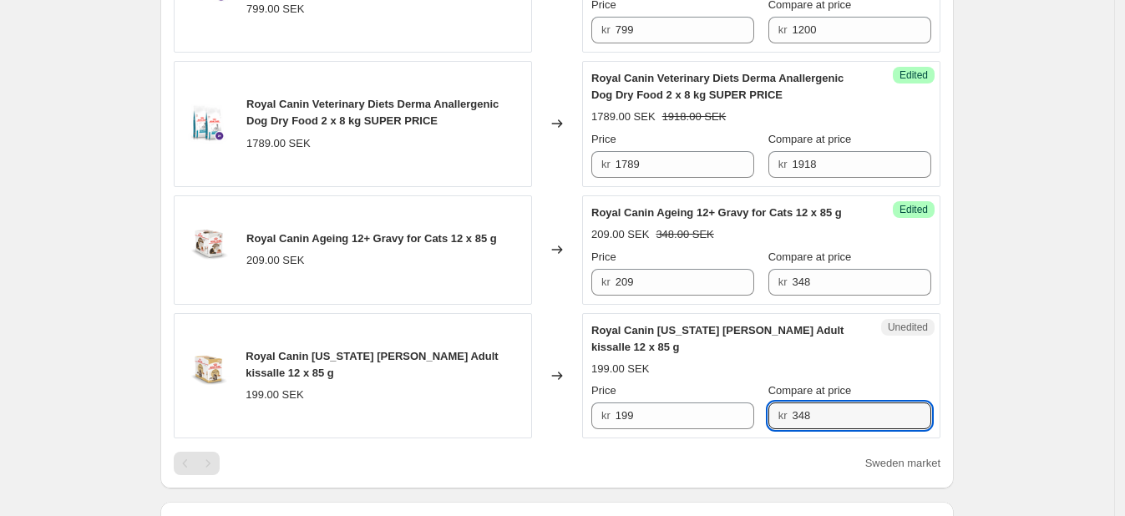
type input "348"
click at [985, 366] on div "Create new price change job. This page is ready Create new price change job Dra…" at bounding box center [557, 85] width 1114 height 1846
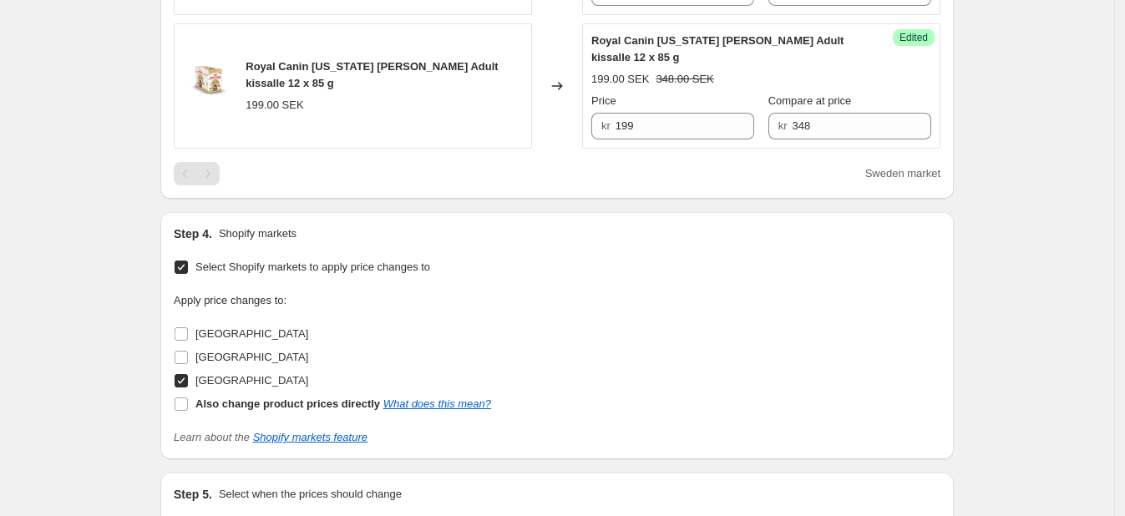
scroll to position [1327, 0]
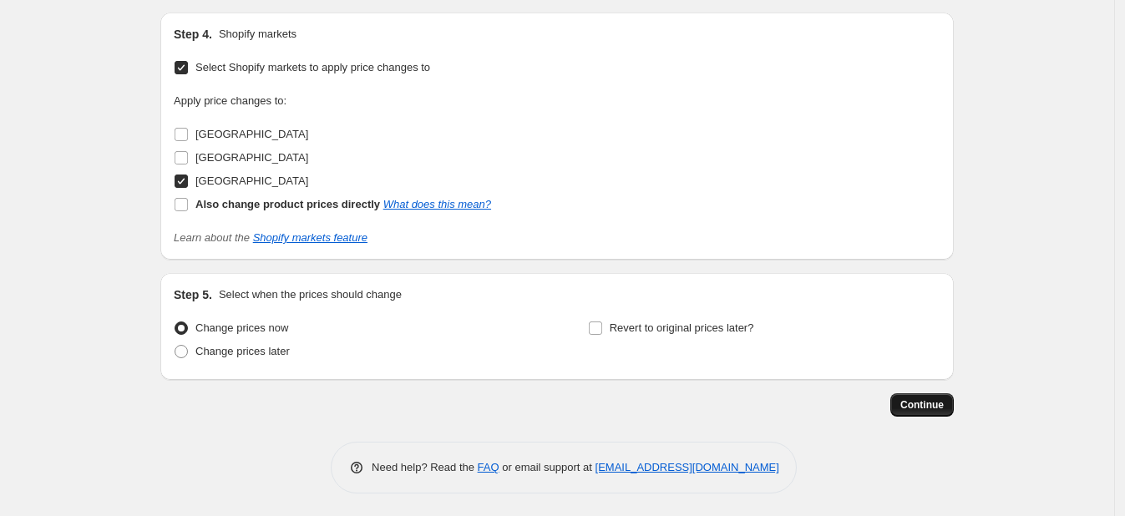
click at [938, 402] on span "Continue" at bounding box center [922, 404] width 43 height 13
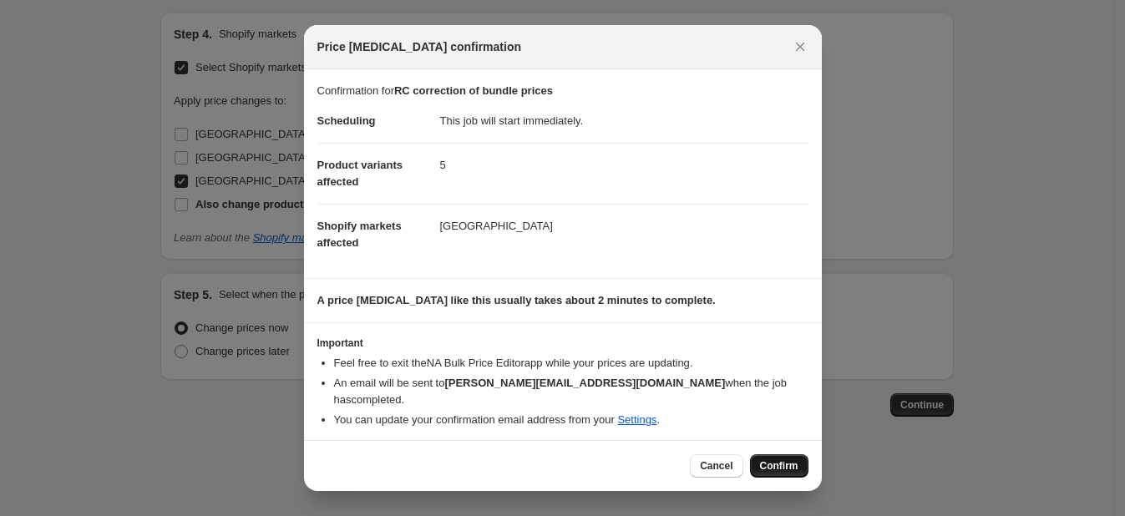
click at [783, 454] on button "Confirm" at bounding box center [779, 465] width 58 height 23
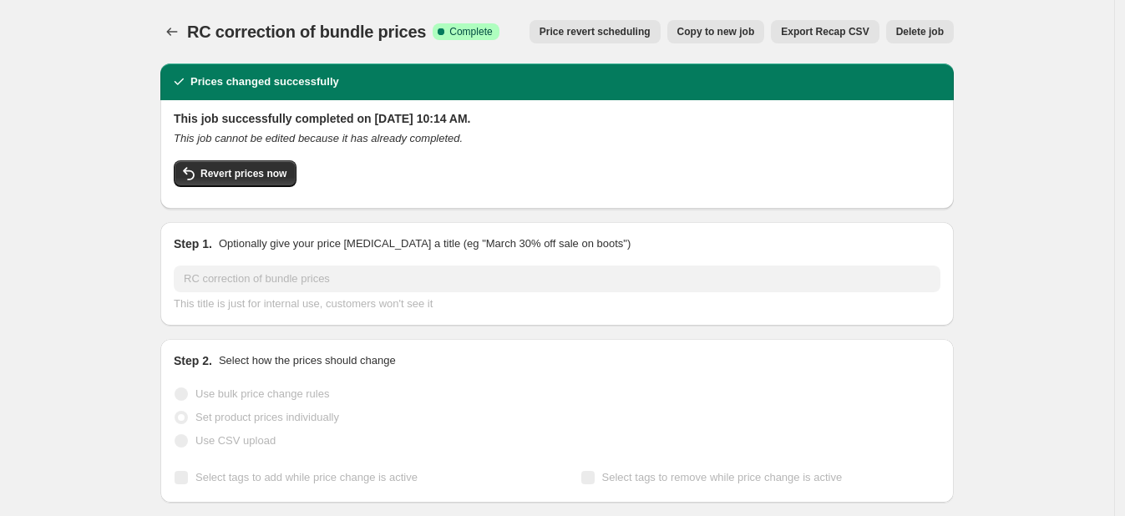
click at [187, 29] on div at bounding box center [173, 31] width 27 height 23
click at [177, 31] on icon "Price change jobs" at bounding box center [172, 31] width 17 height 17
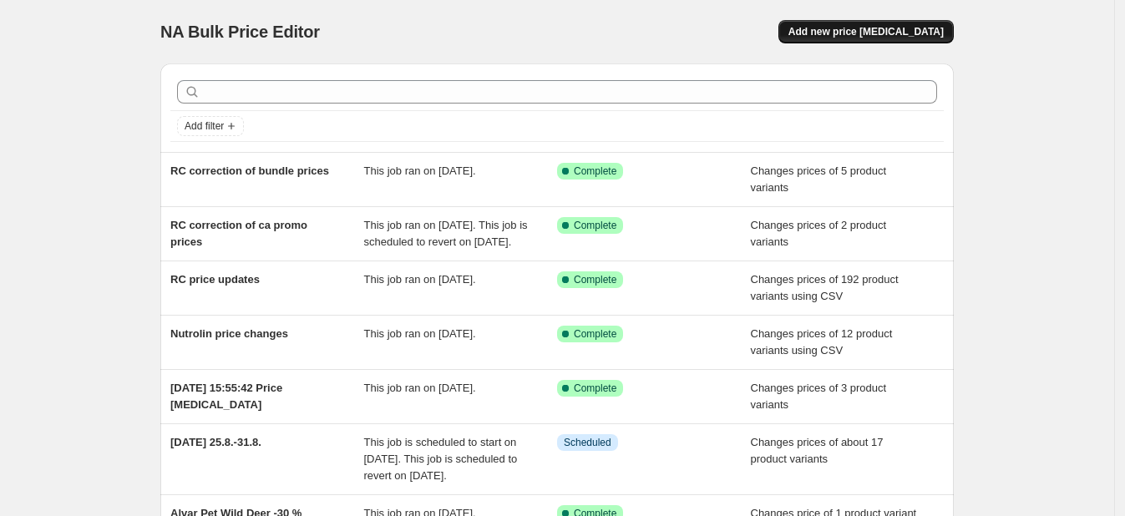
click at [855, 34] on span "Add new price change job" at bounding box center [866, 31] width 155 height 13
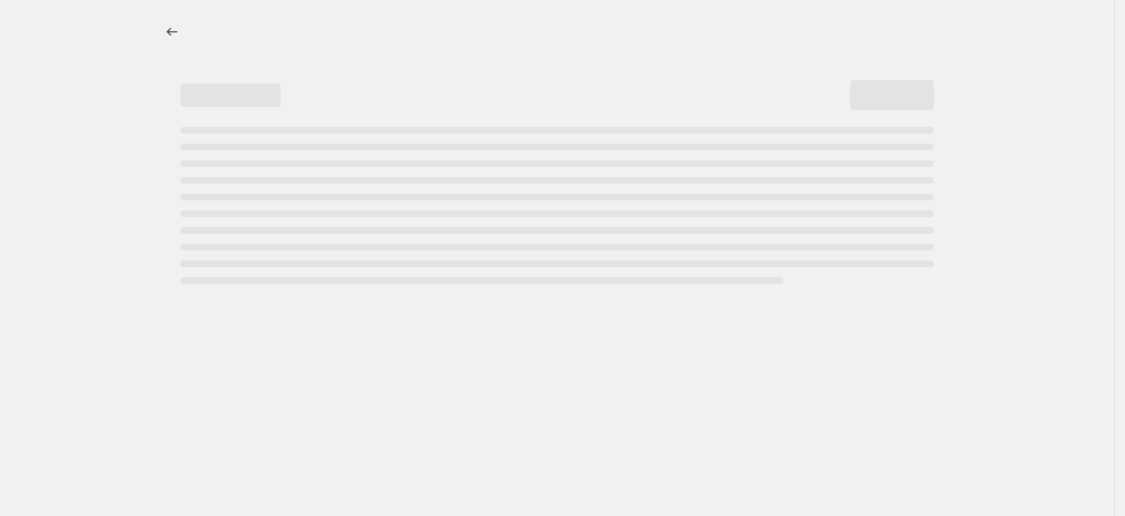
select select "percentage"
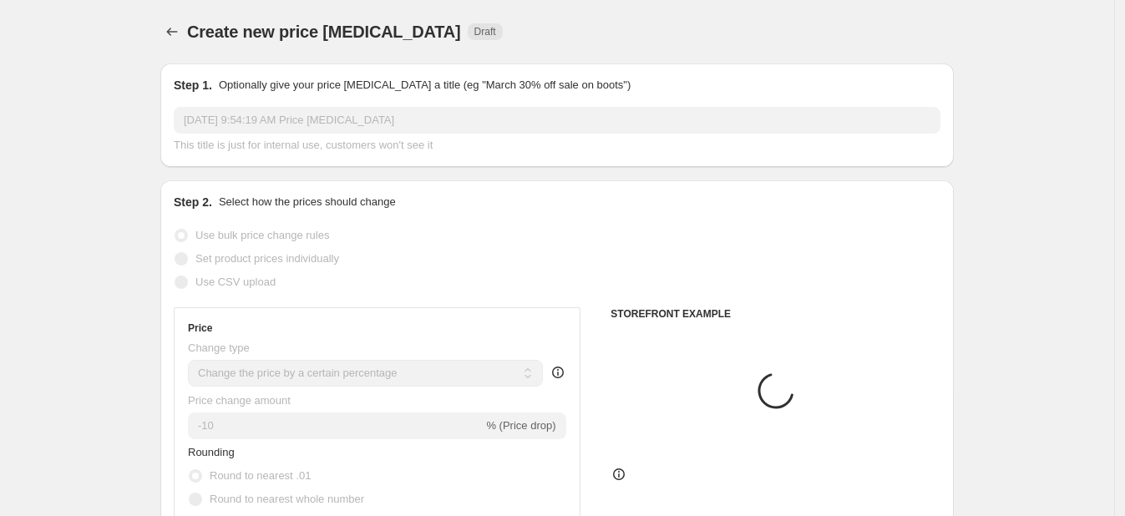
click at [312, 105] on div "Step 1. Optionally give your price change job a title (eg "March 30% off sale o…" at bounding box center [557, 115] width 767 height 77
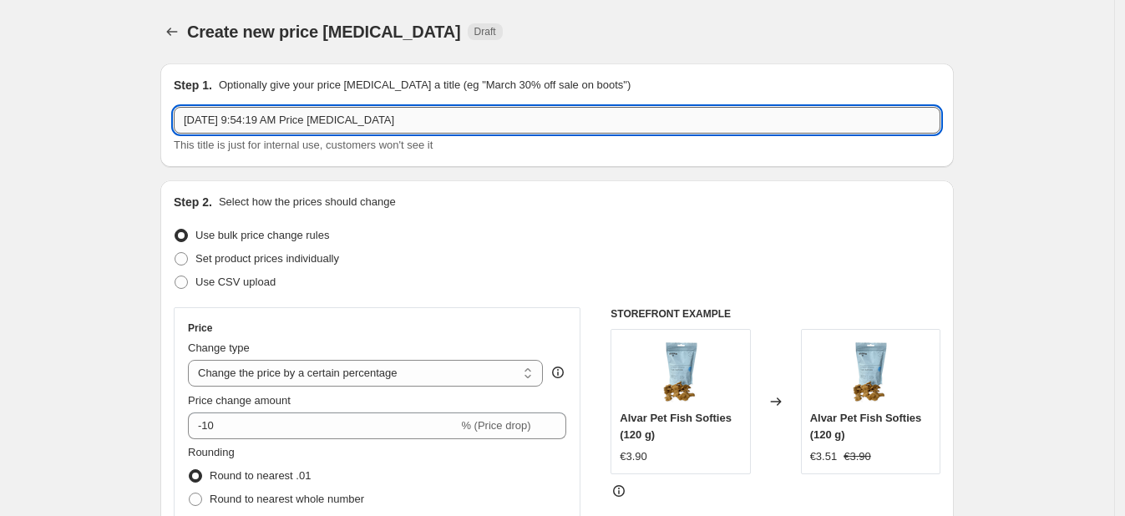
click at [315, 115] on input "Aug 15, 2025, 9:54:19 AM Price change job" at bounding box center [557, 120] width 767 height 27
type input "b"
type input "Various price updates to match competition or improve margin"
click at [204, 277] on span "Use CSV upload" at bounding box center [235, 282] width 80 height 13
click at [175, 277] on input "Use CSV upload" at bounding box center [175, 276] width 1 height 1
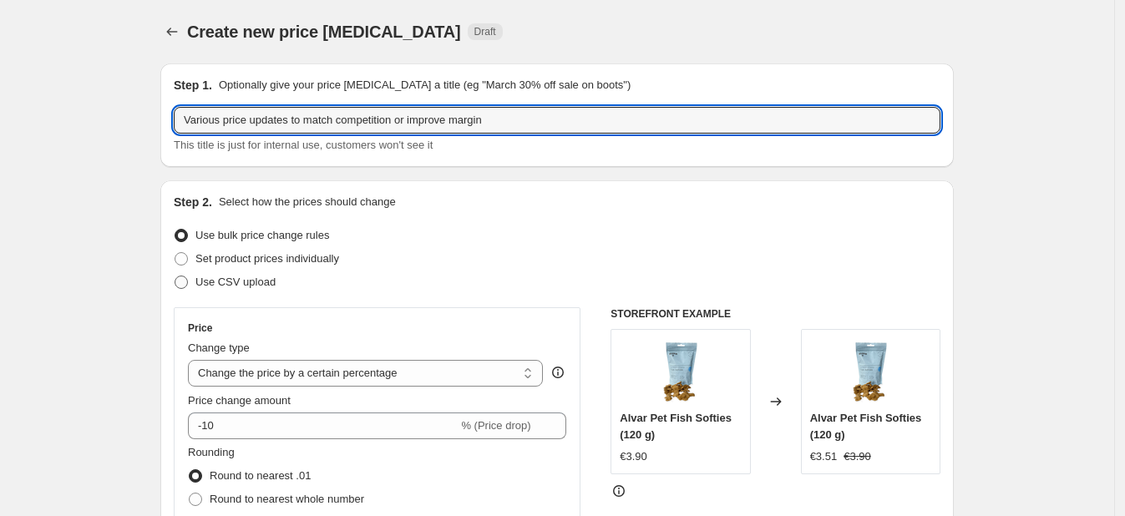
radio input "true"
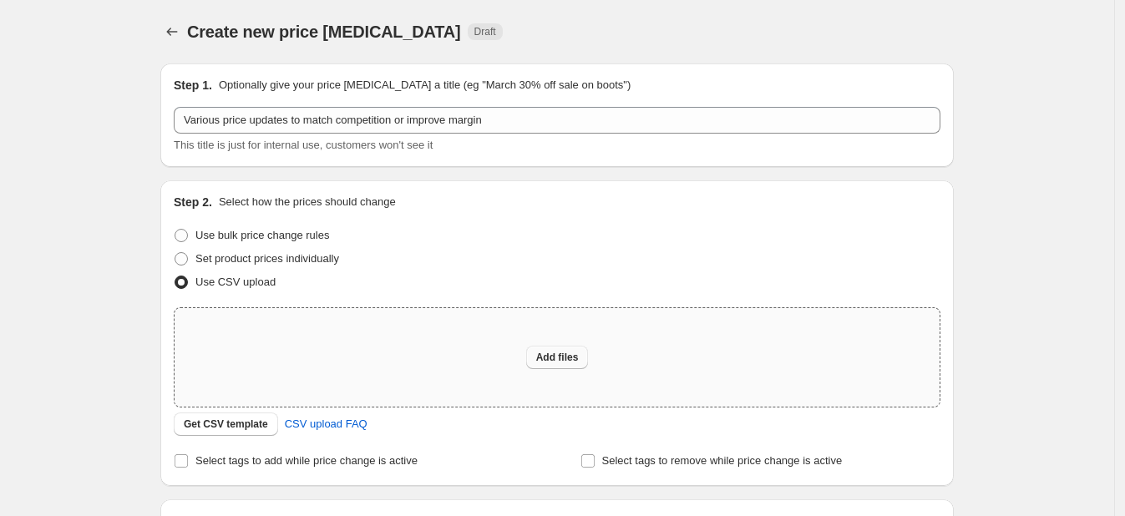
click at [579, 358] on span "Add files" at bounding box center [557, 357] width 43 height 13
type input "C:\fakepath\15.8 various price update.csv"
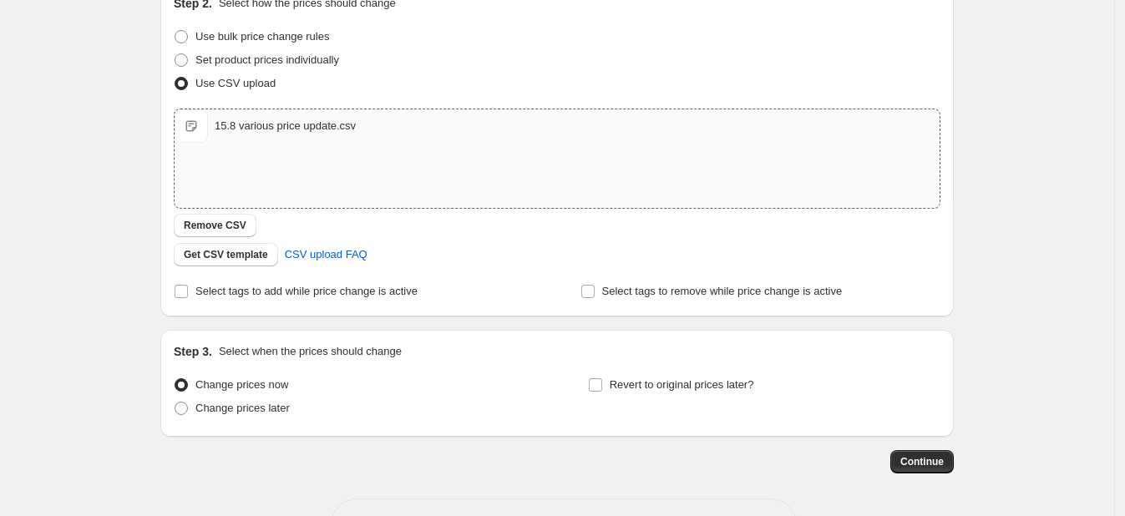
scroll to position [256, 0]
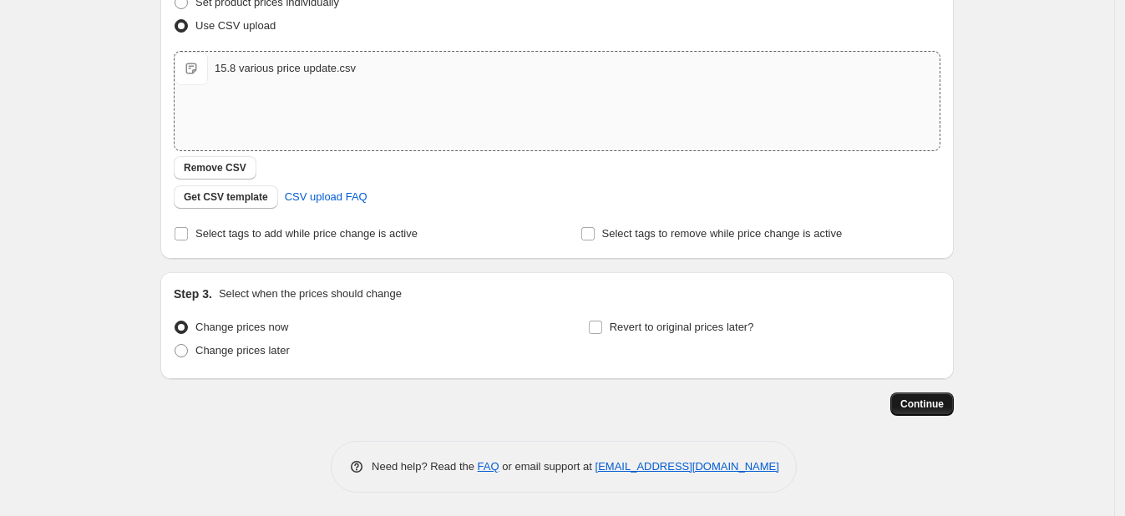
click at [942, 400] on span "Continue" at bounding box center [922, 404] width 43 height 13
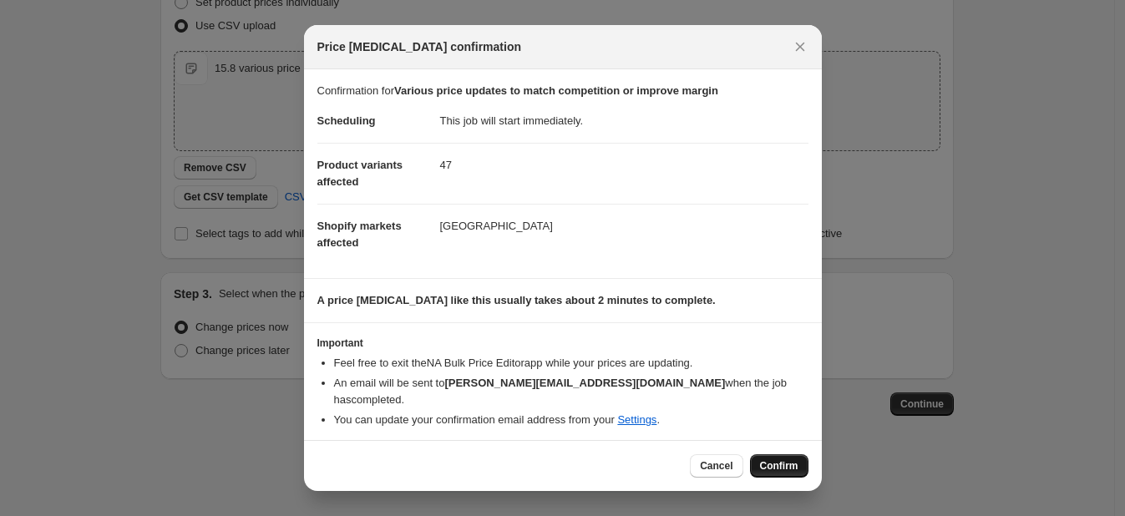
click at [791, 454] on button "Confirm" at bounding box center [779, 465] width 58 height 23
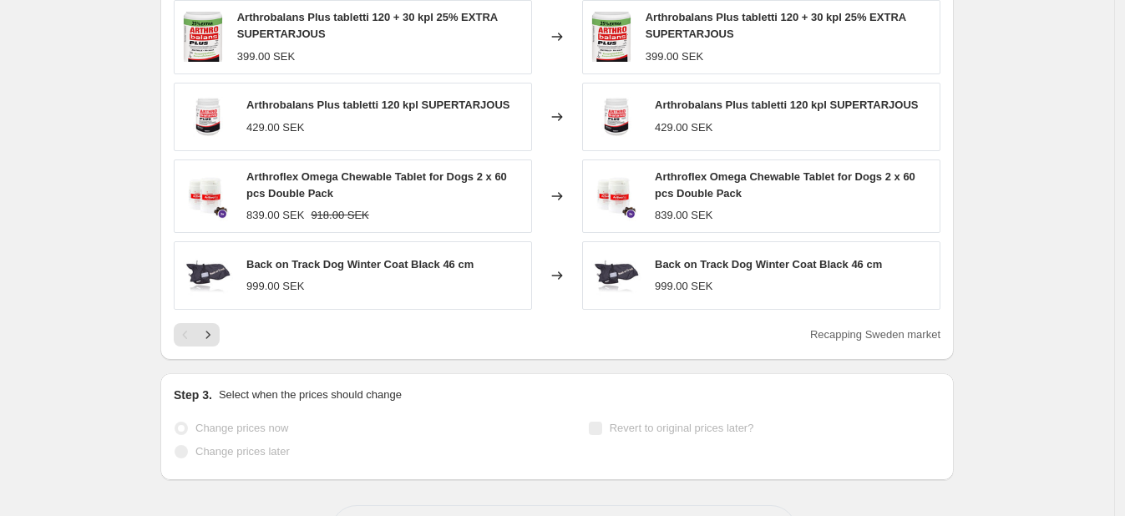
scroll to position [825, 0]
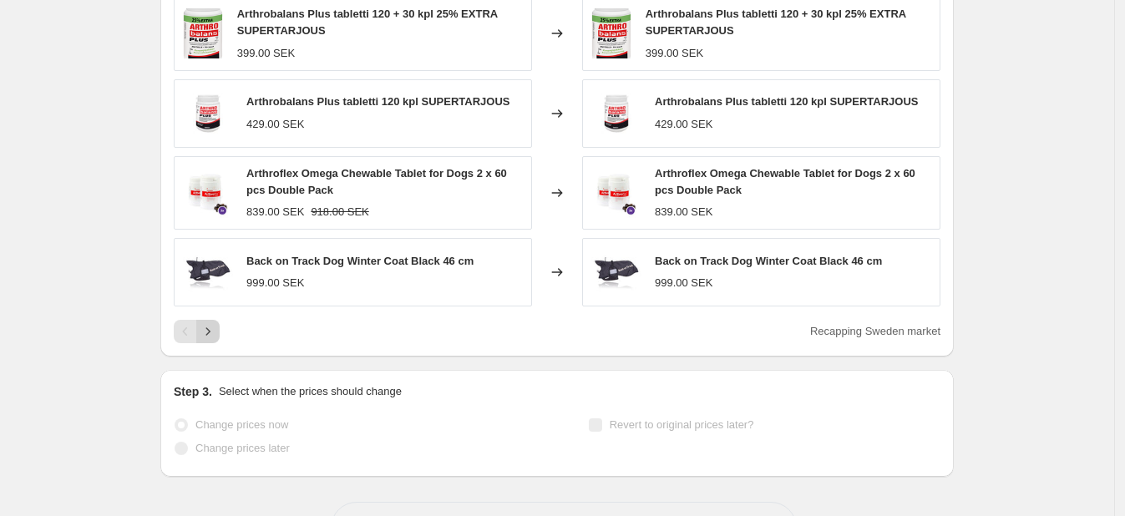
click at [216, 326] on icon "Next" at bounding box center [208, 331] width 17 height 17
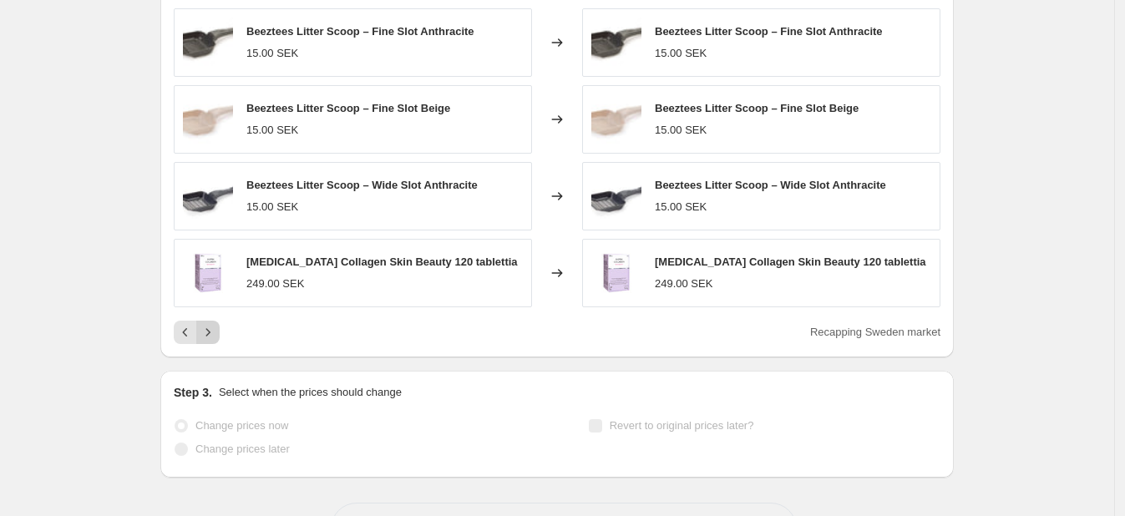
scroll to position [816, 0]
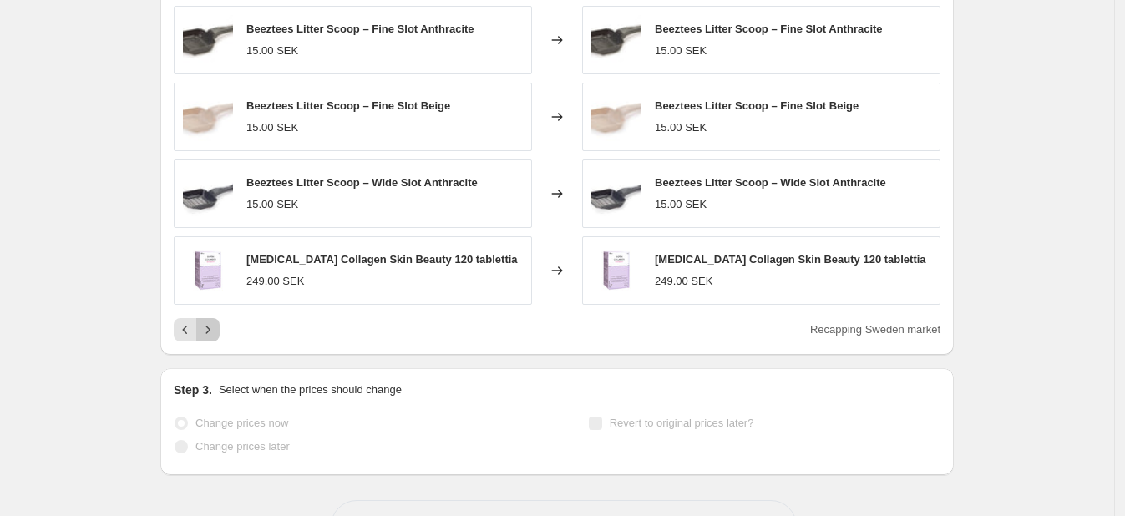
click at [216, 327] on icon "Next" at bounding box center [208, 330] width 17 height 17
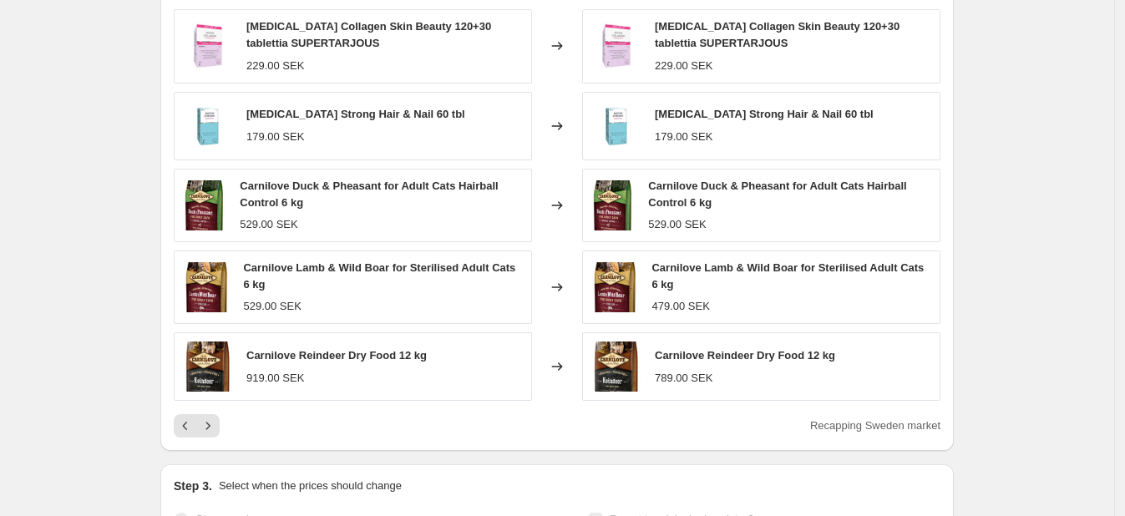
scroll to position [740, 0]
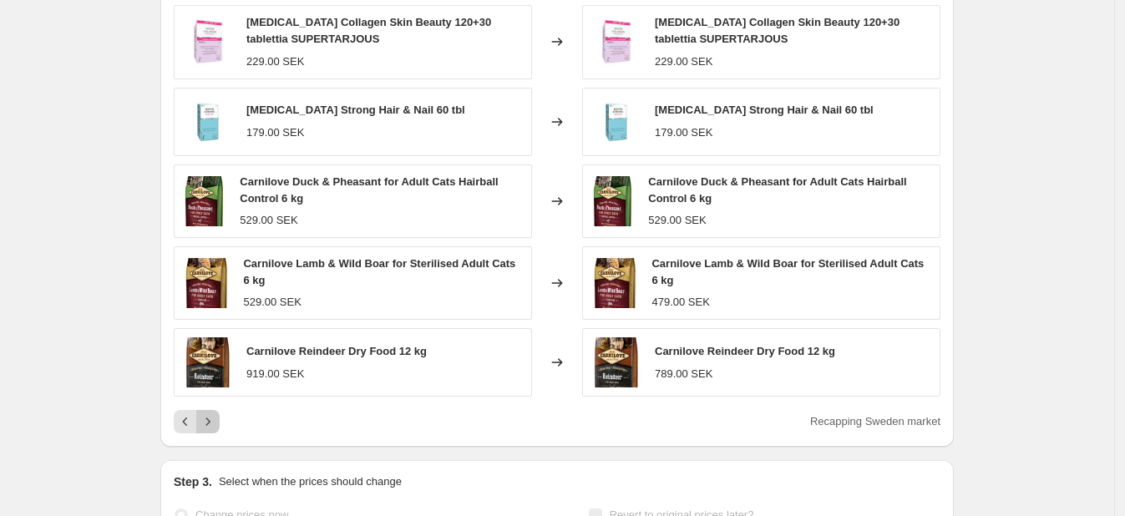
click at [212, 416] on icon "Next" at bounding box center [208, 422] width 17 height 17
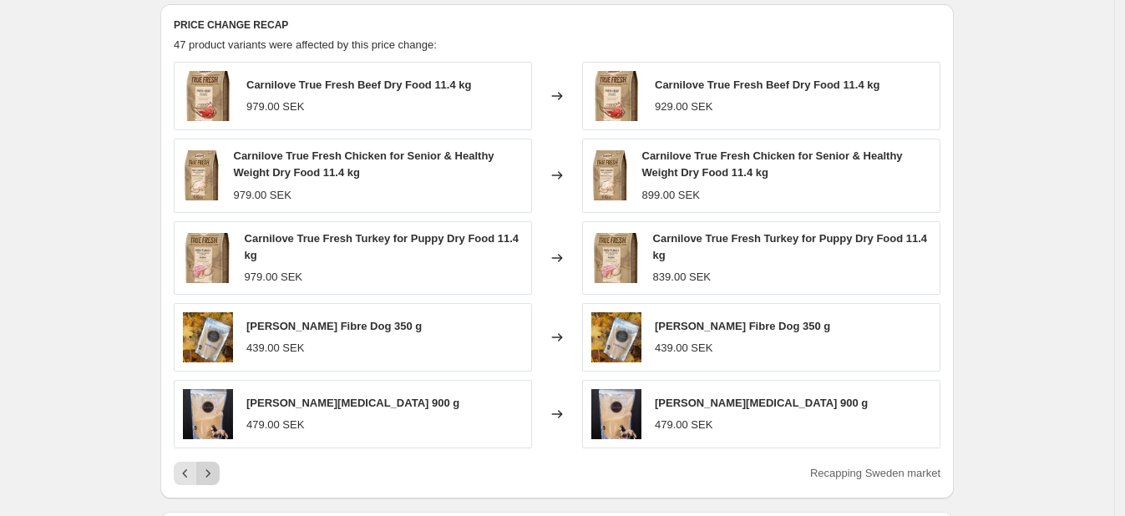
scroll to position [682, 0]
click at [216, 468] on icon "Next" at bounding box center [208, 474] width 17 height 17
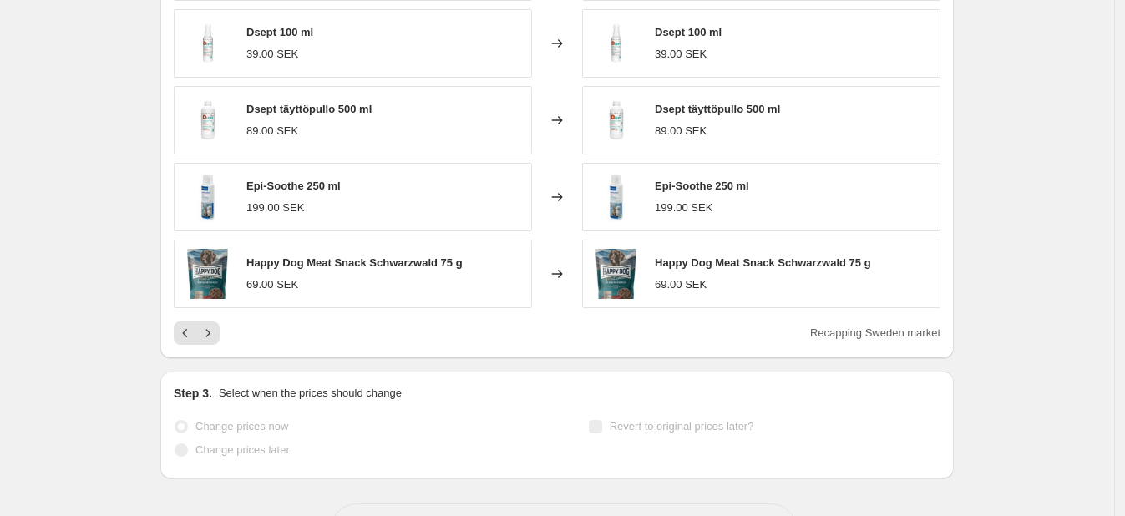
scroll to position [814, 0]
click at [220, 324] on button "Next" at bounding box center [207, 332] width 23 height 23
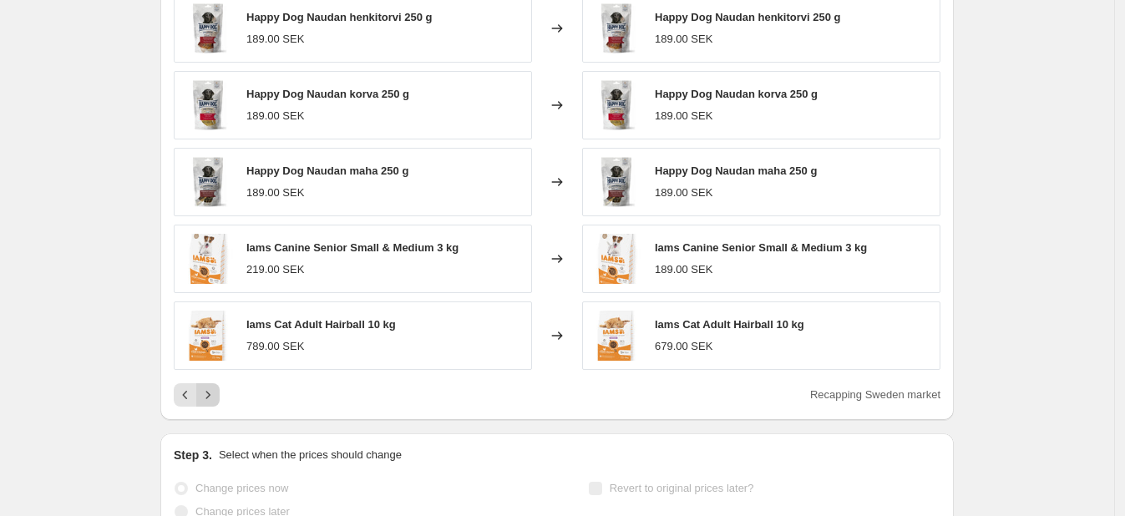
scroll to position [757, 0]
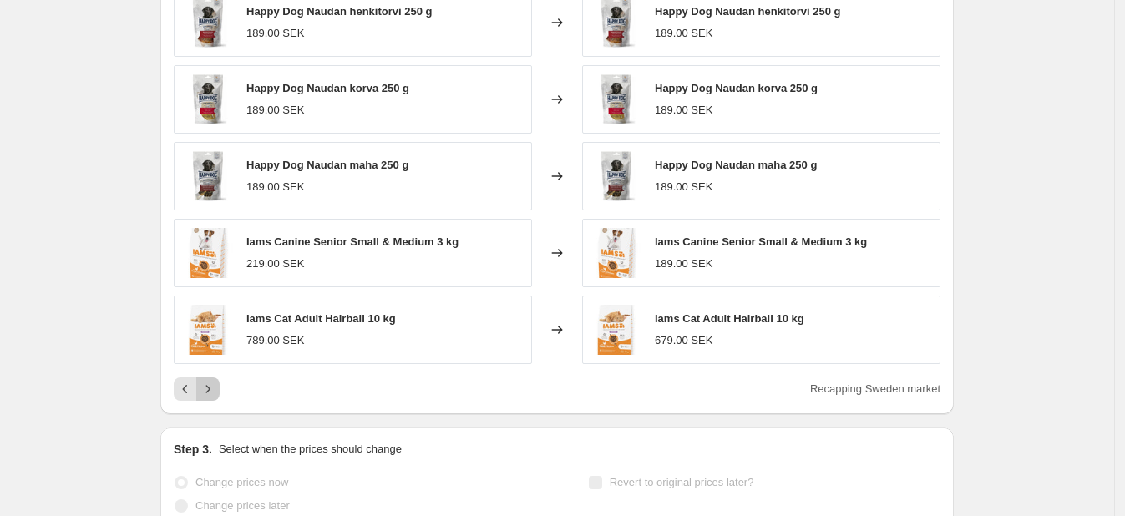
click at [216, 390] on icon "Next" at bounding box center [208, 389] width 17 height 17
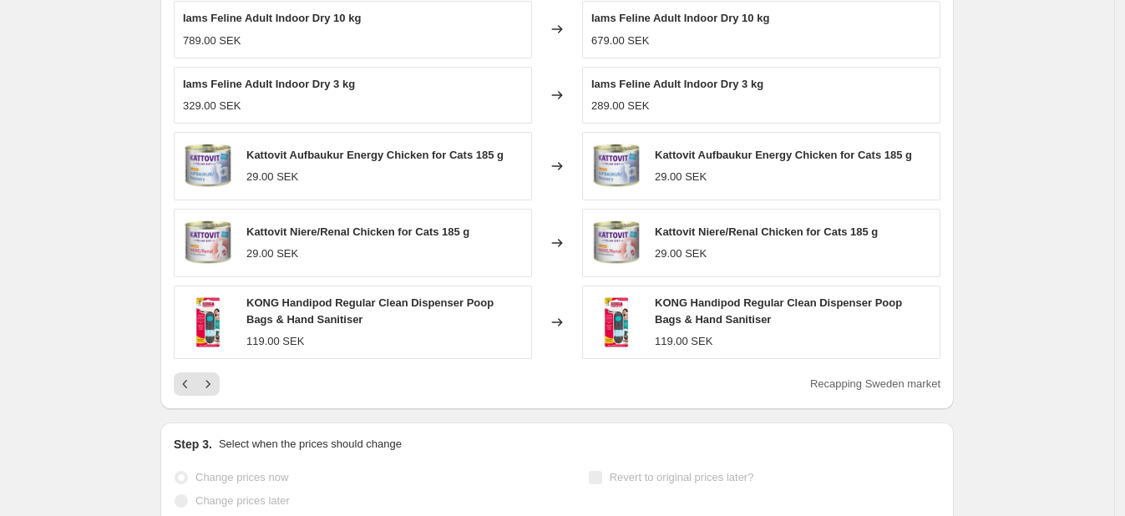
scroll to position [857, 0]
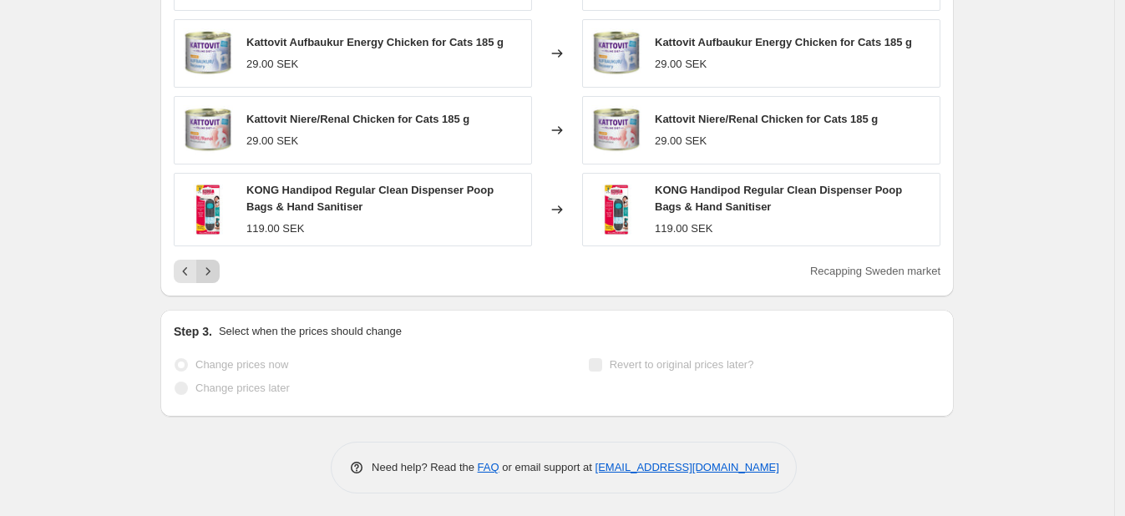
click at [216, 276] on icon "Next" at bounding box center [208, 271] width 17 height 17
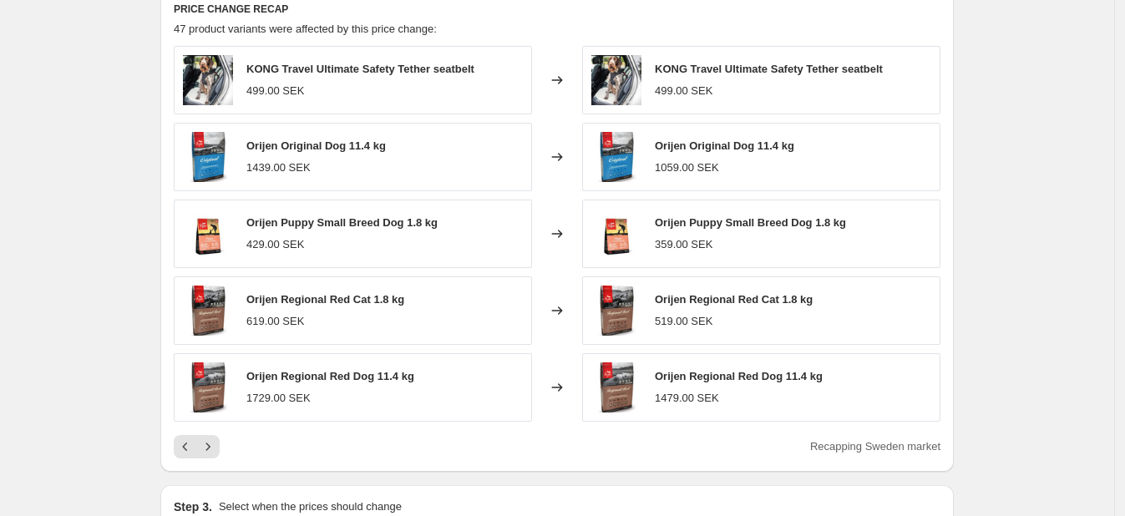
scroll to position [701, 0]
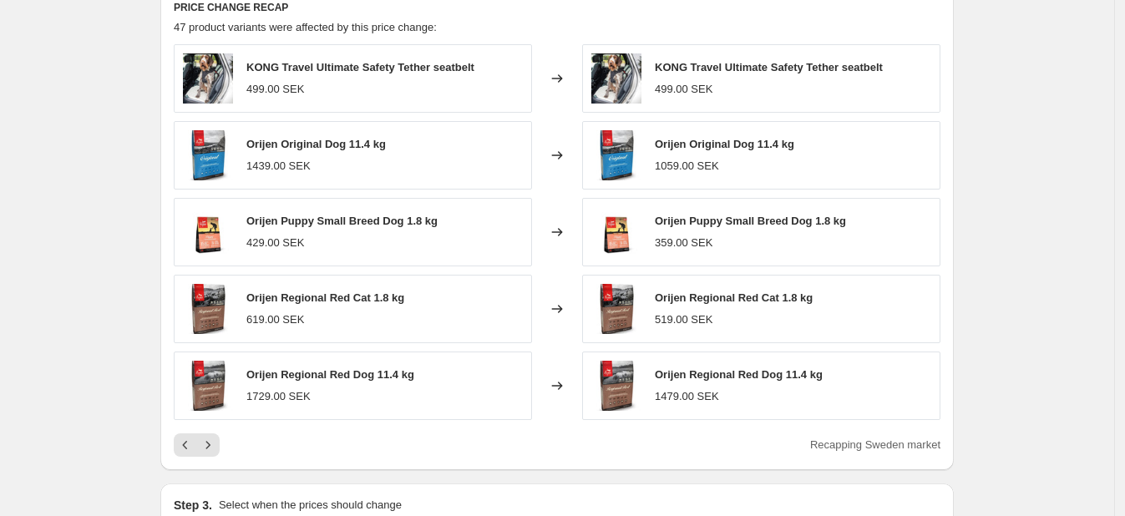
click at [226, 440] on div "Recapping Sweden market" at bounding box center [557, 445] width 767 height 23
click at [216, 440] on icon "Next" at bounding box center [208, 445] width 17 height 17
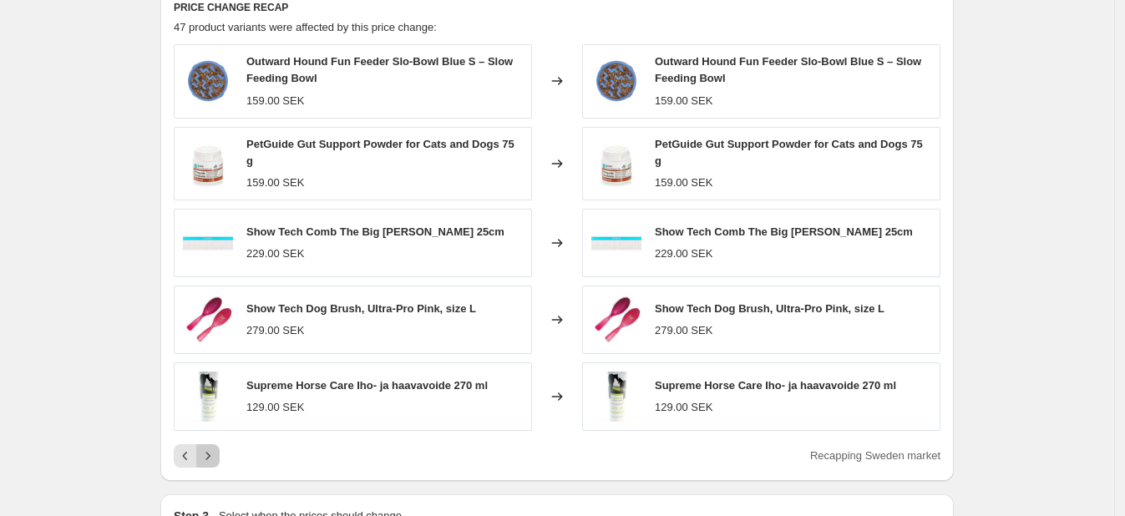
click at [216, 448] on icon "Next" at bounding box center [208, 456] width 17 height 17
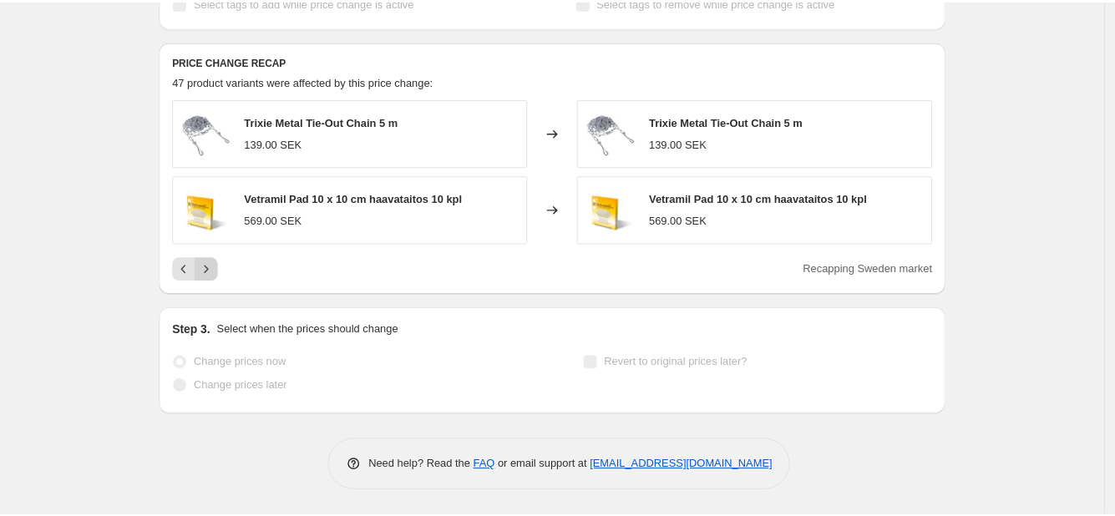
scroll to position [645, 0]
